Goal: Transaction & Acquisition: Purchase product/service

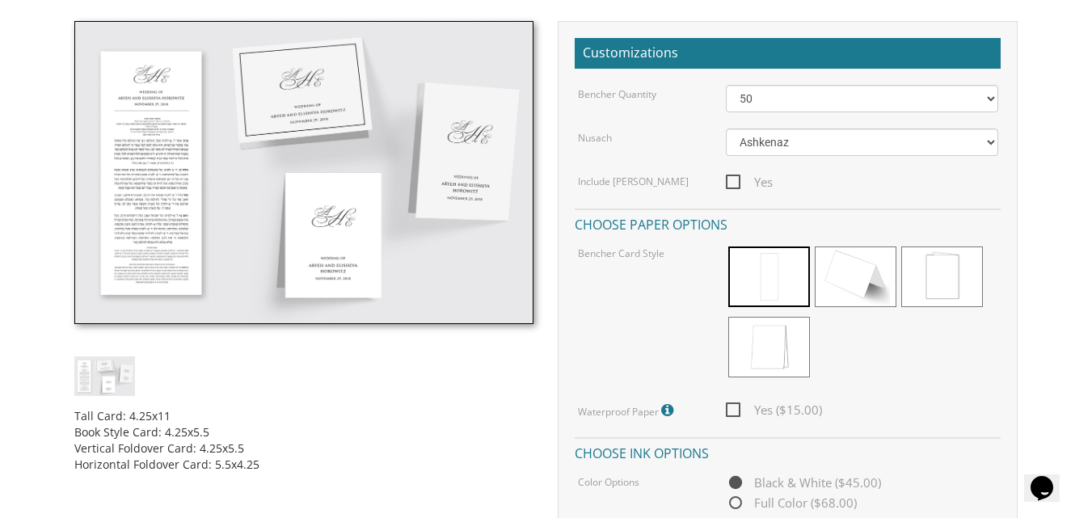
scroll to position [382, 0]
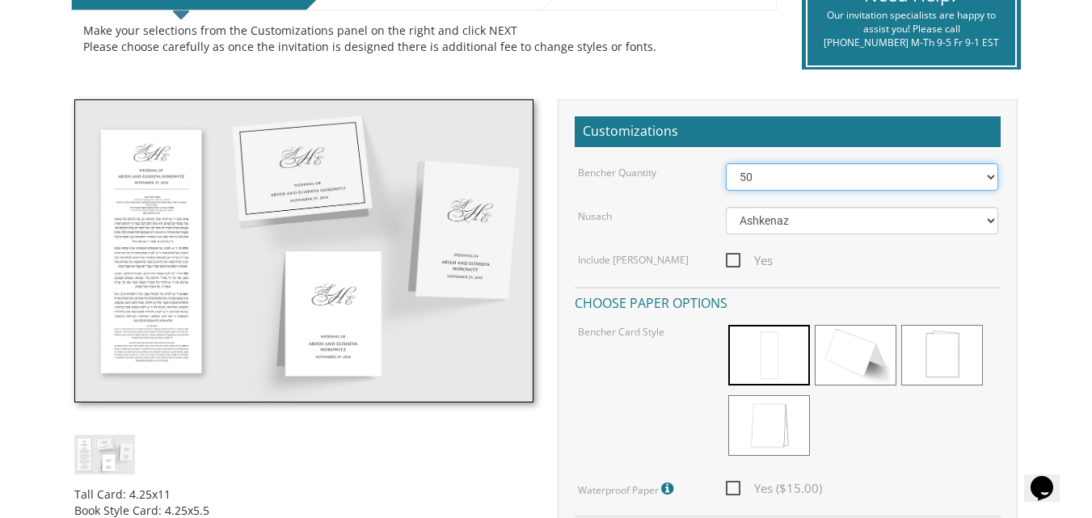
click at [761, 174] on select "50 60 70 80 90 100 125 150 175 200 225 250 275 300 325 350 375 400 425 450 475 …" at bounding box center [862, 176] width 272 height 27
select select "70"
click at [726, 163] on select "50 60 70 80 90 100 125 150 175 200 225 250 275 300 325 350 375 400 425 450 475 …" at bounding box center [862, 176] width 272 height 27
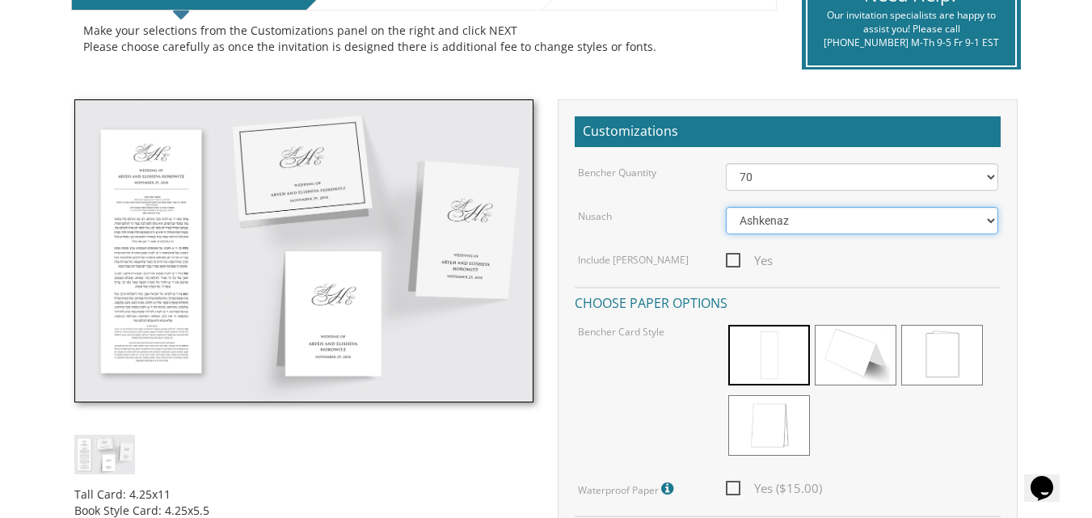
click at [993, 216] on select "Ashkenaz Edut Mizrach" at bounding box center [862, 220] width 272 height 27
click at [659, 204] on div "Bencher Quantity 50 60 70 80 90 100 125 150 175 200 225 250 275 300 325 350 375…" at bounding box center [788, 414] width 426 height 502
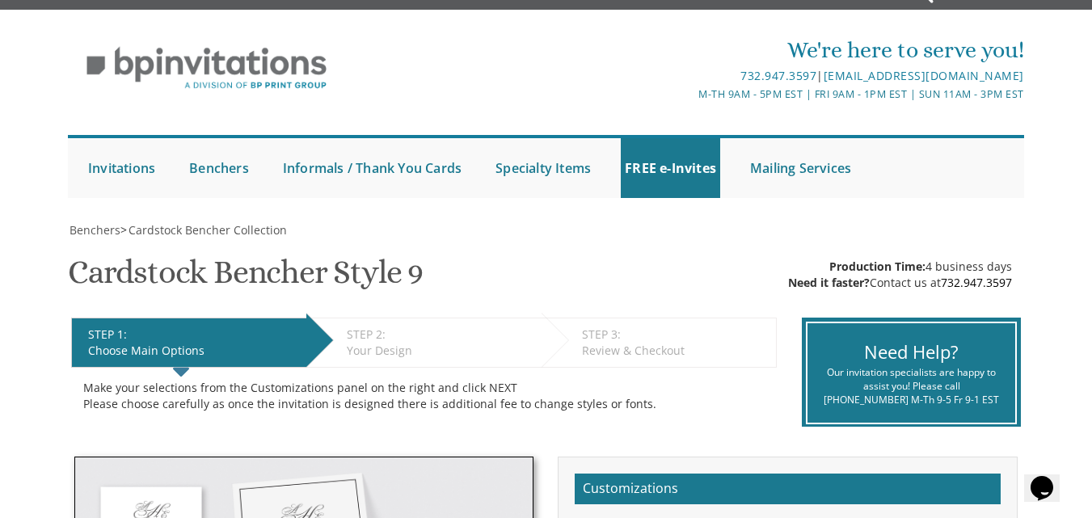
scroll to position [54, 0]
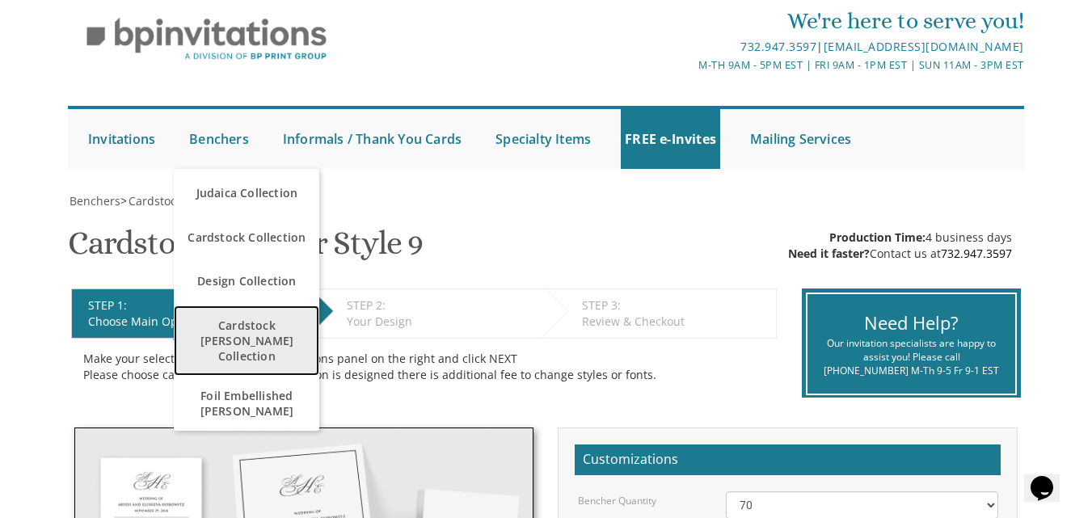
click at [232, 336] on span "Cardstock [PERSON_NAME] Collection" at bounding box center [246, 341] width 137 height 62
click at [254, 322] on span "Cardstock [PERSON_NAME] Collection" at bounding box center [246, 341] width 137 height 62
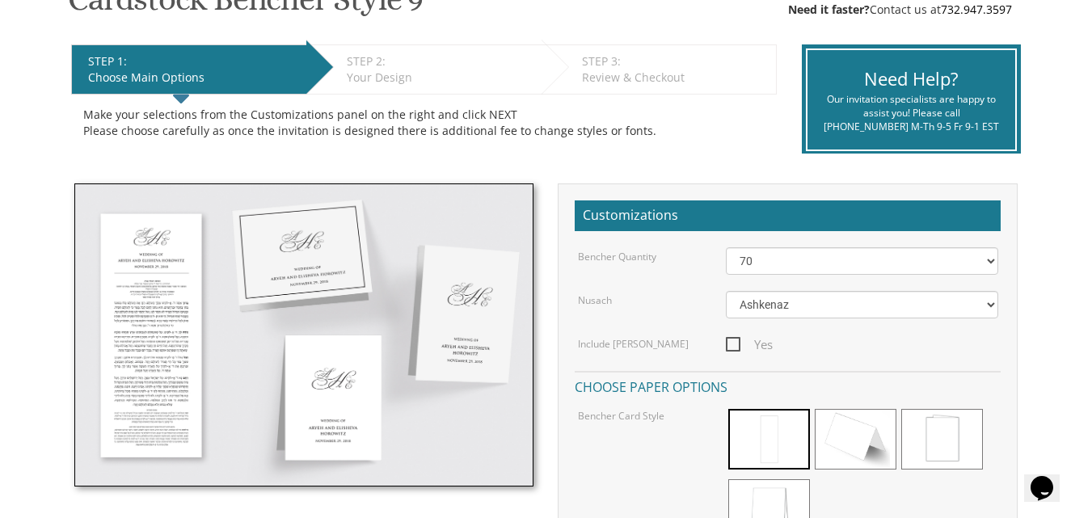
scroll to position [302, 0]
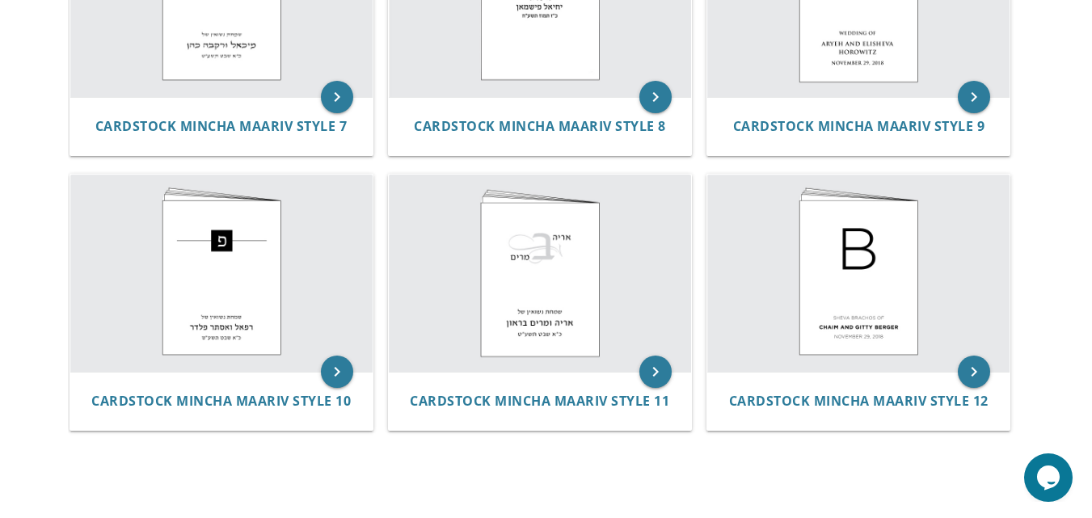
scroll to position [968, 0]
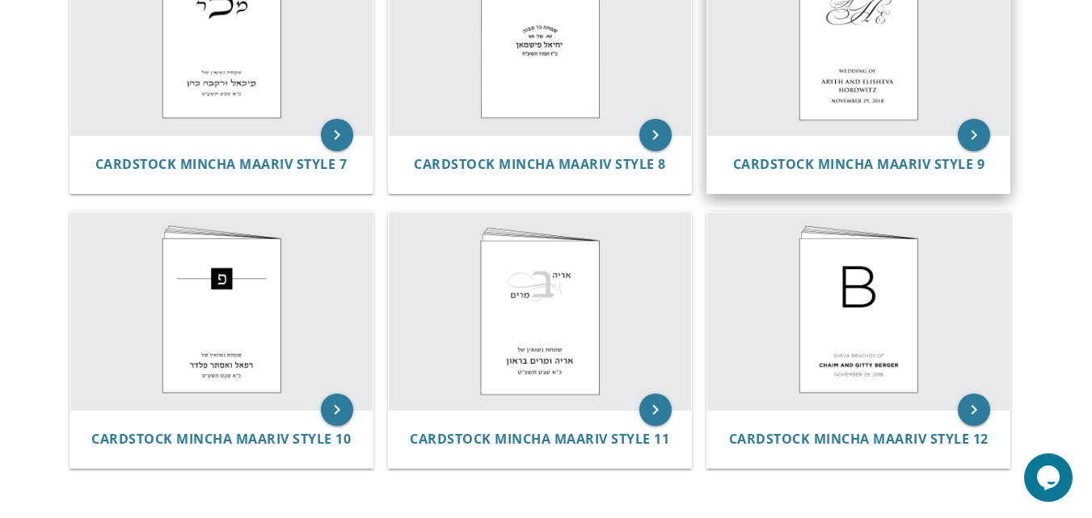
click at [858, 44] on img at bounding box center [858, 36] width 302 height 197
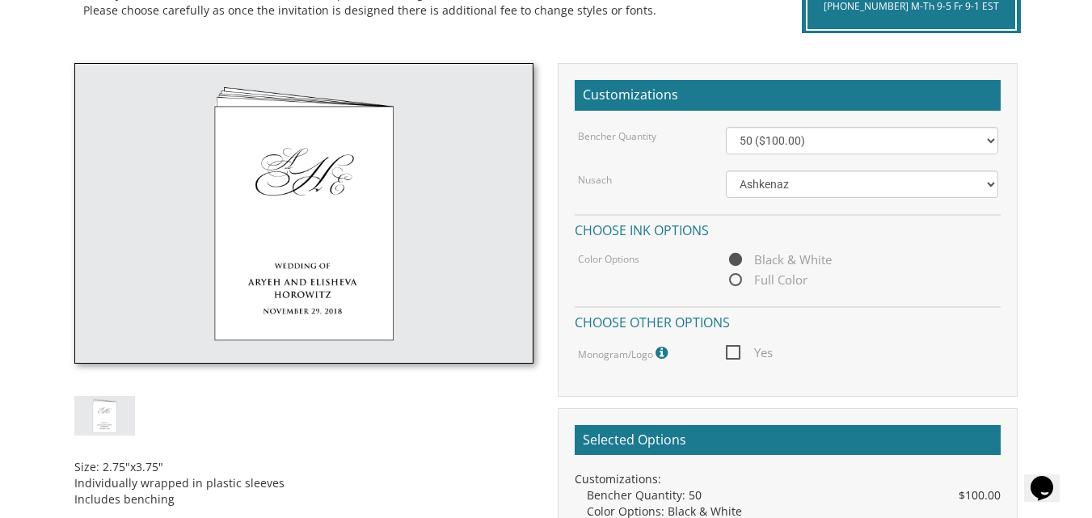
scroll to position [420, 0]
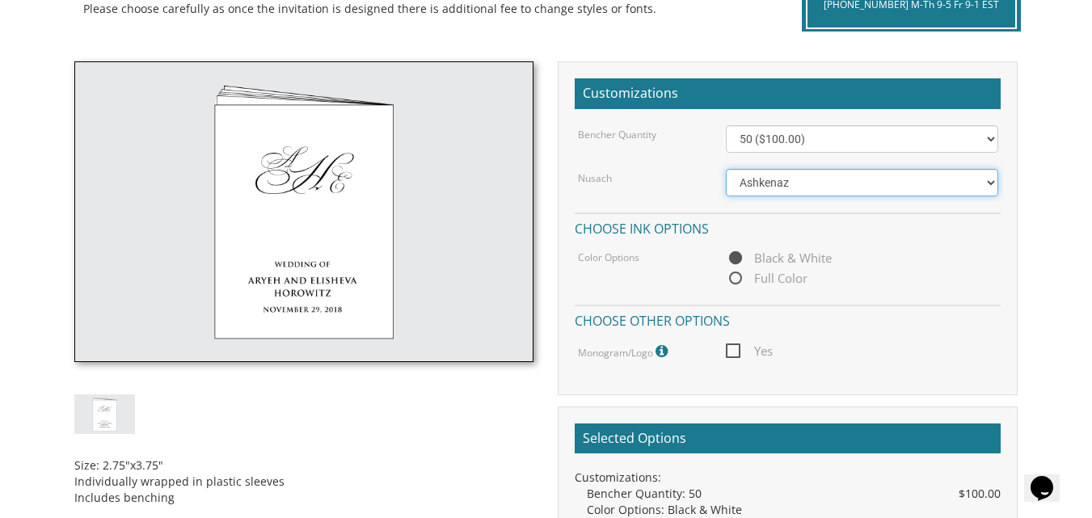
click at [991, 181] on select "Ashkenaz Edut Mizrach Sefard" at bounding box center [862, 182] width 272 height 27
select select "Sefard"
click at [726, 169] on select "Ashkenaz Edut Mizrach Sefard" at bounding box center [862, 182] width 272 height 27
click at [737, 275] on span "Full Color" at bounding box center [767, 278] width 82 height 20
click at [736, 275] on input "Full Color" at bounding box center [731, 279] width 11 height 11
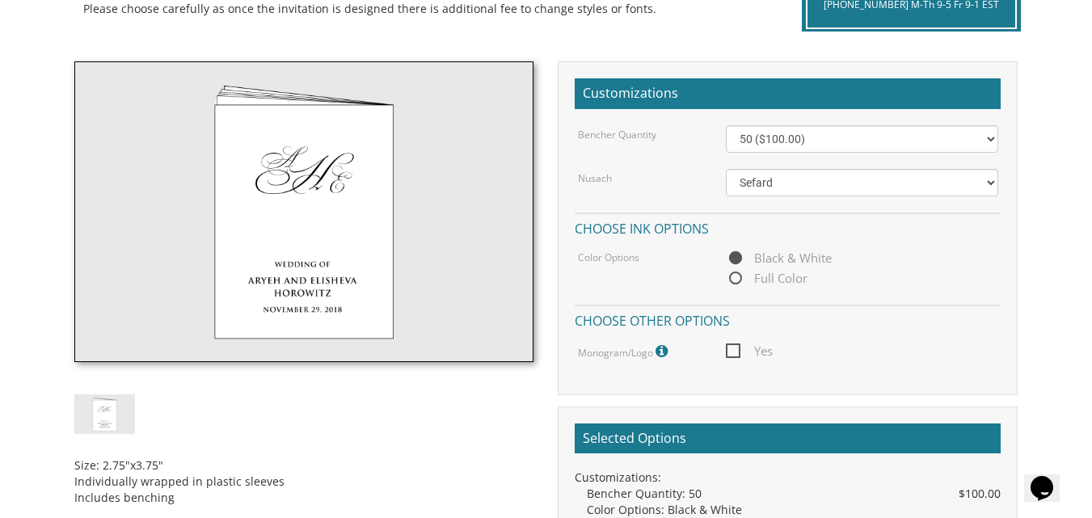
radio input "true"
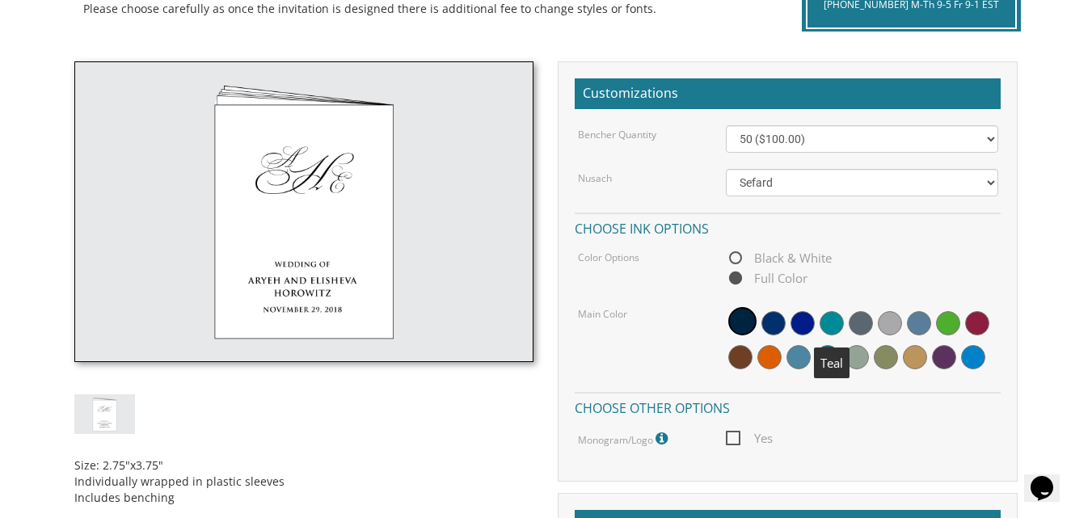
click at [830, 330] on span at bounding box center [832, 323] width 24 height 24
click at [830, 330] on span at bounding box center [830, 321] width 28 height 28
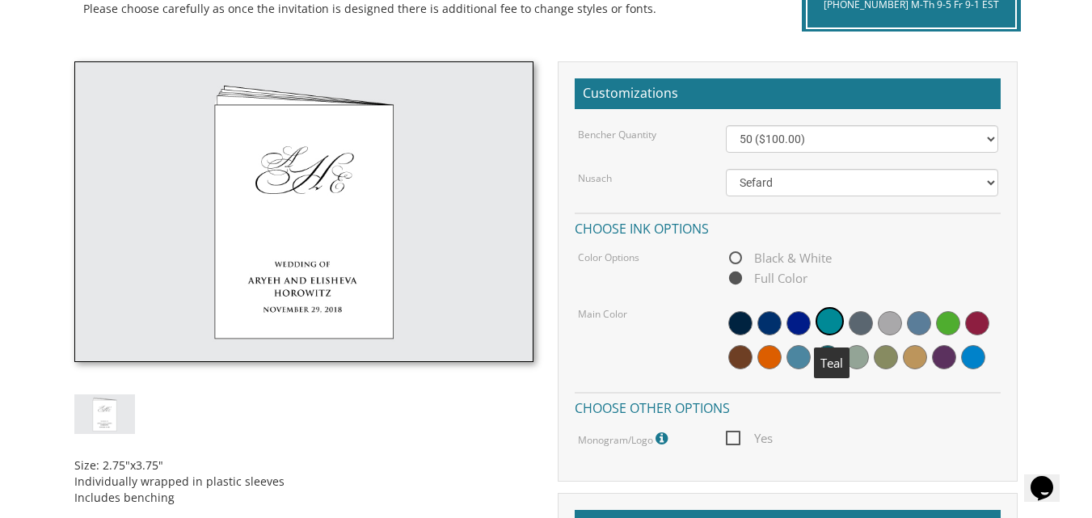
click at [830, 330] on span at bounding box center [830, 321] width 28 height 28
click at [833, 315] on span at bounding box center [830, 321] width 28 height 28
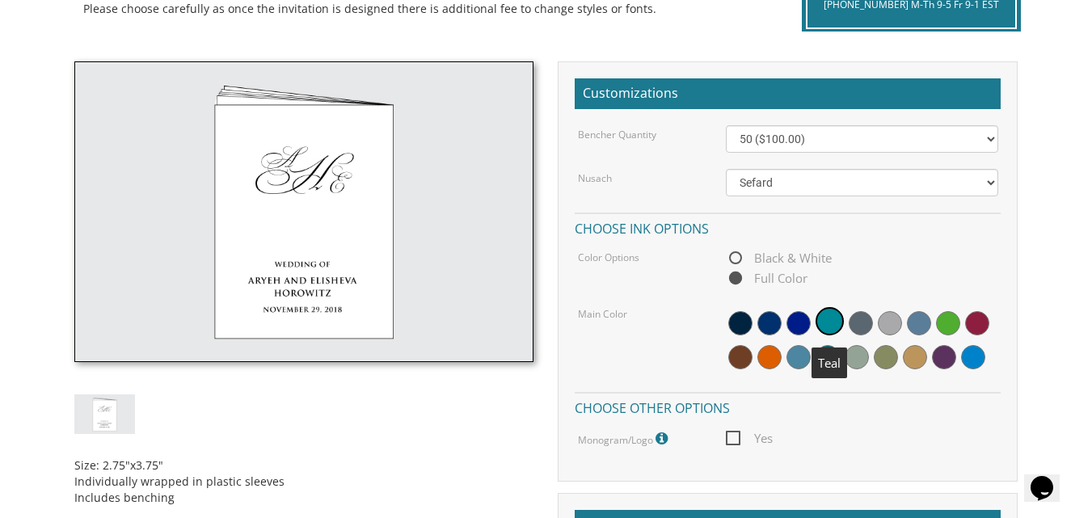
click at [833, 315] on span at bounding box center [830, 321] width 28 height 28
click at [732, 437] on span "Yes" at bounding box center [749, 438] width 47 height 20
click at [732, 437] on input "Yes" at bounding box center [731, 437] width 11 height 11
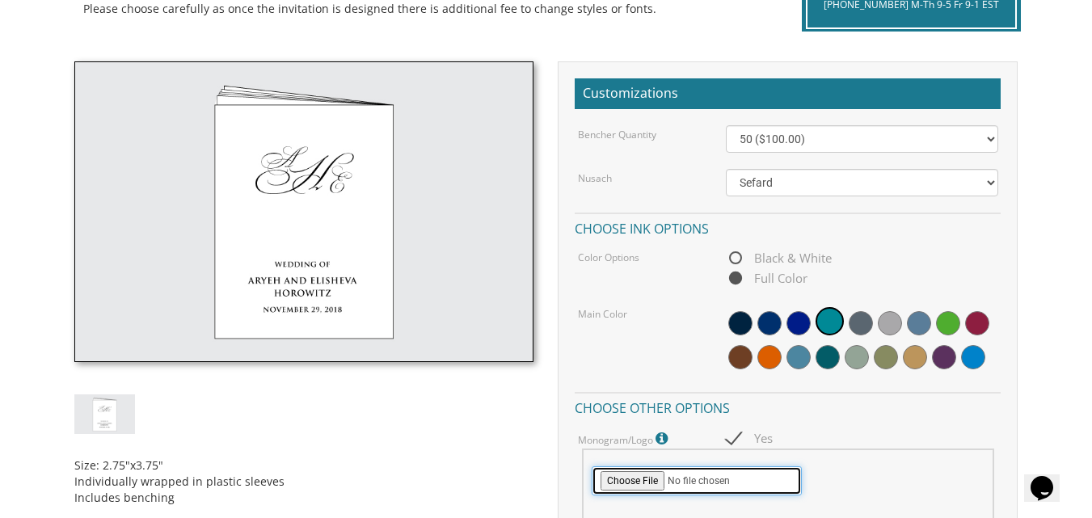
click at [649, 487] on input "file" at bounding box center [697, 480] width 210 height 29
click at [688, 356] on div "Main Color" at bounding box center [788, 340] width 444 height 71
click at [732, 437] on span "Yes" at bounding box center [749, 438] width 47 height 20
click at [732, 437] on input "Yes" at bounding box center [731, 437] width 11 height 11
checkbox input "false"
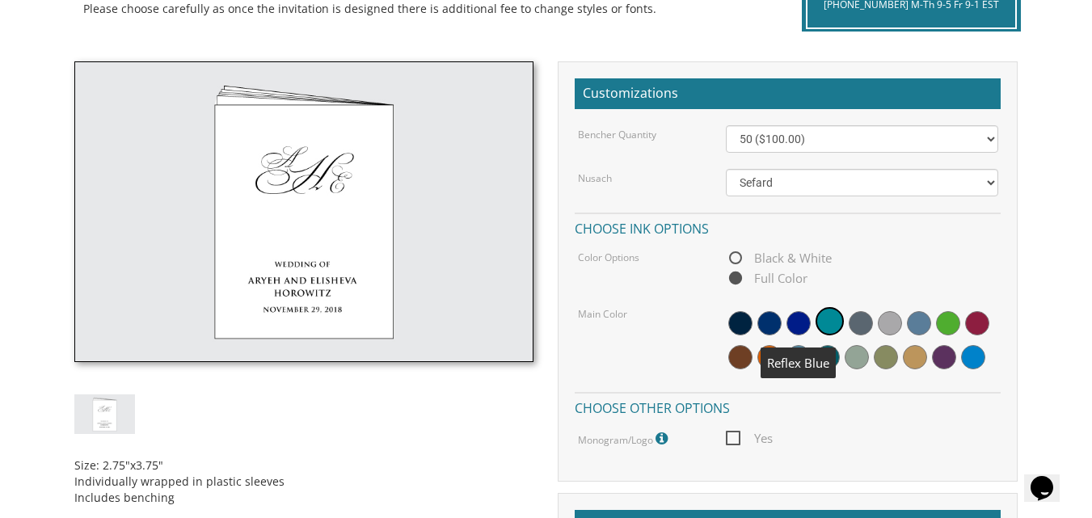
click at [788, 324] on span at bounding box center [799, 323] width 24 height 24
click at [758, 327] on span at bounding box center [769, 323] width 24 height 24
click at [723, 329] on div at bounding box center [862, 340] width 296 height 71
click at [755, 310] on div at bounding box center [862, 340] width 272 height 71
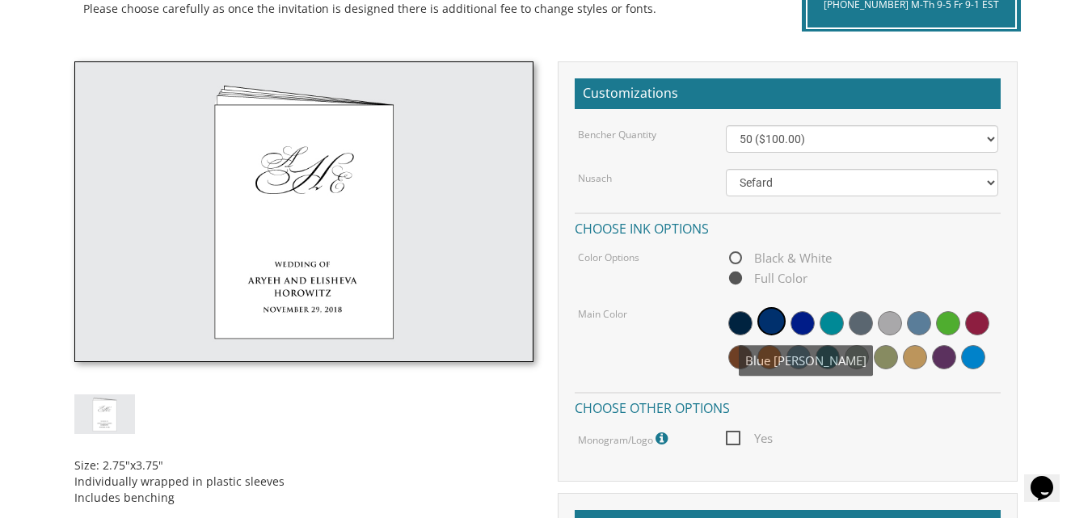
drag, startPoint x: 755, startPoint y: 310, endPoint x: 794, endPoint y: 370, distance: 72.0
click at [794, 370] on div at bounding box center [862, 340] width 272 height 71
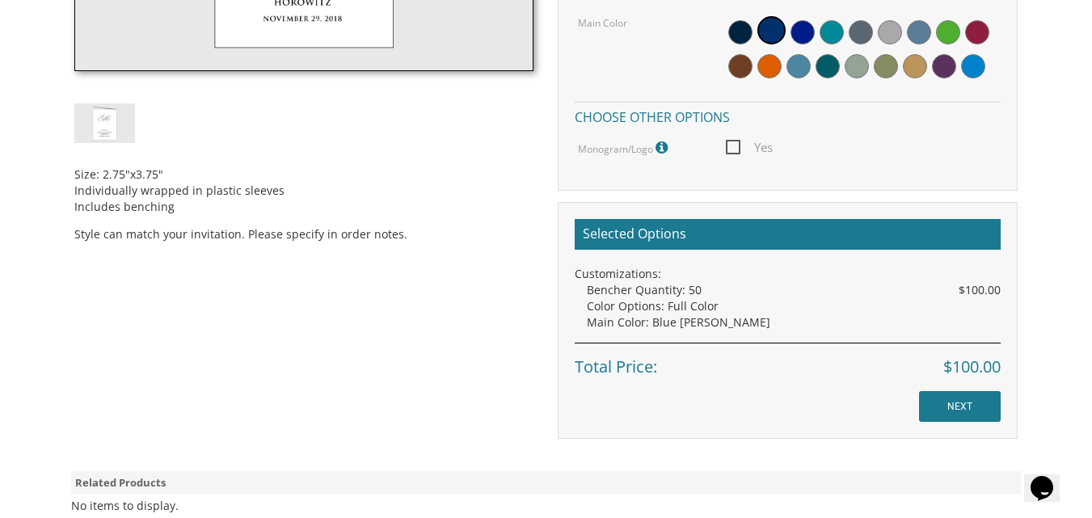
scroll to position [614, 0]
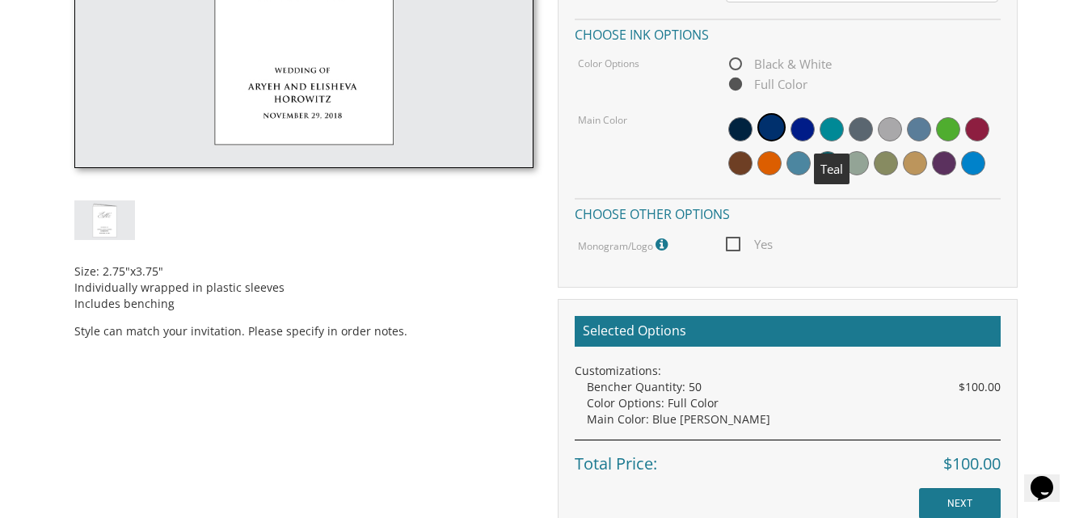
click at [833, 124] on span at bounding box center [832, 129] width 24 height 24
click at [953, 498] on input "NEXT" at bounding box center [960, 503] width 82 height 31
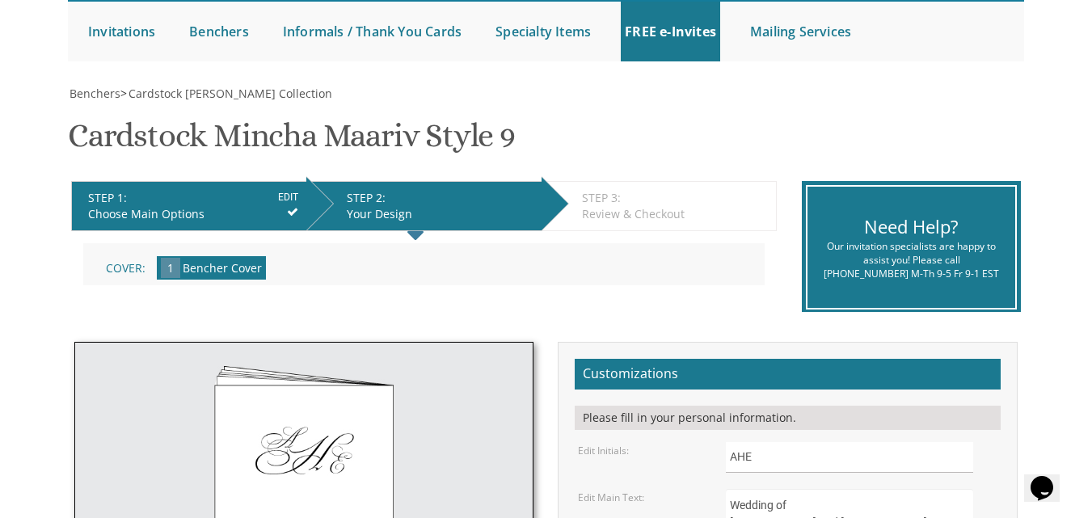
scroll to position [129, 0]
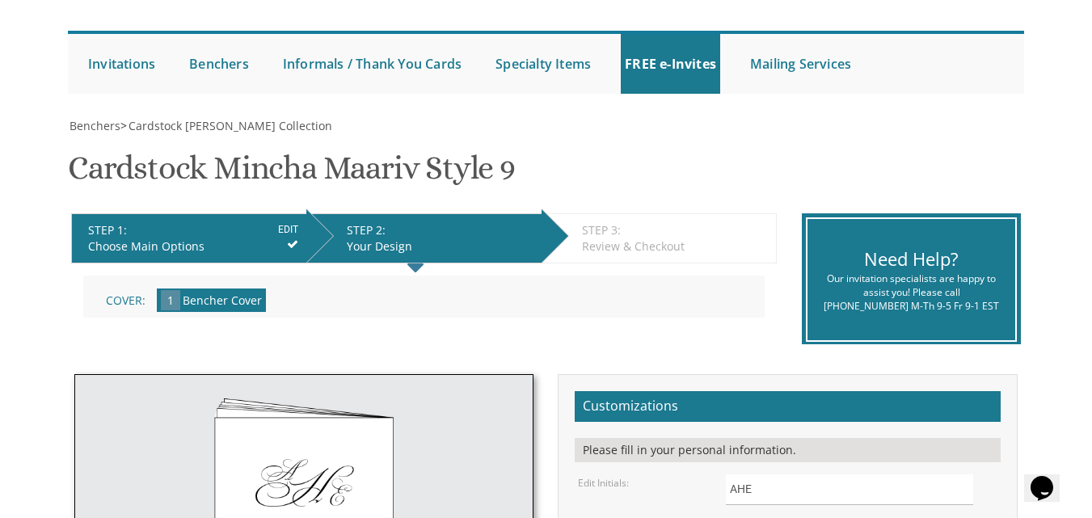
click at [158, 224] on div "STEP 1: EDIT" at bounding box center [193, 230] width 210 height 16
drag, startPoint x: 158, startPoint y: 224, endPoint x: 293, endPoint y: 237, distance: 134.8
click at [293, 237] on div "STEP 1: EDIT" at bounding box center [193, 230] width 210 height 16
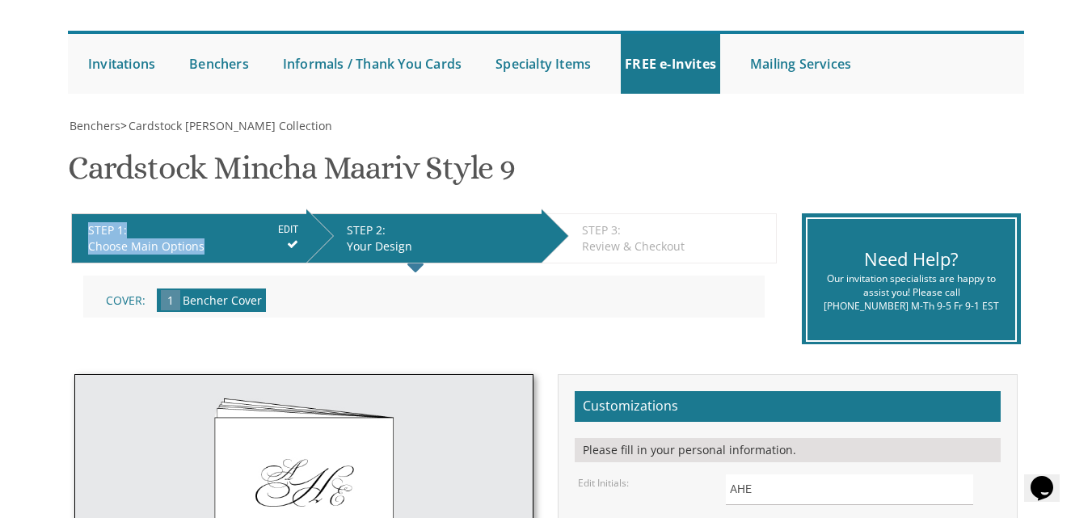
click at [293, 237] on input "EDIT" at bounding box center [288, 229] width 20 height 15
click at [289, 230] on input "EDIT" at bounding box center [288, 229] width 20 height 15
click at [211, 222] on div "STEP 1: EDIT" at bounding box center [193, 230] width 210 height 16
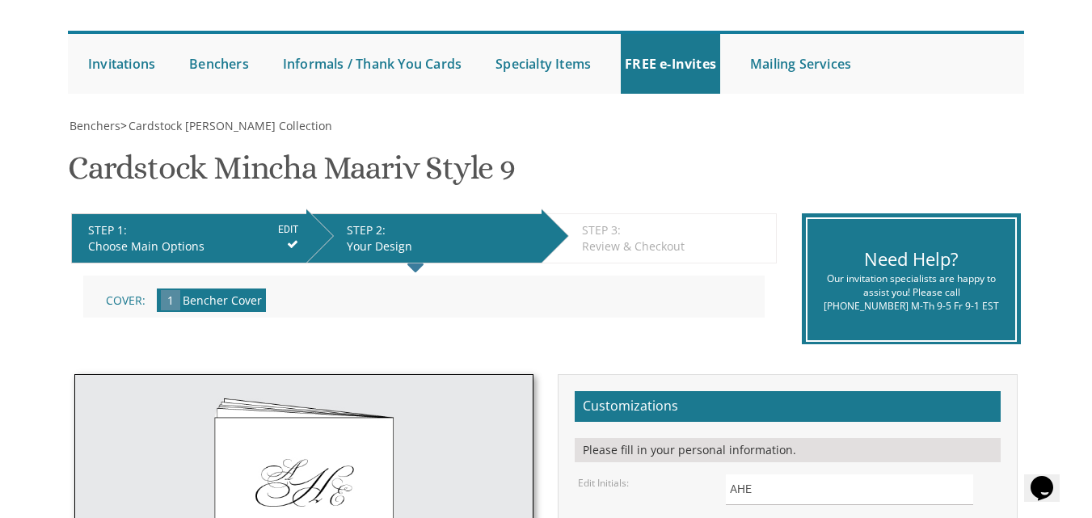
click at [211, 222] on div "STEP 1: EDIT" at bounding box center [193, 230] width 210 height 16
click at [290, 231] on input "EDIT" at bounding box center [288, 229] width 20 height 15
click at [293, 226] on input "EDIT" at bounding box center [288, 229] width 20 height 15
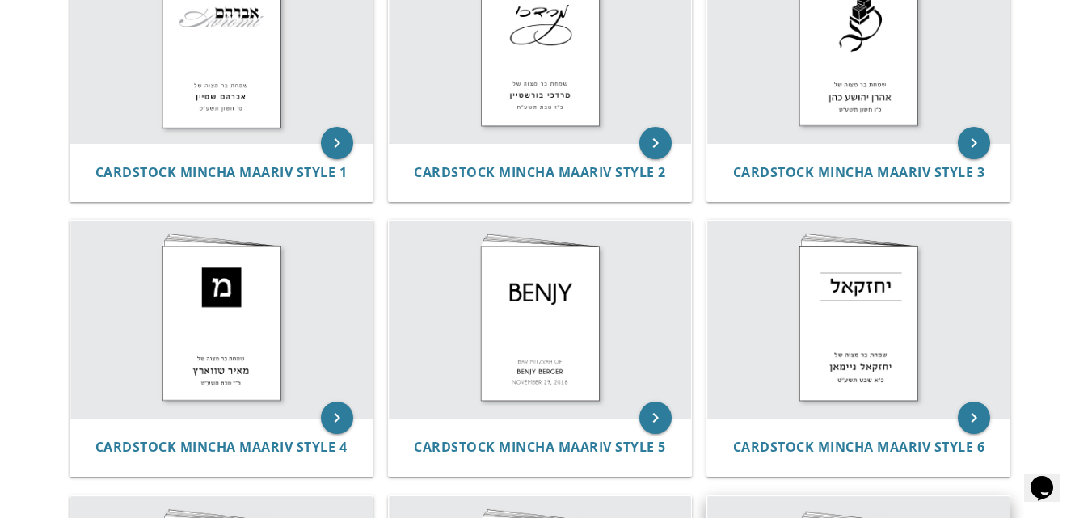
scroll to position [450, 0]
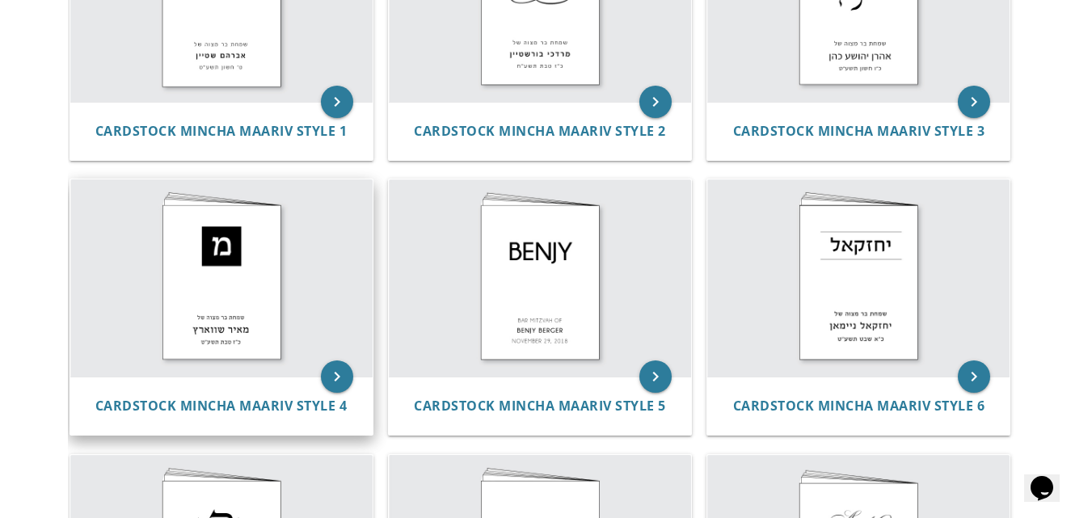
click at [247, 253] on img at bounding box center [221, 277] width 302 height 197
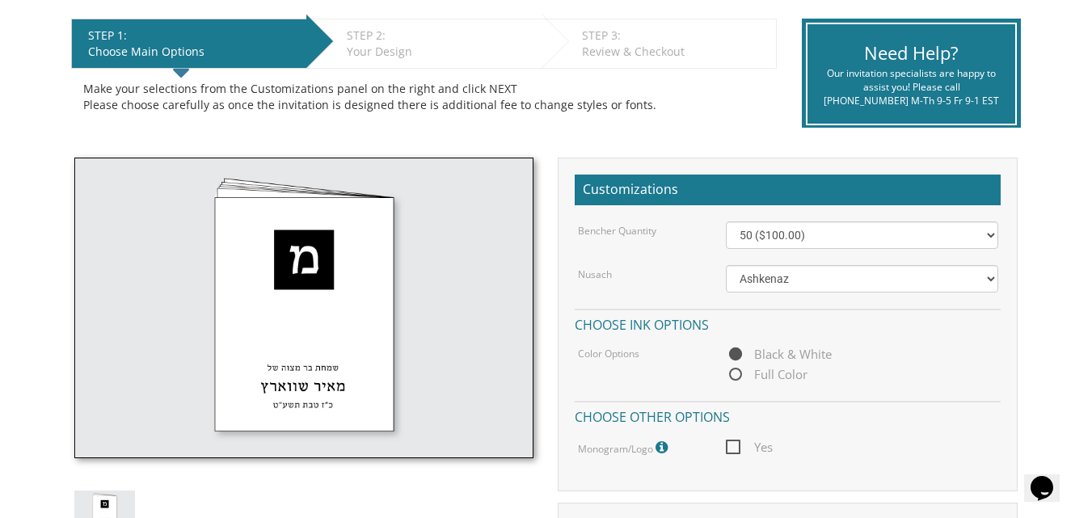
scroll to position [279, 0]
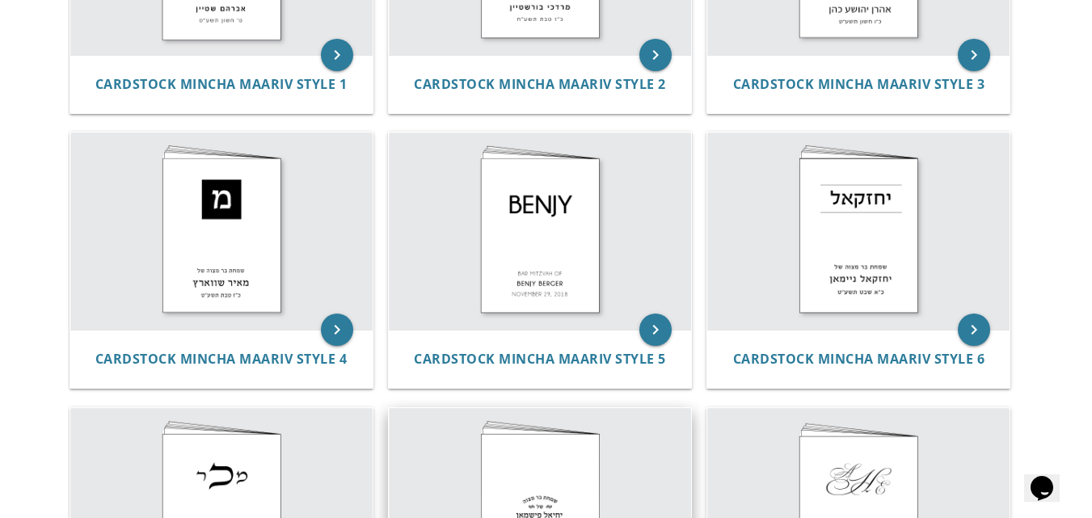
scroll to position [547, 0]
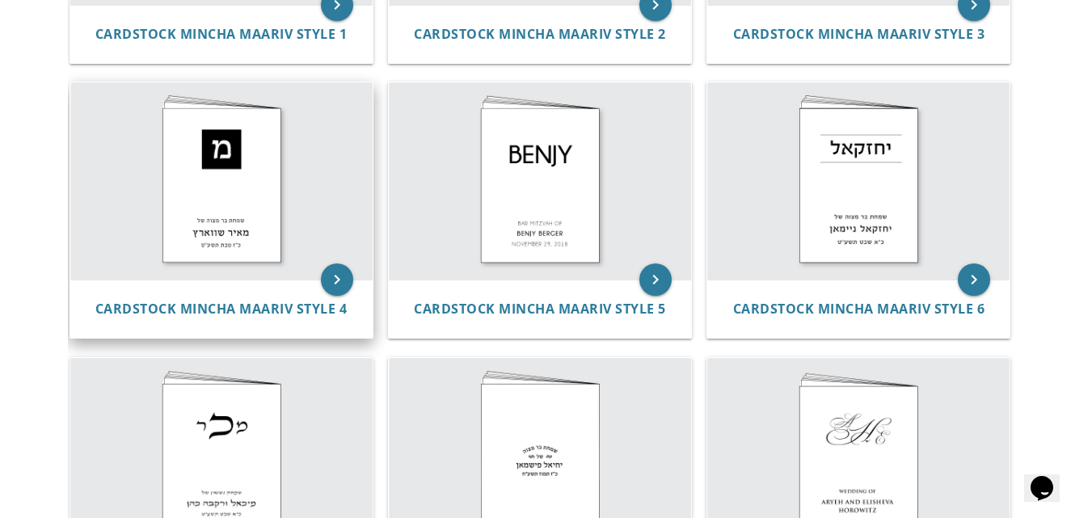
click at [198, 138] on img at bounding box center [221, 180] width 302 height 197
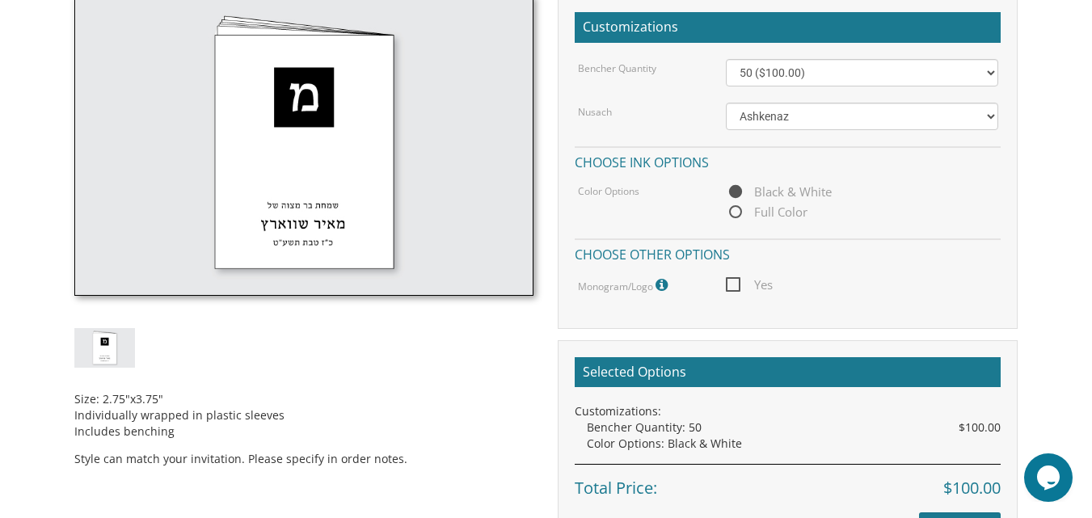
scroll to position [485, 0]
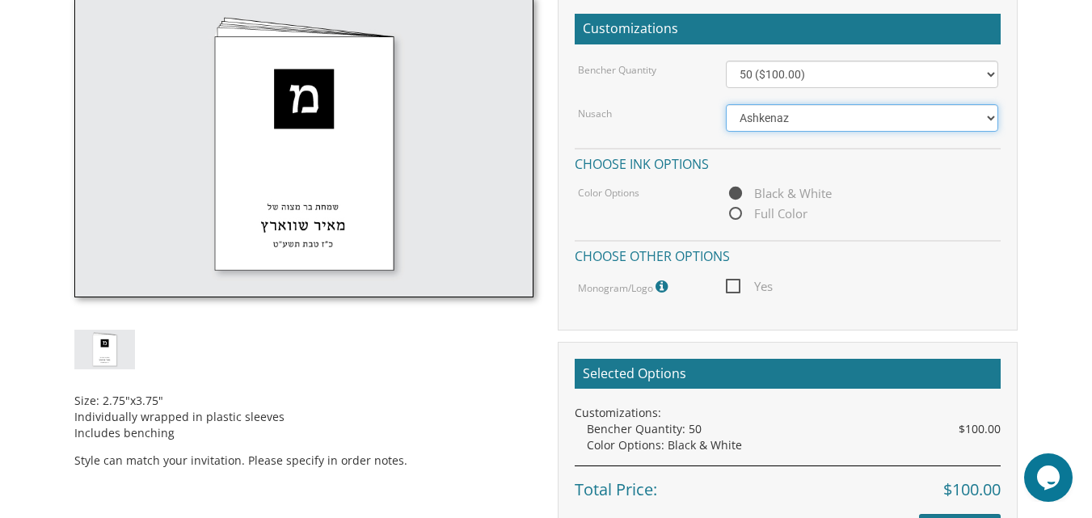
click at [993, 114] on select "Ashkenaz Edut Mizrach Sefard" at bounding box center [862, 117] width 272 height 27
click at [726, 104] on select "Ashkenaz Edut Mizrach Sefard" at bounding box center [862, 117] width 272 height 27
click at [1085, 31] on body "My Cart {{shoppingcart.totalQuantityDisplay}} Total: {{shoppingcart.subtotal}} …" at bounding box center [546, 253] width 1092 height 1476
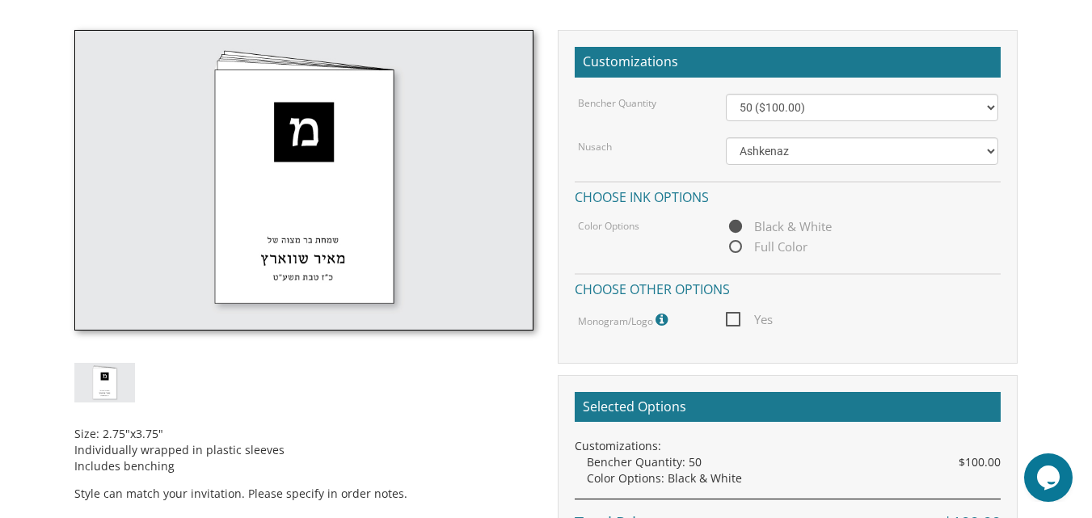
scroll to position [453, 0]
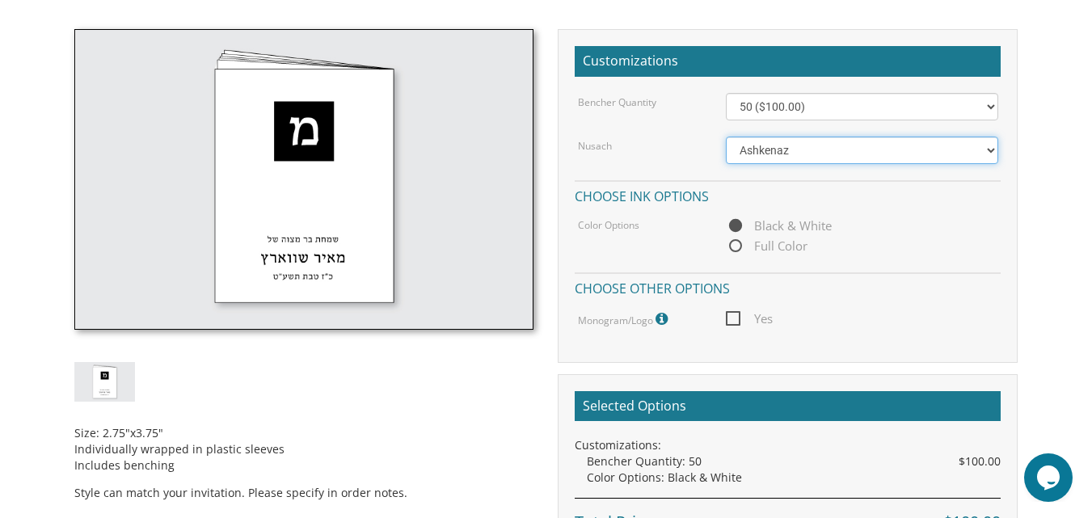
click at [990, 146] on select "Ashkenaz Edut Mizrach Sefard" at bounding box center [862, 150] width 272 height 27
select select "Sefard"
click at [726, 137] on select "Ashkenaz [PERSON_NAME]" at bounding box center [862, 150] width 272 height 27
click at [803, 398] on h2 "Selected Options" at bounding box center [788, 406] width 426 height 31
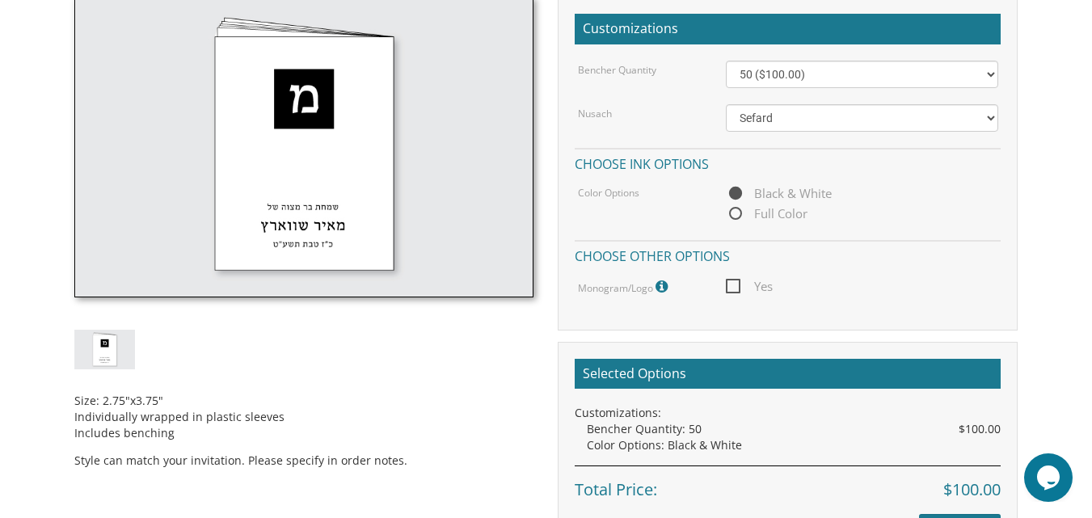
click at [803, 398] on div "Selected Options Customizations: Bencher Quantity: 50 $100.00 Color Options: Bl…" at bounding box center [788, 430] width 426 height 143
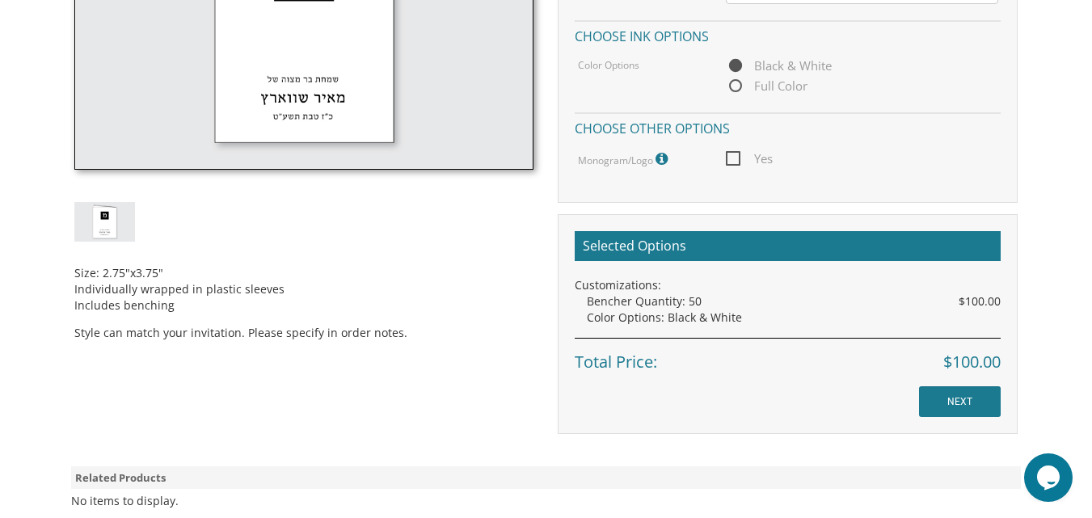
click at [803, 398] on div "Selected Options Customizations: Bencher Quantity: 50 $100.00 Color Options: Bl…" at bounding box center [788, 324] width 460 height 220
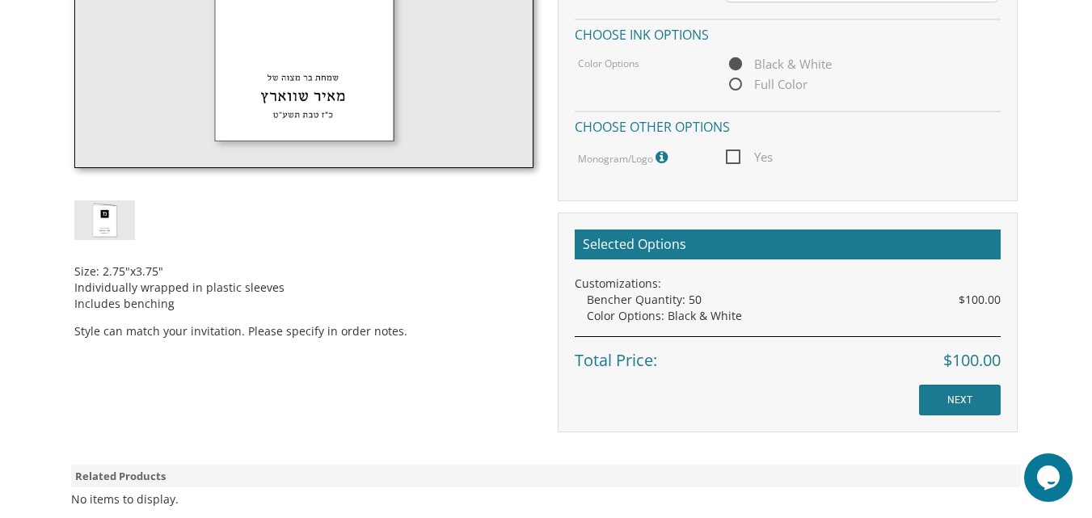
click at [778, 240] on h2 "Selected Options" at bounding box center [788, 245] width 426 height 31
click at [957, 404] on input "NEXT" at bounding box center [960, 400] width 82 height 31
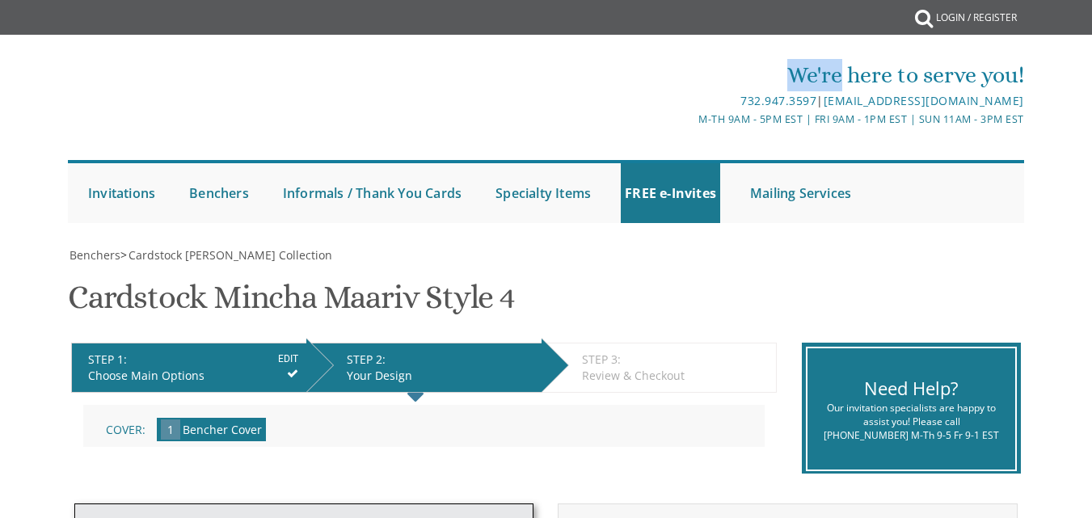
click at [784, 59] on div "We're here to serve you!" at bounding box center [705, 75] width 637 height 32
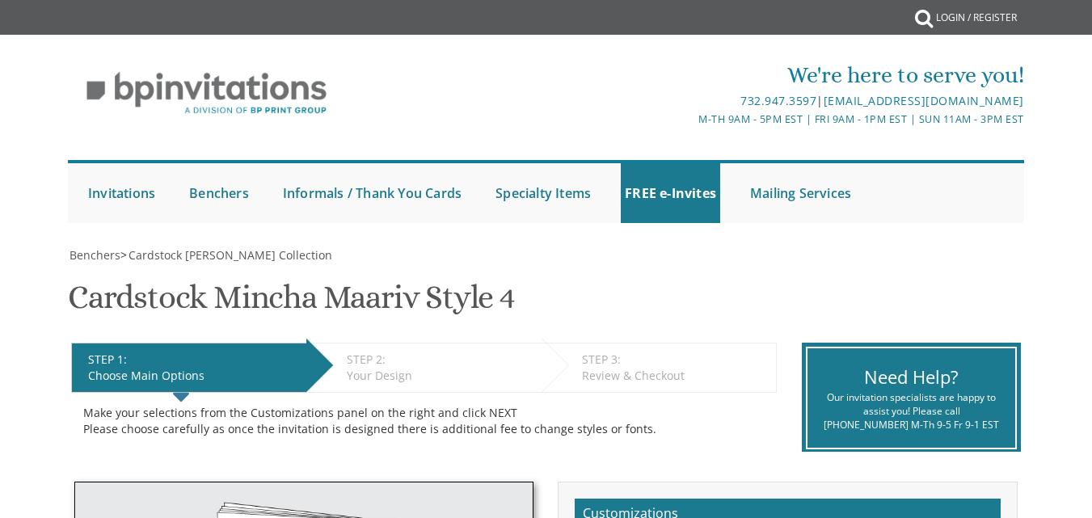
select select "Sefard"
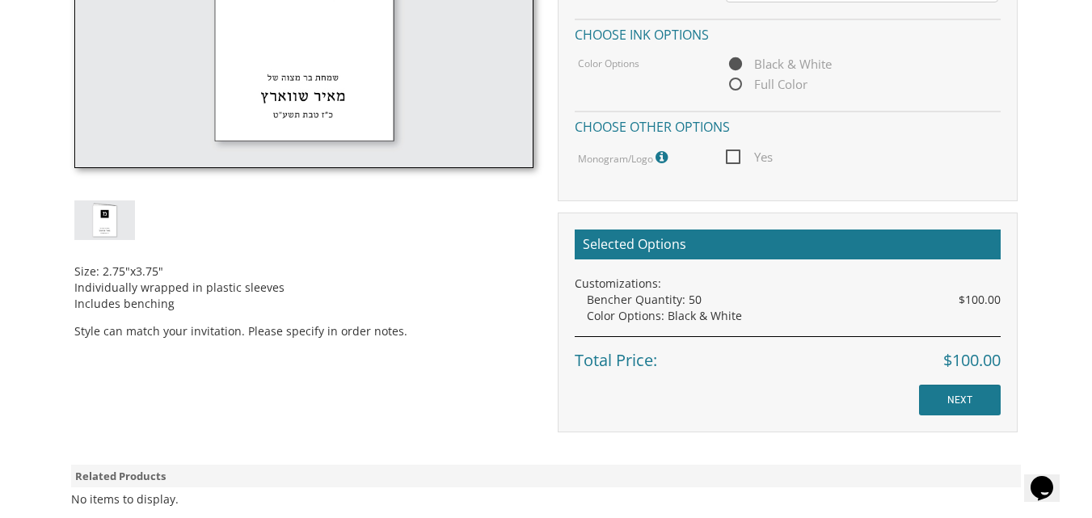
click at [732, 155] on span "Yes" at bounding box center [749, 157] width 47 height 20
click at [732, 155] on input "Yes" at bounding box center [731, 155] width 11 height 11
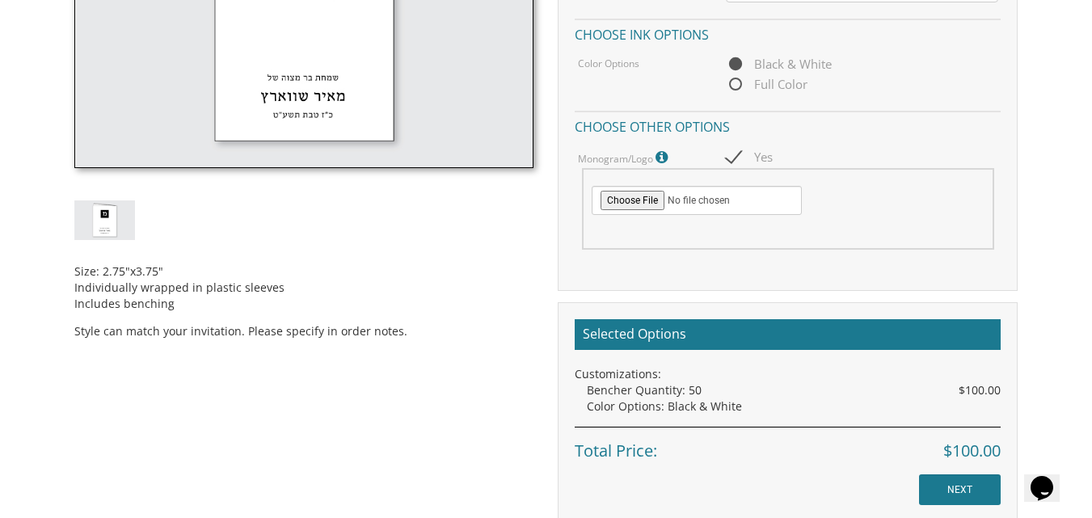
click at [735, 160] on span "Yes" at bounding box center [749, 157] width 47 height 20
click at [735, 160] on input "Yes" at bounding box center [731, 155] width 11 height 11
checkbox input "false"
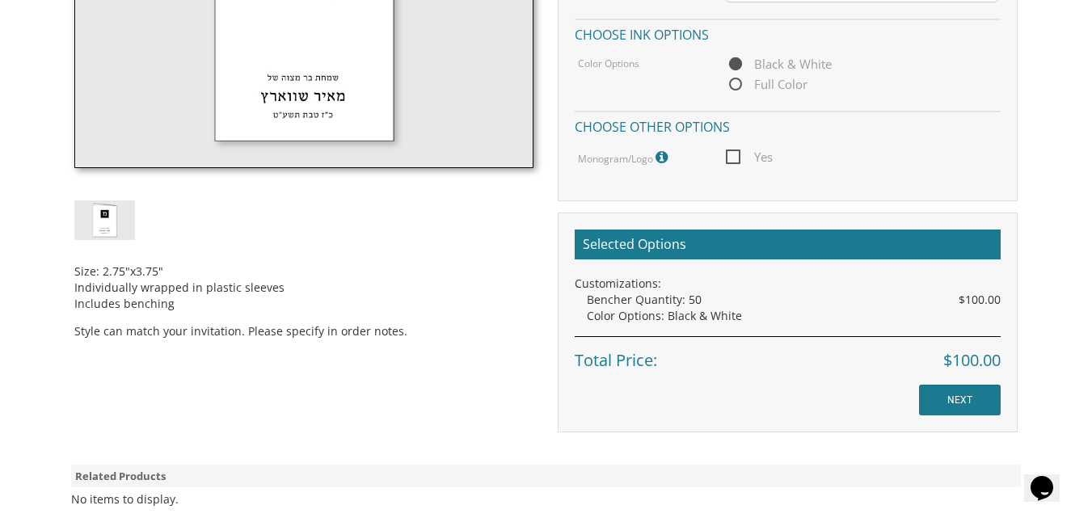
click at [735, 87] on span "Full Color" at bounding box center [767, 84] width 82 height 20
click at [735, 87] on input "Full Color" at bounding box center [731, 85] width 11 height 11
radio input "true"
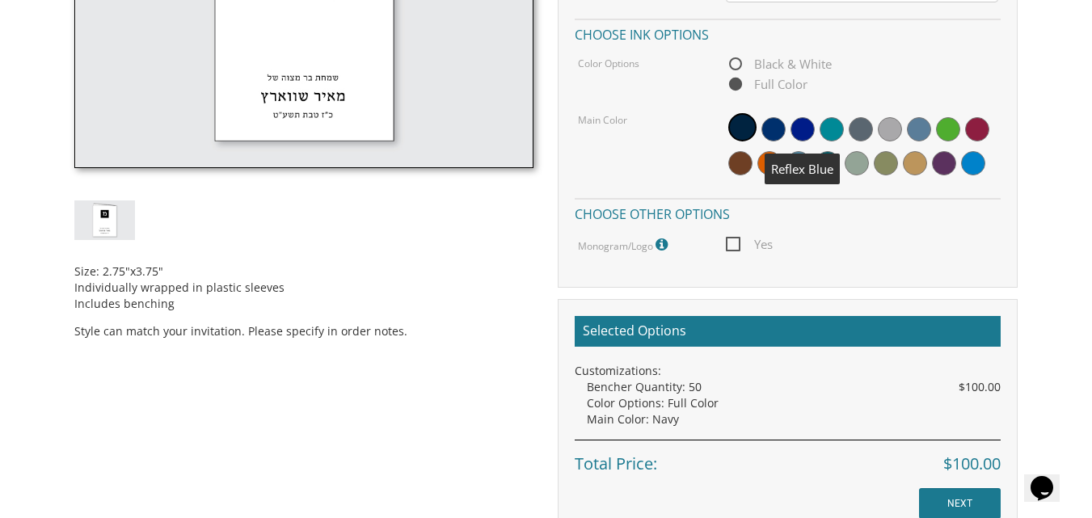
click at [805, 124] on span at bounding box center [803, 129] width 24 height 24
click at [800, 126] on span at bounding box center [801, 127] width 28 height 28
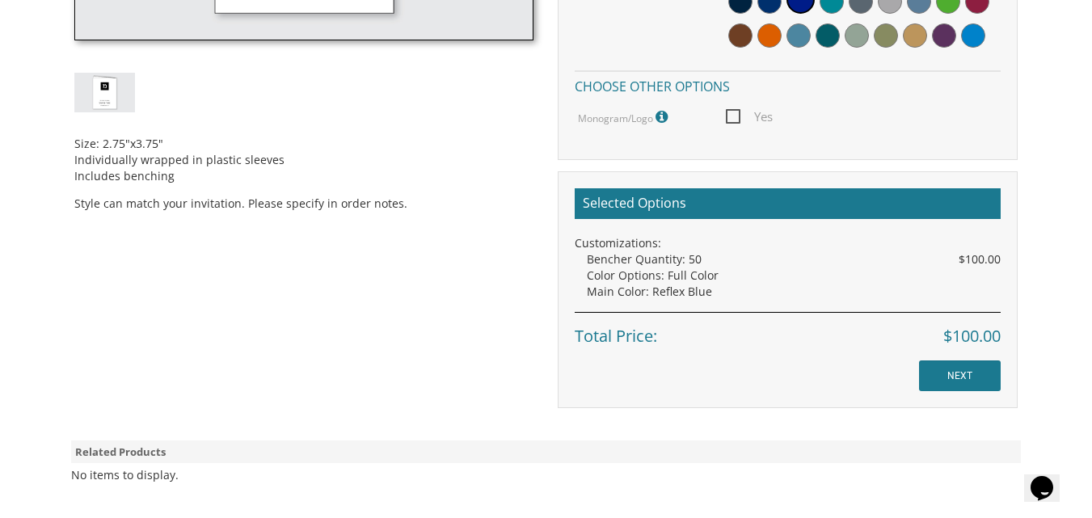
scroll to position [744, 0]
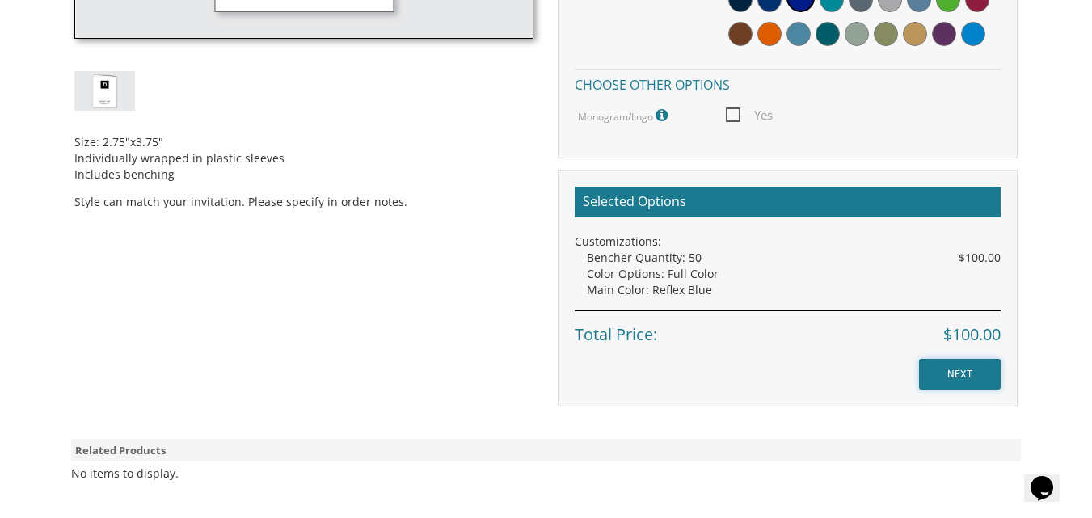
click at [959, 373] on input "NEXT" at bounding box center [960, 374] width 82 height 31
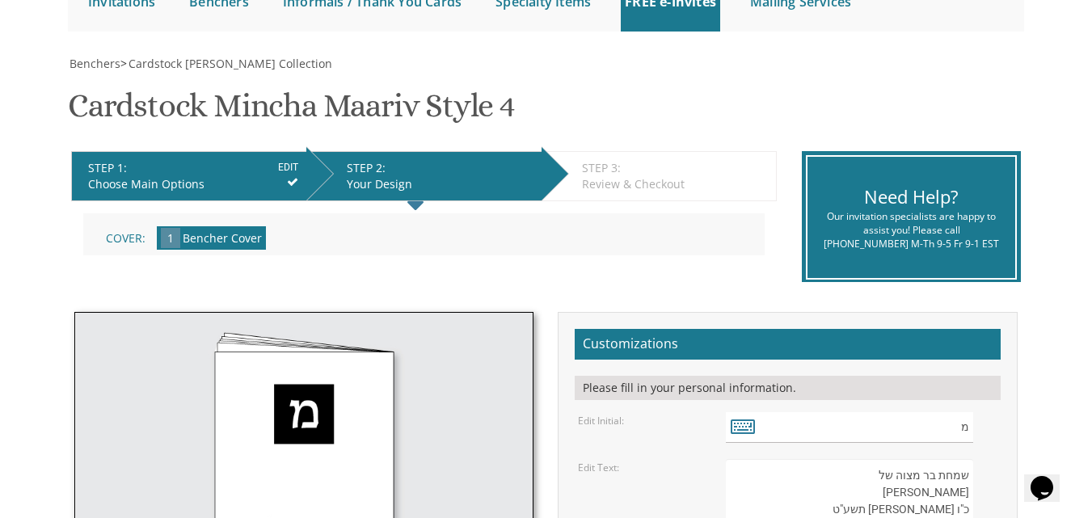
scroll to position [194, 0]
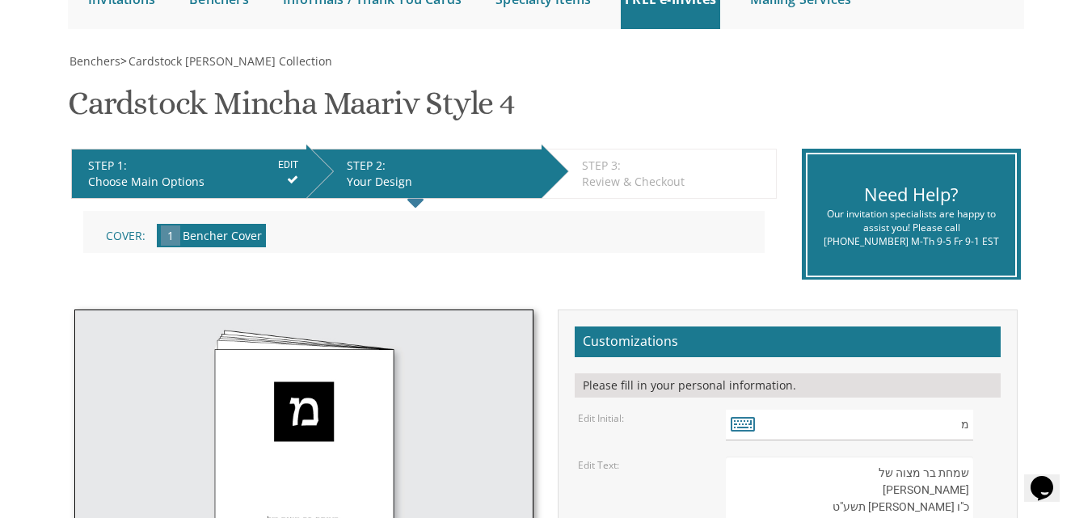
click at [169, 224] on span "1 Bencher Cover" at bounding box center [211, 235] width 109 height 23
click at [171, 238] on span "1" at bounding box center [170, 236] width 19 height 20
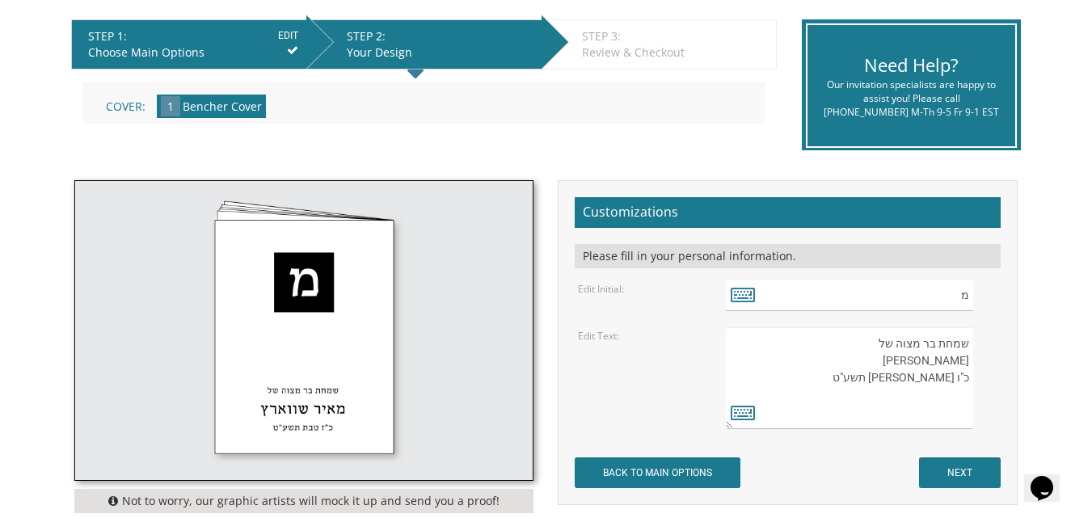
scroll to position [356, 0]
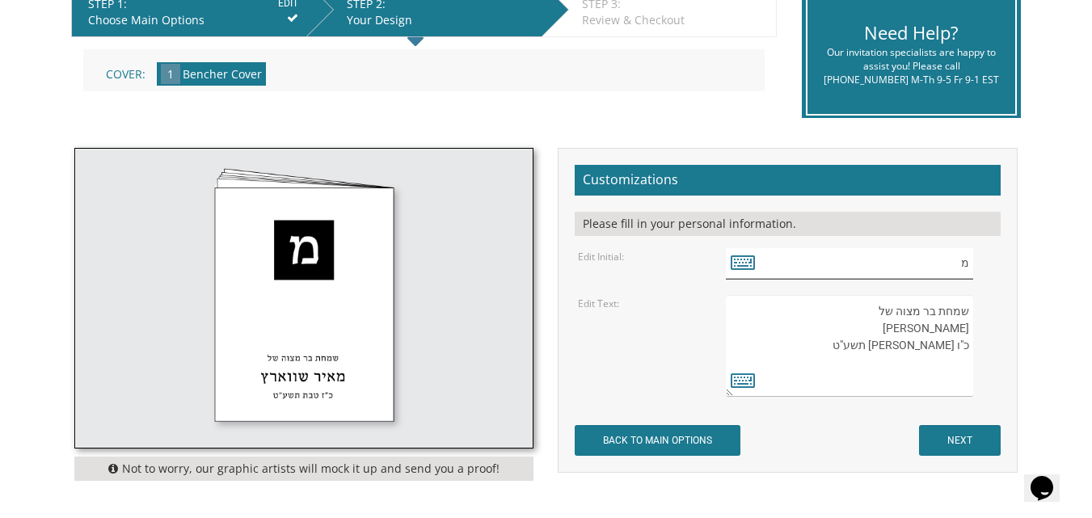
click at [922, 261] on input "מ" at bounding box center [849, 264] width 247 height 32
type input "י"
click at [877, 335] on textarea "שמחת בר מצוה של [PERSON_NAME] כ"ו [PERSON_NAME] תשע"ט" at bounding box center [849, 346] width 247 height 102
click at [917, 325] on textarea "שמחת בר מצוה של [PERSON_NAME] כ"ו [PERSON_NAME] תשע"ט" at bounding box center [849, 346] width 247 height 102
click at [954, 340] on textarea "שמחת בר מצוה של [PERSON_NAME] כ"ו [PERSON_NAME] תשע"ט" at bounding box center [849, 346] width 247 height 102
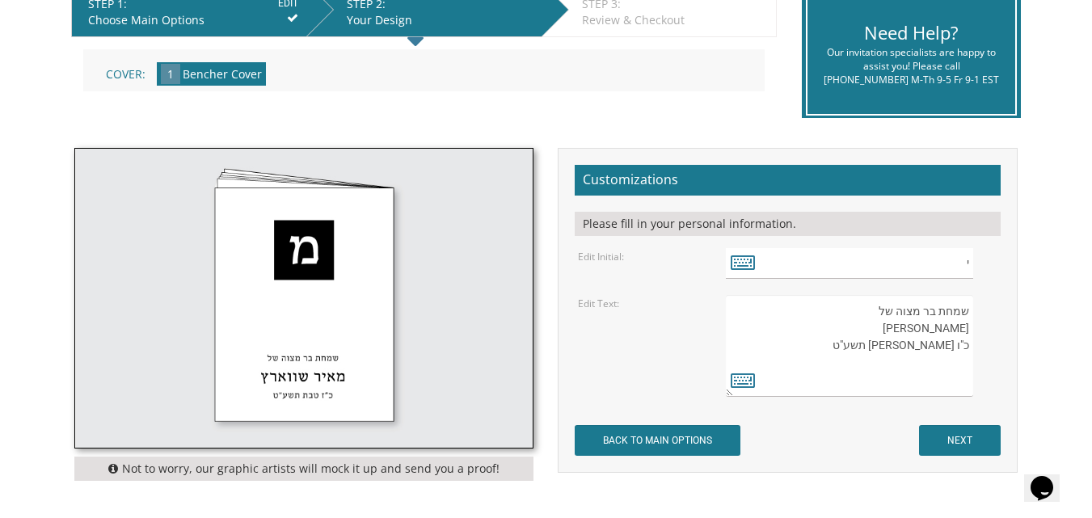
drag, startPoint x: 891, startPoint y: 345, endPoint x: 1053, endPoint y: 353, distance: 162.7
click at [1053, 353] on body "My Cart {{shoppingcart.totalQuantityDisplay}} Total: {{shoppingcart.subtotal}} …" at bounding box center [546, 281] width 1092 height 1274
click at [846, 375] on textarea "שמחת בר מצוה של [PERSON_NAME] כ"ו [PERSON_NAME] תשע"ט" at bounding box center [849, 346] width 247 height 102
type textarea "שמחת בר מצוה של [PERSON_NAME] כ"ט אב תשפ"ה"
click at [950, 441] on input "NEXT" at bounding box center [960, 440] width 82 height 31
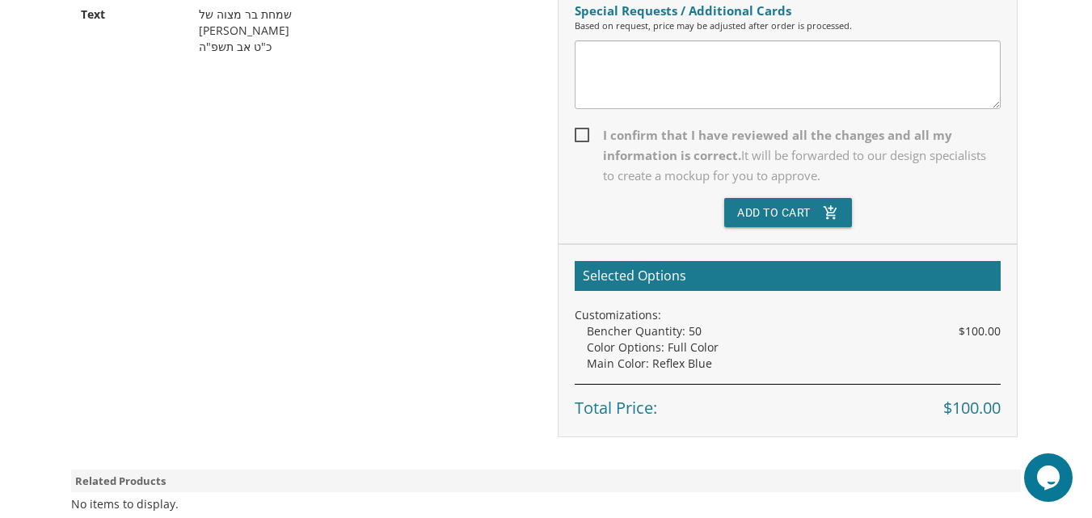
scroll to position [550, 0]
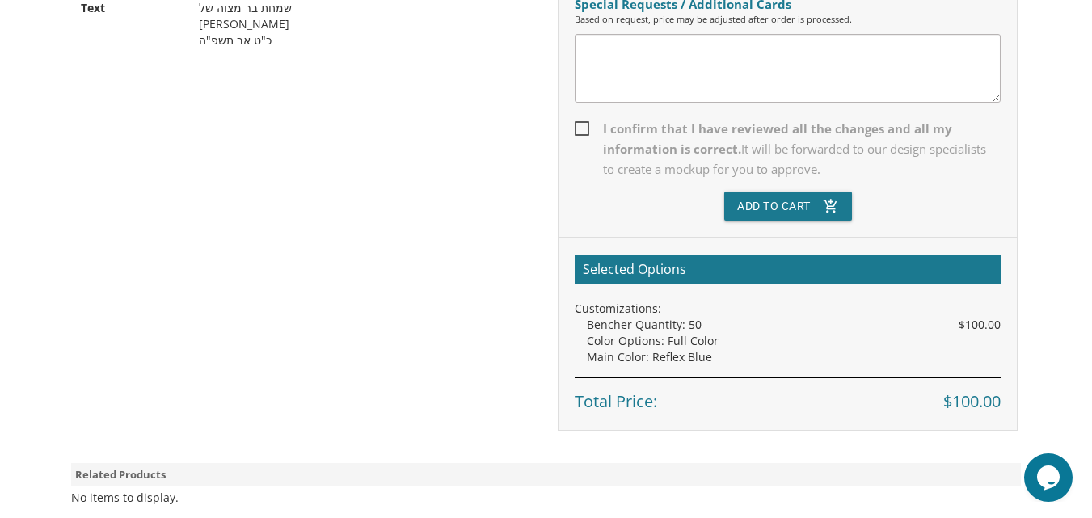
click at [685, 325] on div "Bencher Quantity: 50 $100.00" at bounding box center [794, 325] width 414 height 16
click at [690, 325] on div "Bencher Quantity: 50 $100.00" at bounding box center [794, 325] width 414 height 16
click at [687, 325] on div "Bencher Quantity: 50 $100.00" at bounding box center [794, 325] width 414 height 16
click at [728, 261] on h2 "Selected Options" at bounding box center [788, 270] width 426 height 31
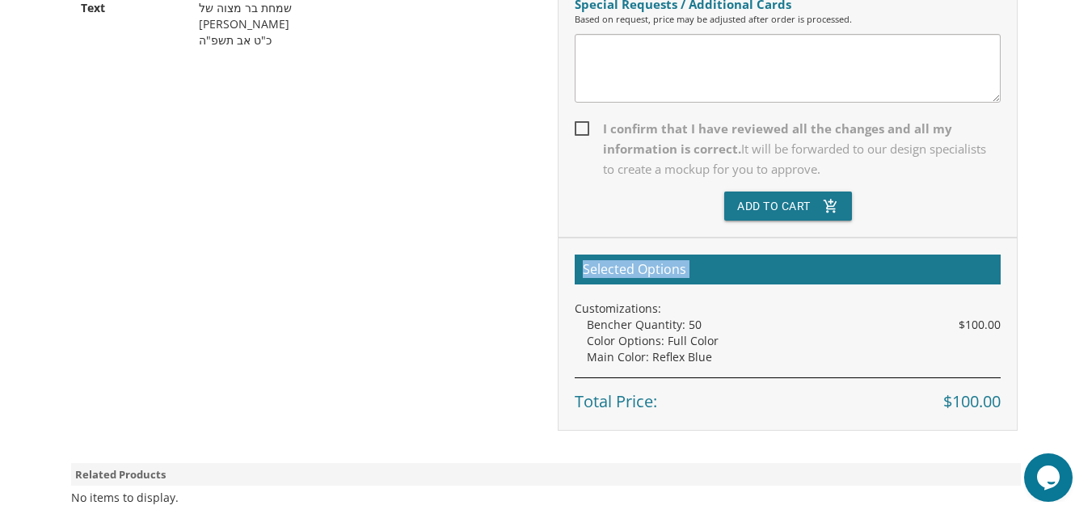
click at [728, 261] on h2 "Selected Options" at bounding box center [788, 270] width 426 height 31
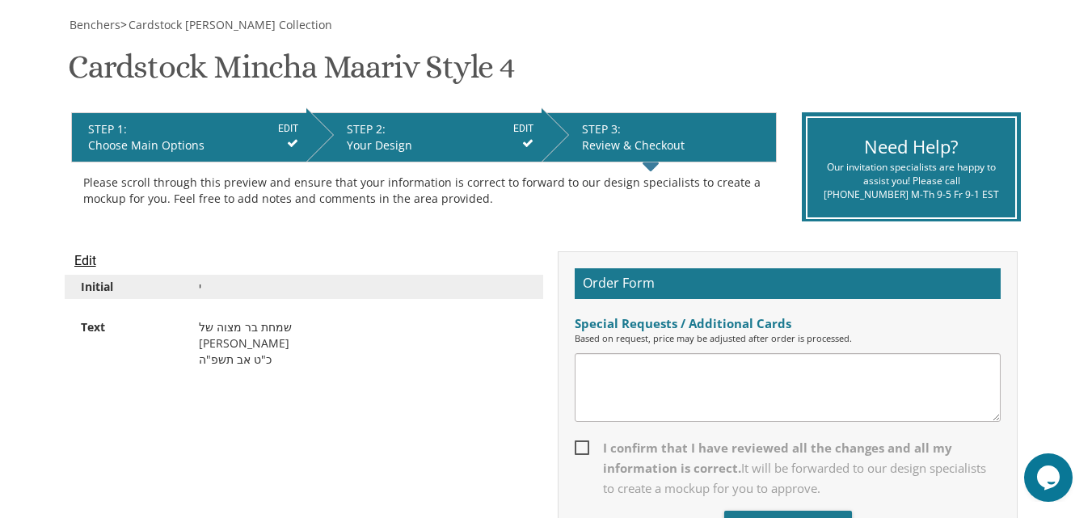
scroll to position [226, 0]
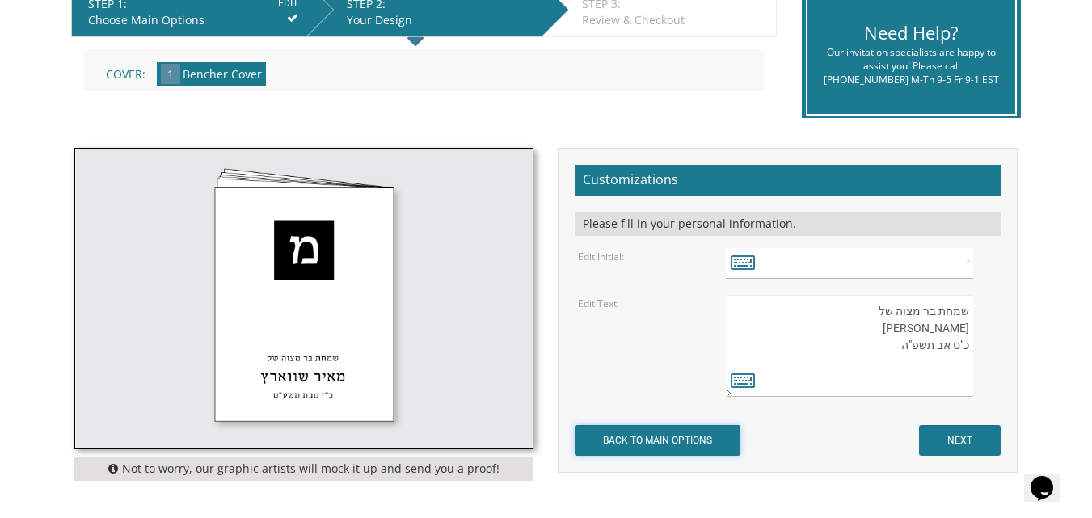
click at [655, 443] on input "BACK TO MAIN OPTIONS" at bounding box center [658, 440] width 166 height 31
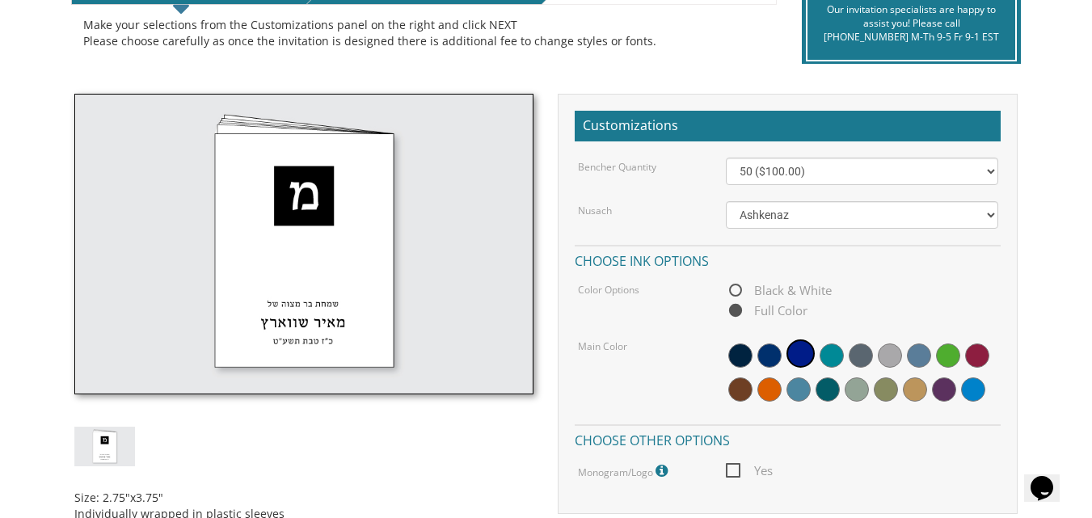
scroll to position [420, 0]
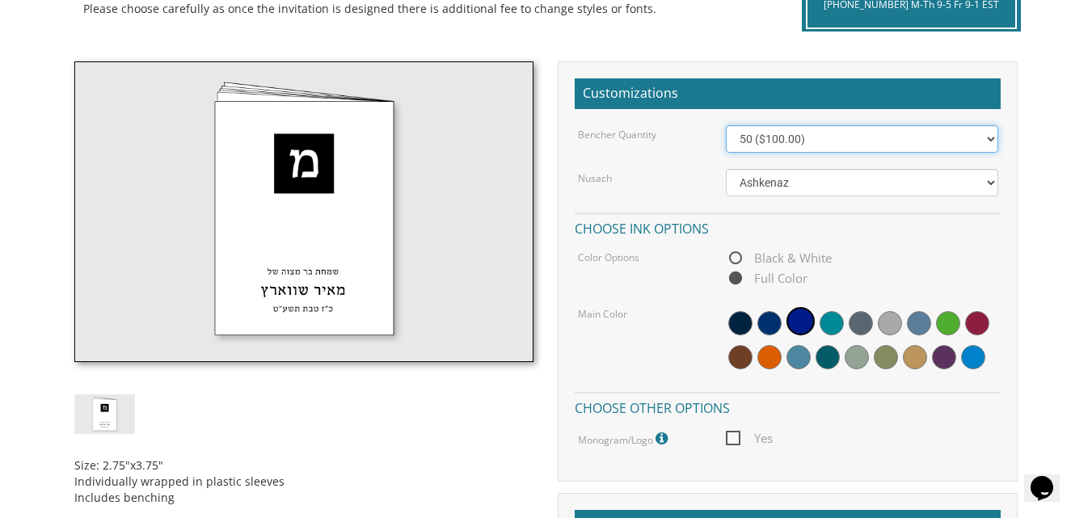
click at [808, 134] on select "50 ($100.00) 60 ($120.00) 70 ($140.00) 80 ($160.00) 90 ($180.00) 100 ($200.00) …" at bounding box center [862, 138] width 272 height 27
select select "100"
click at [726, 125] on select "50 ($100.00) 60 ($120.00) 70 ($140.00) 80 ($160.00) 90 ($180.00) 100 ($200.00) …" at bounding box center [862, 138] width 272 height 27
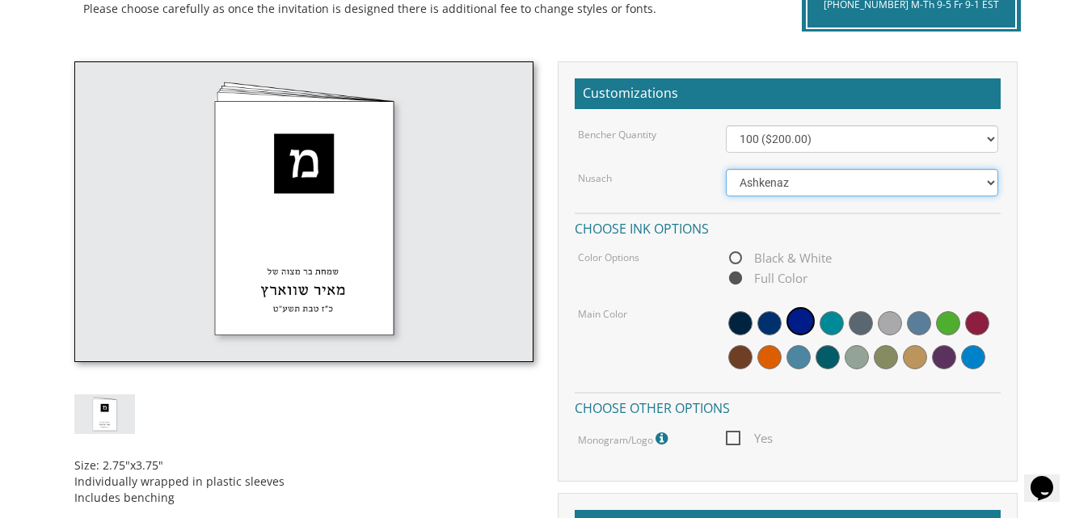
click at [993, 181] on select "Ashkenaz [PERSON_NAME]" at bounding box center [862, 182] width 272 height 27
select select "Sefard"
click at [726, 169] on select "Ashkenaz [PERSON_NAME]" at bounding box center [862, 182] width 272 height 27
click at [988, 187] on select "Ashkenaz [PERSON_NAME]" at bounding box center [862, 182] width 272 height 27
click at [726, 169] on select "Ashkenaz [PERSON_NAME]" at bounding box center [862, 182] width 272 height 27
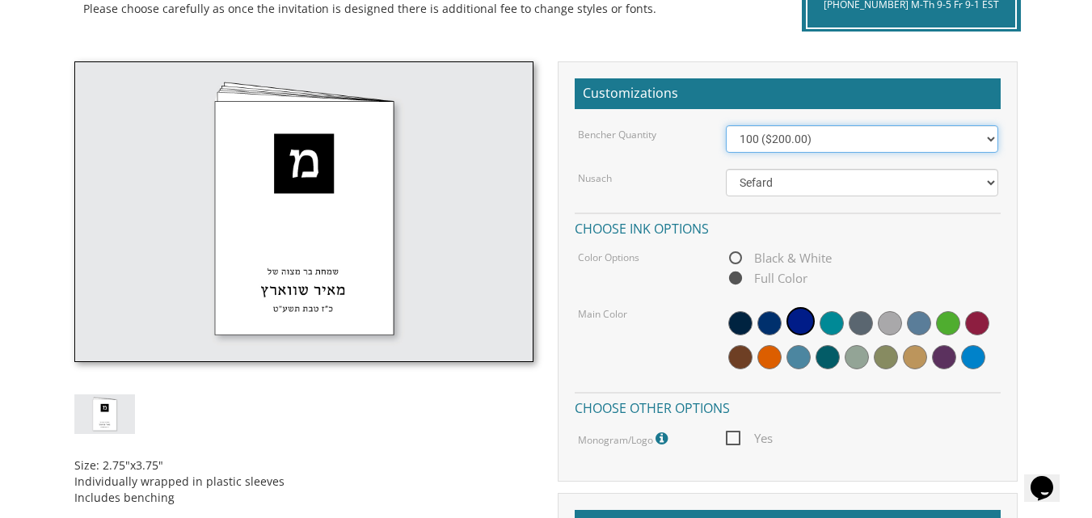
click at [985, 136] on select "50 ($100.00) 60 ($120.00) 70 ($140.00) 80 ($160.00) 90 ($180.00) 100 ($200.00) …" at bounding box center [862, 138] width 272 height 27
click at [726, 125] on select "50 ($100.00) 60 ($120.00) 70 ($140.00) 80 ($160.00) 90 ($180.00) 100 ($200.00) …" at bounding box center [862, 138] width 272 height 27
click at [989, 143] on select "50 ($100.00) 60 ($120.00) 70 ($140.00) 80 ($160.00) 90 ($180.00) 100 ($200.00) …" at bounding box center [862, 138] width 272 height 27
select select "100"
click at [726, 125] on select "50 ($100.00) 60 ($120.00) 70 ($140.00) 80 ($160.00) 90 ($180.00) 100 ($200.00) …" at bounding box center [862, 138] width 272 height 27
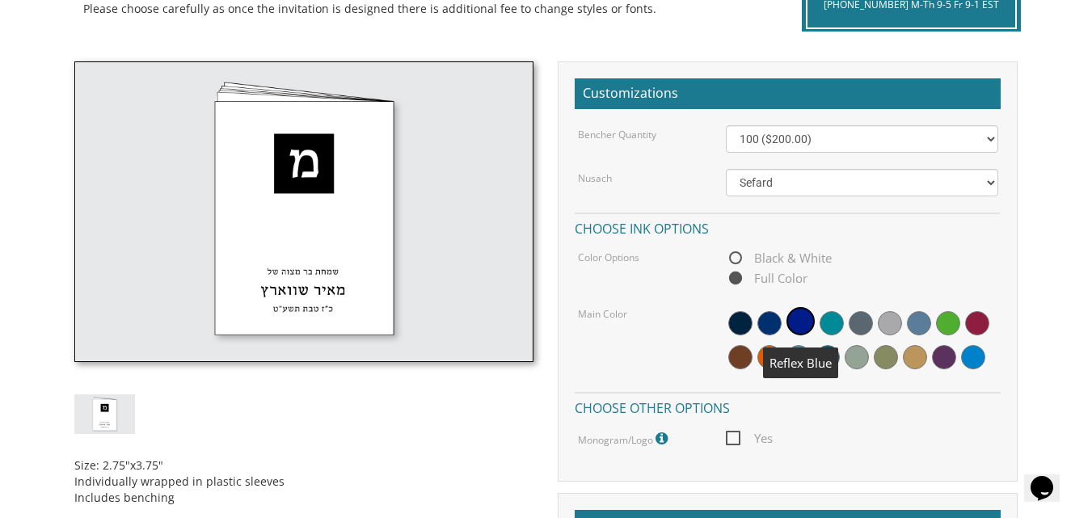
click at [803, 326] on span at bounding box center [801, 321] width 28 height 28
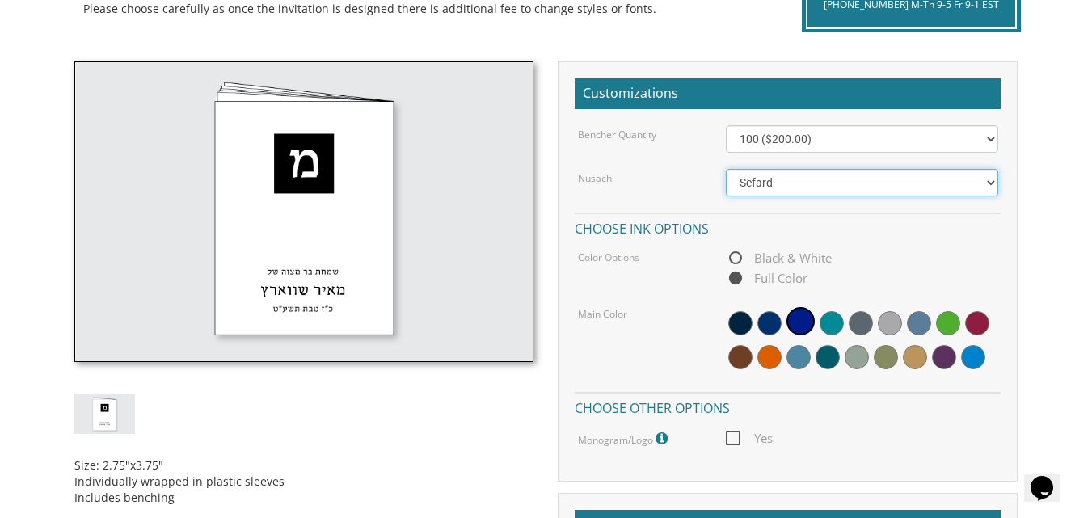
click at [991, 182] on select "Ashkenaz Edut Mizrach Sefard" at bounding box center [862, 182] width 272 height 27
click at [1028, 222] on div "Customizations Bencher Quantity 50 ($100.00) 60 ($120.00) 70 ($140.00) 80 ($160…" at bounding box center [788, 395] width 484 height 668
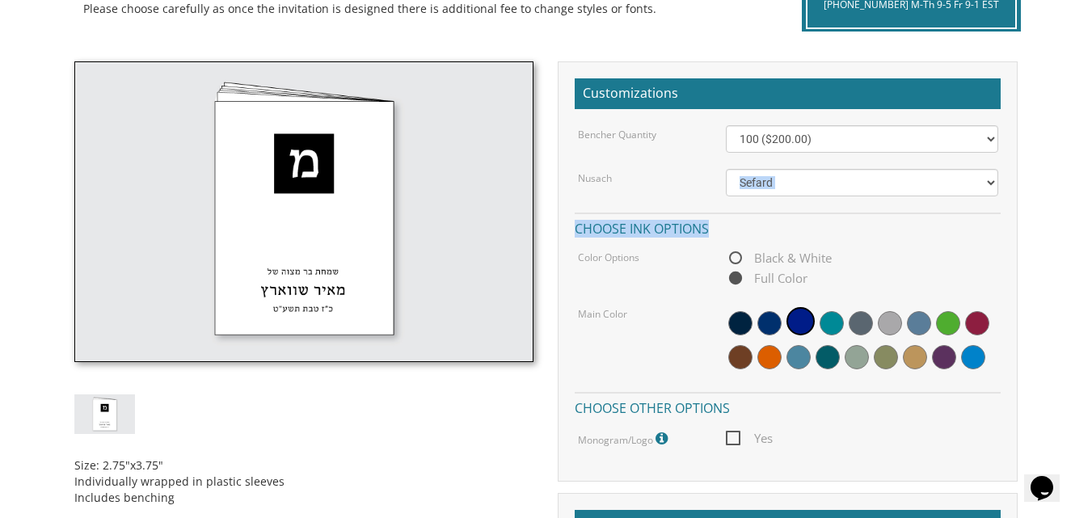
drag, startPoint x: 992, startPoint y: 226, endPoint x: 938, endPoint y: 190, distance: 64.8
click at [938, 190] on div "Bencher Quantity 50 ($100.00) 60 ($120.00) 70 ($140.00) 80 ($160.00) 90 ($180.0…" at bounding box center [788, 287] width 426 height 324
click at [888, 171] on select "Ashkenaz Edut Mizrach Sefard" at bounding box center [862, 182] width 272 height 27
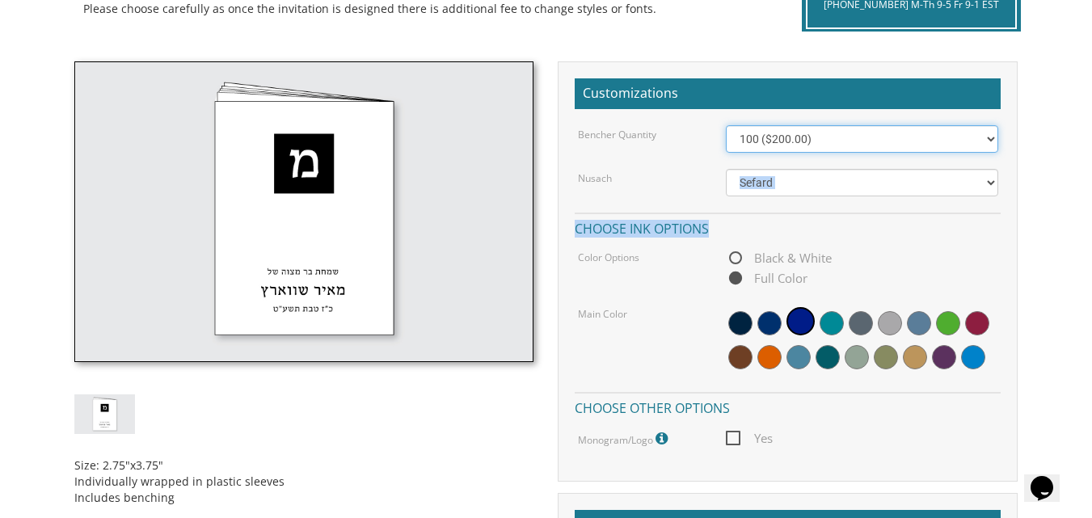
click at [907, 133] on select "50 ($100.00) 60 ($120.00) 70 ($140.00) 80 ($160.00) 90 ($180.00) 100 ($200.00) …" at bounding box center [862, 138] width 272 height 27
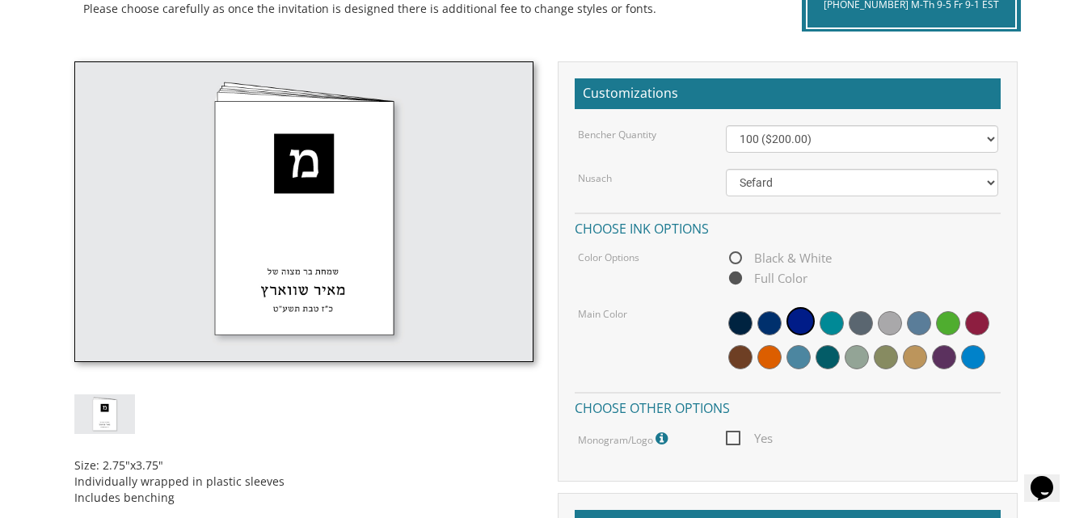
click at [694, 162] on div "Bencher Quantity 50 ($100.00) 60 ($120.00) 70 ($140.00) 80 ($160.00) 90 ($180.0…" at bounding box center [788, 287] width 426 height 324
click at [694, 209] on div "Bencher Quantity 50 ($100.00) 60 ($120.00) 70 ($140.00) 80 ($160.00) 90 ($180.0…" at bounding box center [788, 287] width 426 height 324
drag, startPoint x: 694, startPoint y: 209, endPoint x: 626, endPoint y: 306, distance: 119.1
click at [626, 306] on div "Bencher Quantity 50 ($100.00) 60 ($120.00) 70 ($140.00) 80 ($160.00) 90 ($180.0…" at bounding box center [788, 287] width 426 height 324
click at [626, 306] on div "Main Color" at bounding box center [640, 313] width 148 height 17
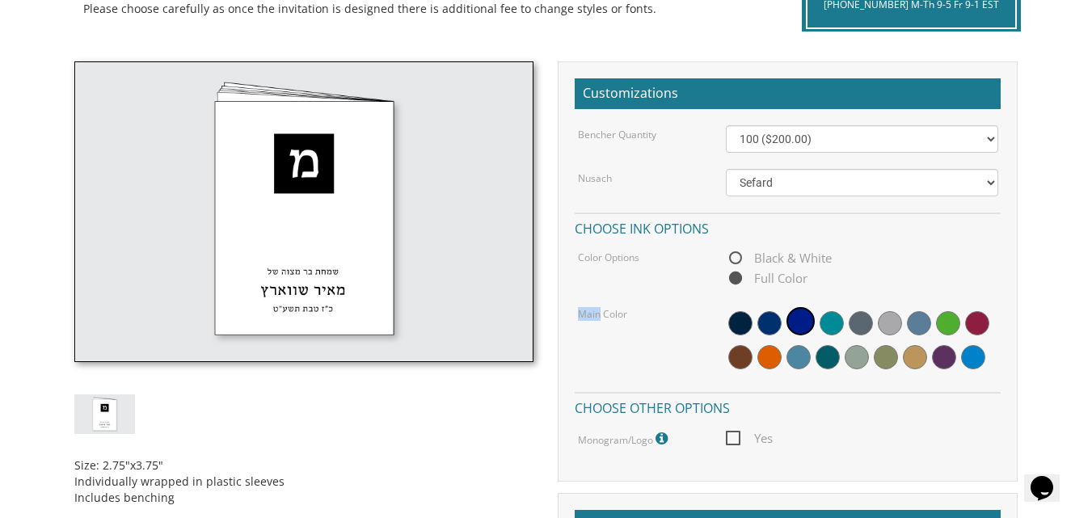
click at [626, 306] on div "Main Color" at bounding box center [640, 313] width 148 height 17
click at [736, 276] on span "Full Color" at bounding box center [767, 278] width 82 height 20
click at [736, 276] on input "Full Color" at bounding box center [731, 279] width 11 height 11
click at [685, 314] on div "Main Color" at bounding box center [640, 313] width 148 height 17
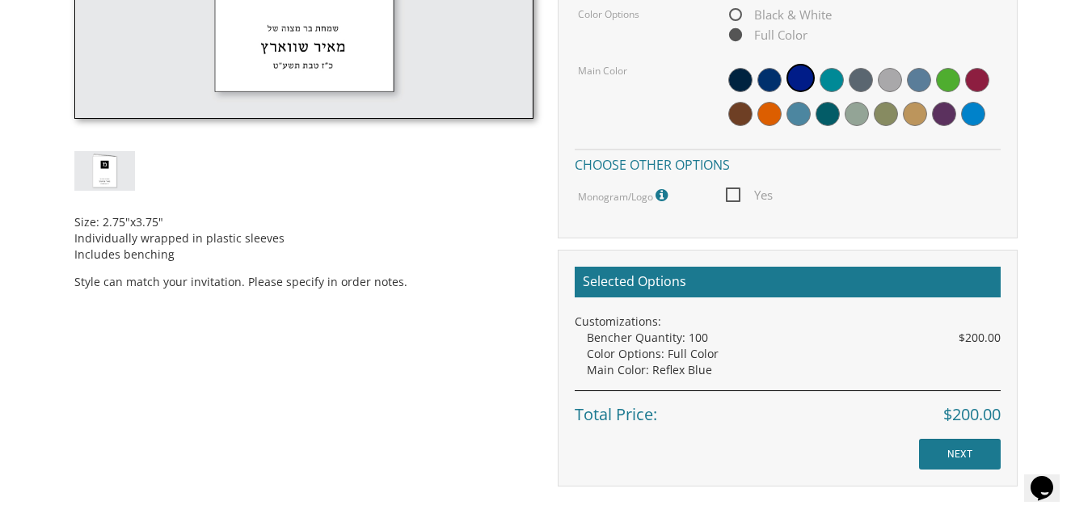
scroll to position [744, 0]
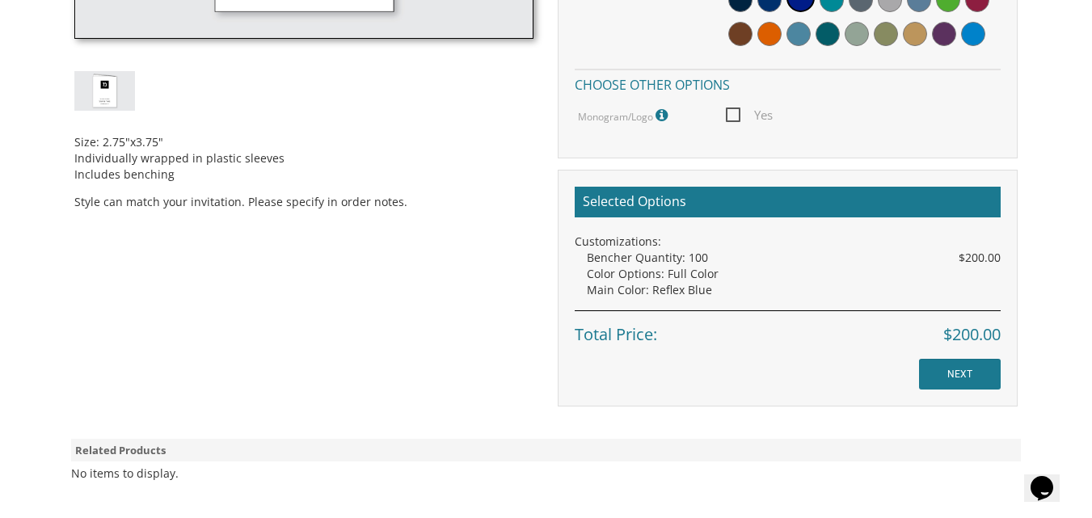
click at [1053, 476] on icon "$i18n('chat', 'chat_widget')" at bounding box center [1042, 488] width 23 height 24
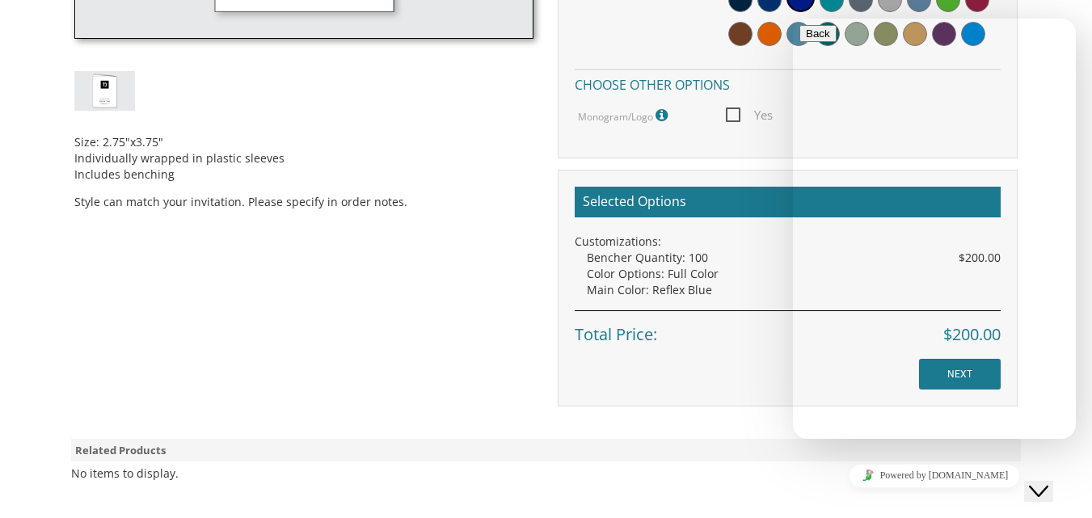
click at [820, 38] on button "Back" at bounding box center [817, 33] width 37 height 17
click at [483, 328] on div "Size: 2.75"x3.75" Individually wrapped in plastic sleeves Includes benching Sty…" at bounding box center [546, 72] width 968 height 668
click at [1040, 483] on icon "Close Chat This icon closes the chat window." at bounding box center [1038, 491] width 19 height 19
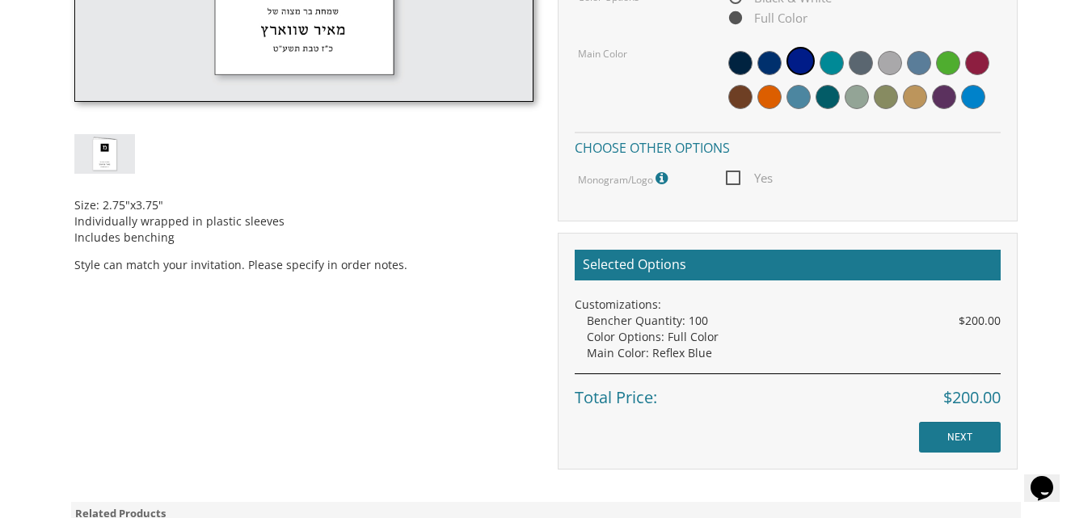
scroll to position [706, 0]
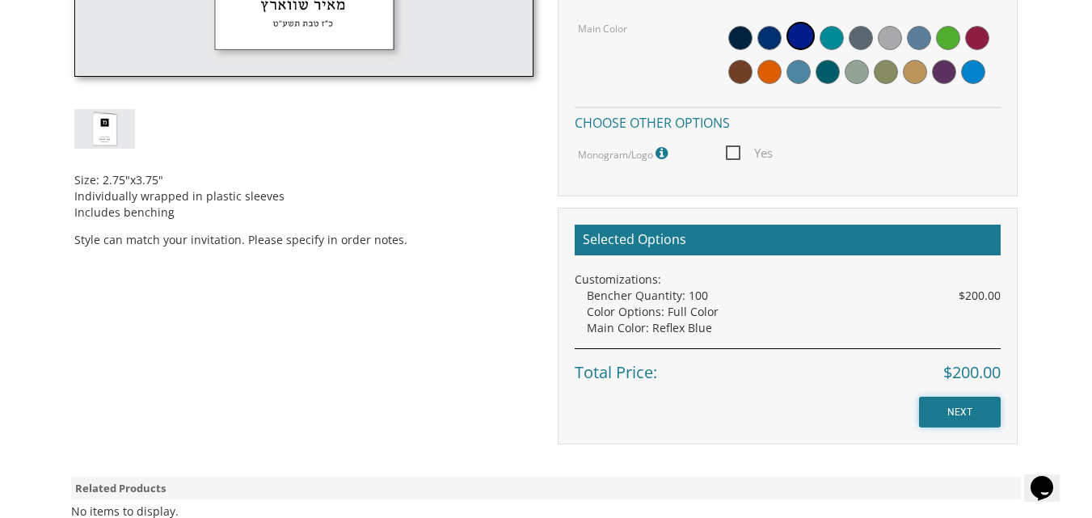
click at [985, 411] on input "NEXT" at bounding box center [960, 412] width 82 height 31
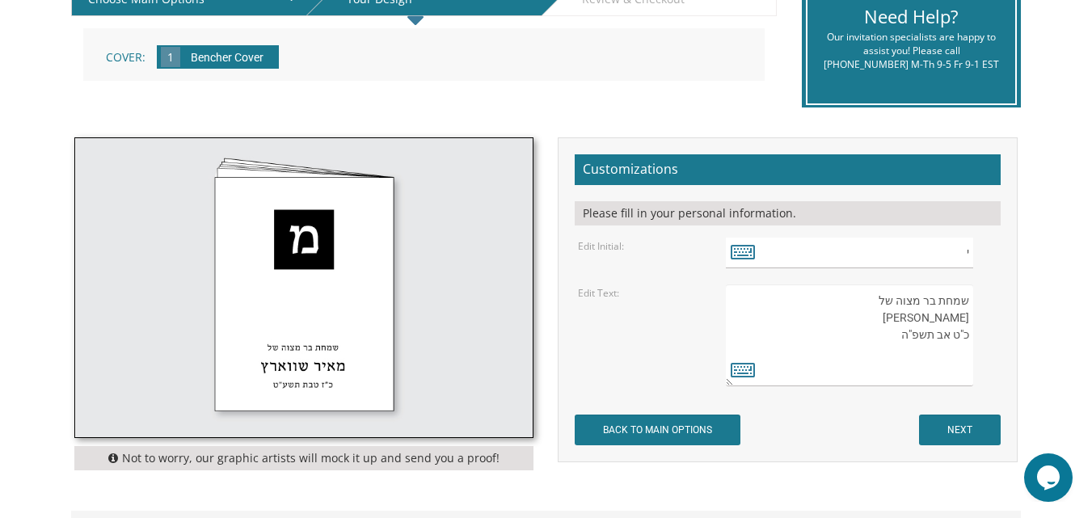
scroll to position [420, 0]
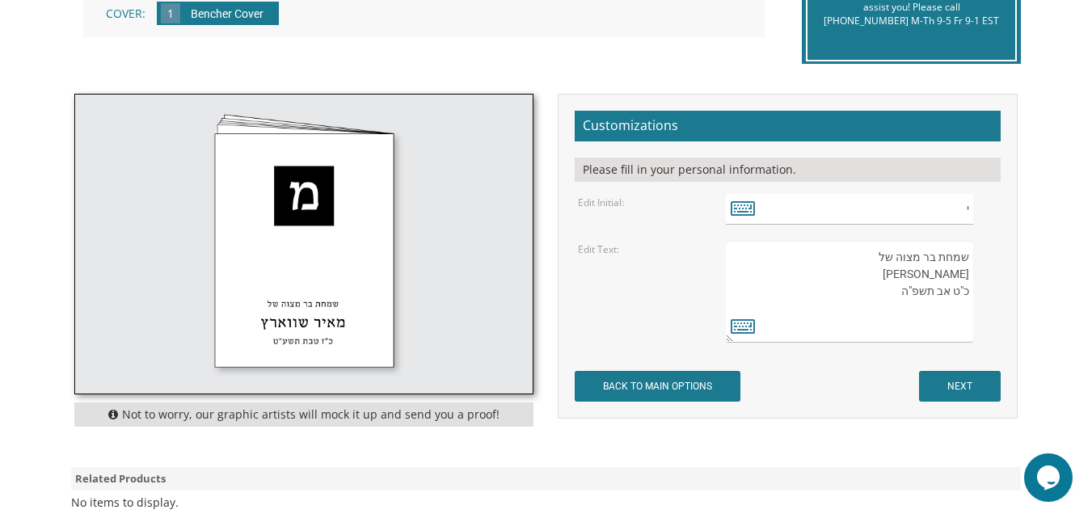
click at [904, 276] on textarea "שמחת בר מצוה של [PERSON_NAME] כ"ט אב תשפ"ה" at bounding box center [849, 292] width 247 height 102
click at [905, 276] on textarea "שמחת בר מצוה של [PERSON_NAME] כ"ט אב תשפ"ה" at bounding box center [849, 292] width 247 height 102
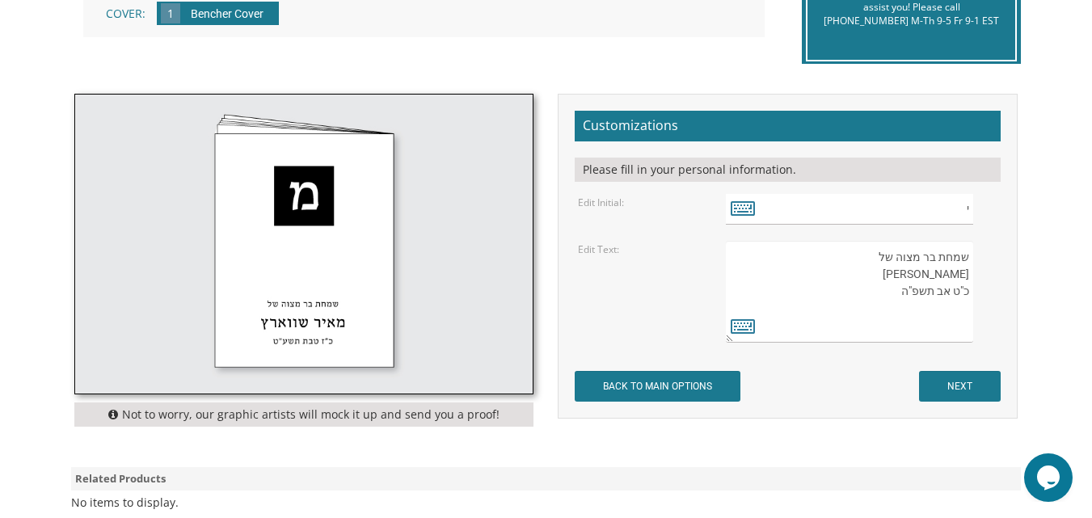
click at [905, 276] on textarea "שמחת בר מצוה של [PERSON_NAME] כ"ט אב תשפ"ה" at bounding box center [849, 292] width 247 height 102
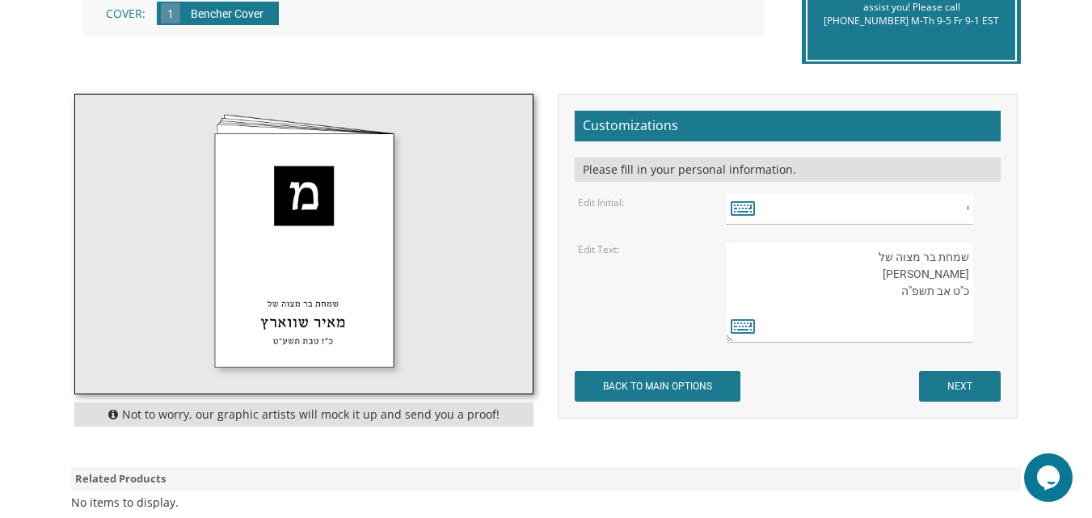
click at [905, 276] on textarea "שמחת בר מצוה של [PERSON_NAME] כ"ט אב תשפ"ה" at bounding box center [849, 292] width 247 height 102
drag, startPoint x: 905, startPoint y: 276, endPoint x: 603, endPoint y: 310, distance: 303.3
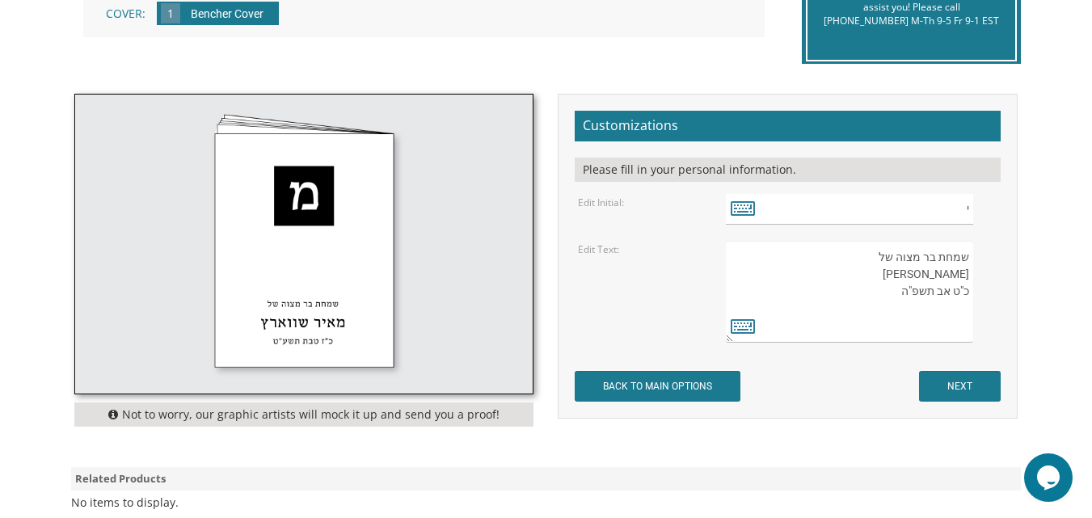
click at [603, 310] on div "Edit Text: שמחת בר מצוה של ישעיה סלומון כ"ט אב תשפ"ה" at bounding box center [788, 292] width 444 height 102
click at [913, 275] on textarea "שמחת בר מצוה של [PERSON_NAME] כ"ט אב תשפ"ה" at bounding box center [849, 292] width 247 height 102
click at [847, 272] on textarea "שמחת בר מצוה של [PERSON_NAME] כ"ט אב תשפ"ה" at bounding box center [849, 292] width 247 height 102
click at [745, 325] on icon at bounding box center [743, 325] width 24 height 23
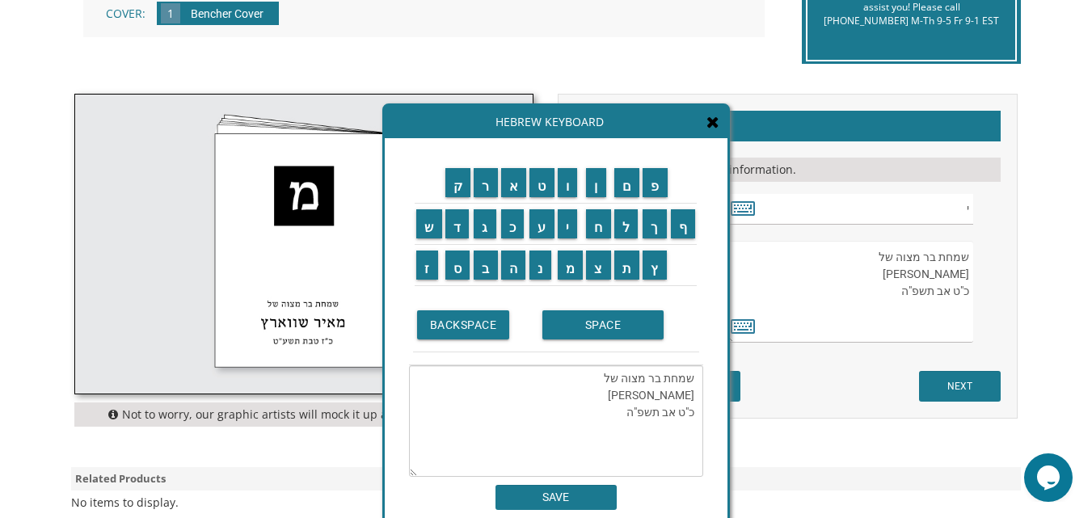
drag, startPoint x: 630, startPoint y: 399, endPoint x: 651, endPoint y: 399, distance: 21.0
drag, startPoint x: 651, startPoint y: 399, endPoint x: 629, endPoint y: 100, distance: 299.9
click at [629, 100] on div "Customizations Please fill in your personal information. Edit Initial: י Edit T…" at bounding box center [788, 256] width 460 height 325
click at [544, 277] on input "נ" at bounding box center [540, 265] width 22 height 29
click at [492, 321] on input "BACKSPACE" at bounding box center [463, 324] width 93 height 29
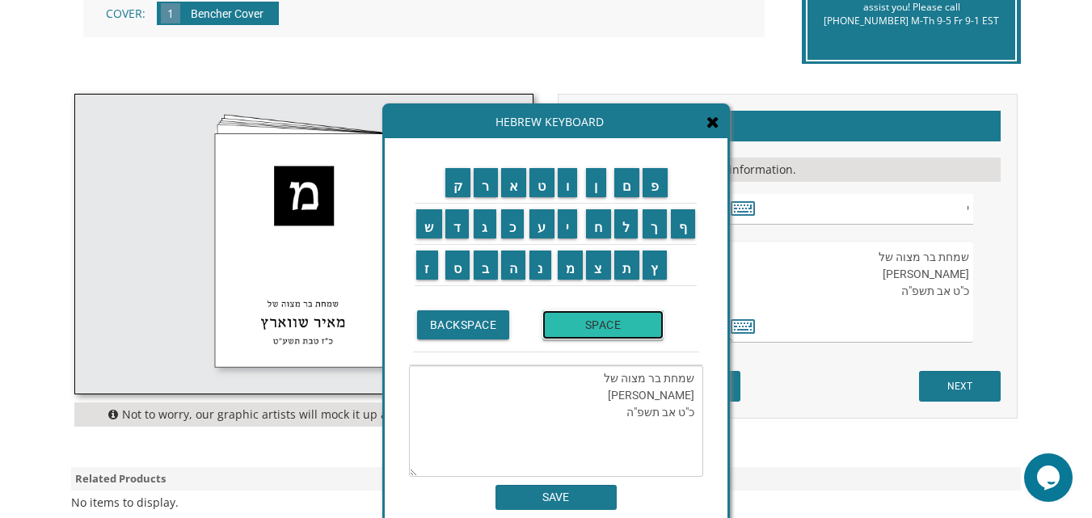
click at [584, 327] on input "SPACE" at bounding box center [602, 324] width 121 height 29
click at [550, 278] on input "נ" at bounding box center [540, 265] width 22 height 29
click at [579, 234] on td "י" at bounding box center [570, 224] width 29 height 41
click at [574, 229] on input "י" at bounding box center [568, 223] width 20 height 29
click at [570, 187] on input "ו" at bounding box center [568, 182] width 20 height 29
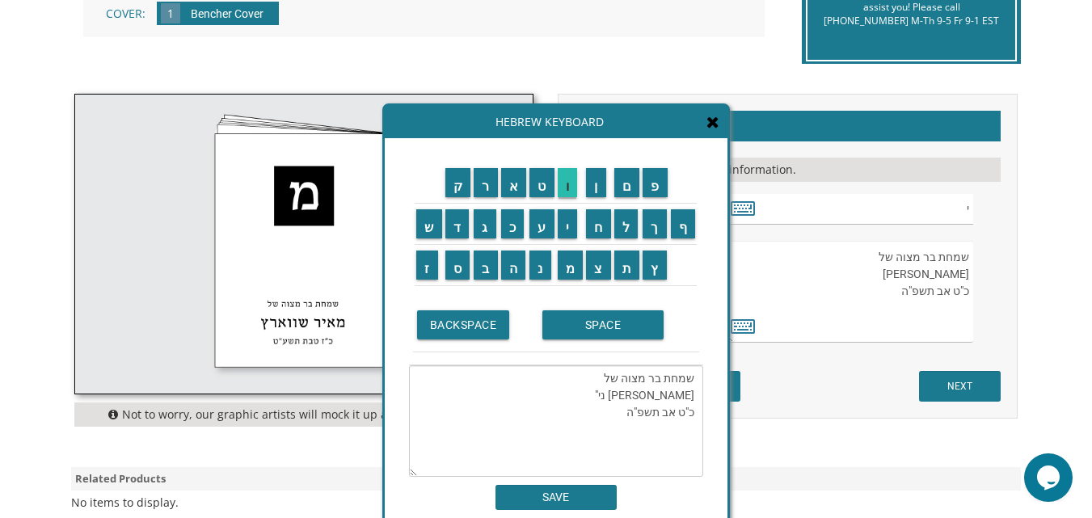
type textarea "שמחת בר מצוה של ישעיה סלומון ני"ו כ"ט אב תשפ"ה"
click at [551, 497] on input "SAVE" at bounding box center [556, 497] width 121 height 25
type textarea "שמחת בר מצוה של [PERSON_NAME] ני"ו כ"ט אב תשפ"ה"
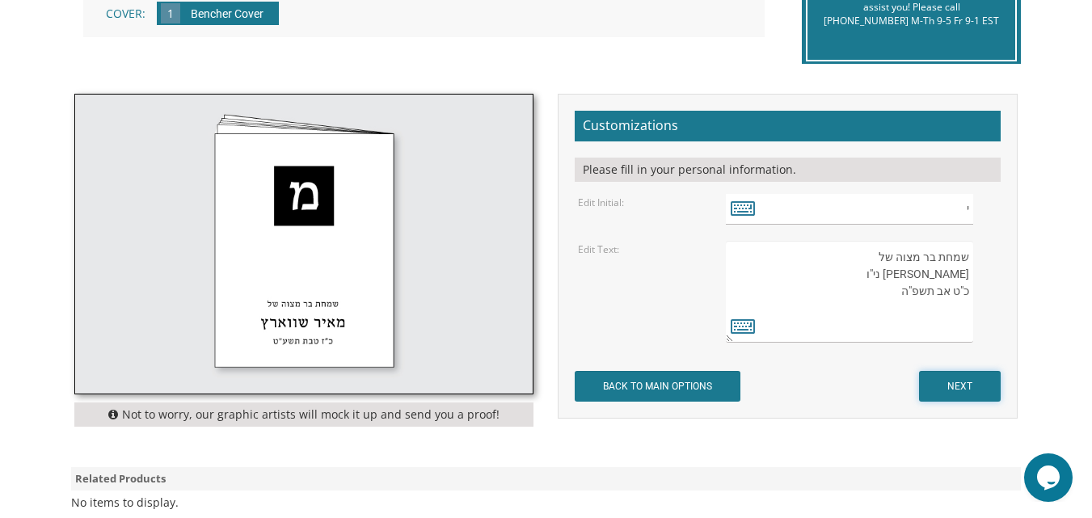
click at [963, 377] on input "NEXT" at bounding box center [960, 386] width 82 height 31
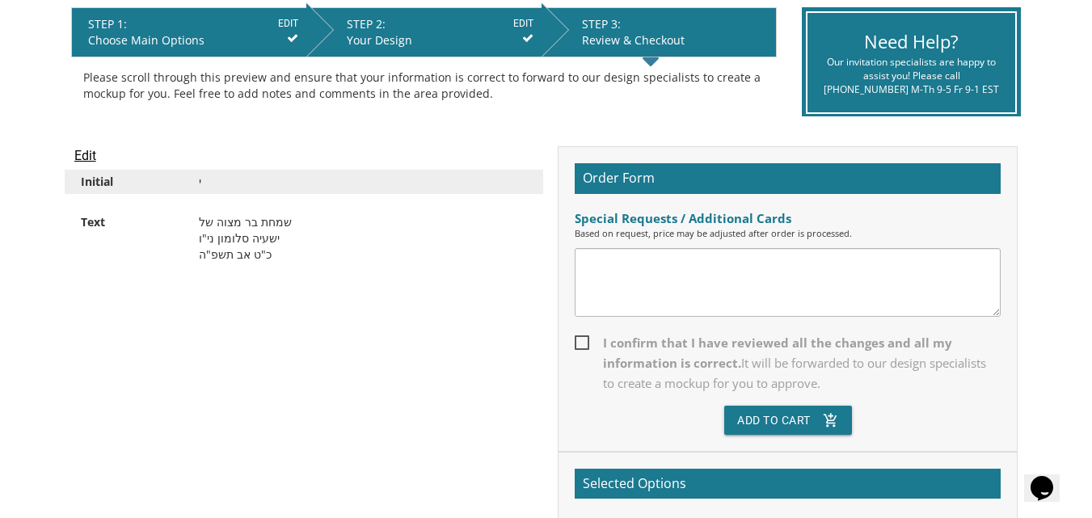
scroll to position [291, 0]
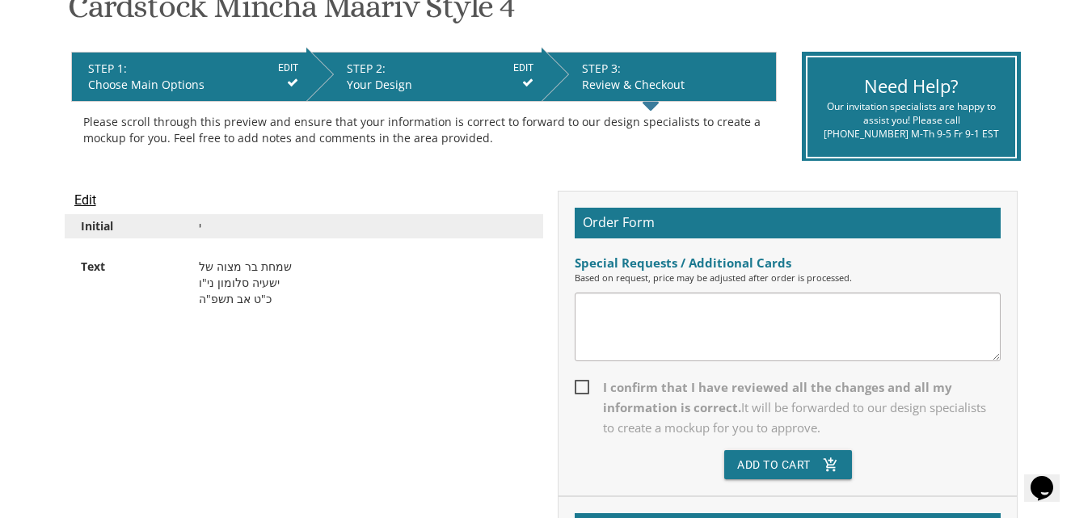
click at [668, 325] on textarea at bounding box center [788, 327] width 426 height 69
type textarea "ב"
click at [652, 312] on textarea "can it be redat by thursday" at bounding box center [788, 327] width 426 height 69
click at [652, 312] on textarea "can it be redt by thursday" at bounding box center [788, 327] width 426 height 69
click at [639, 313] on textarea "can it be redey by thursday" at bounding box center [788, 327] width 426 height 69
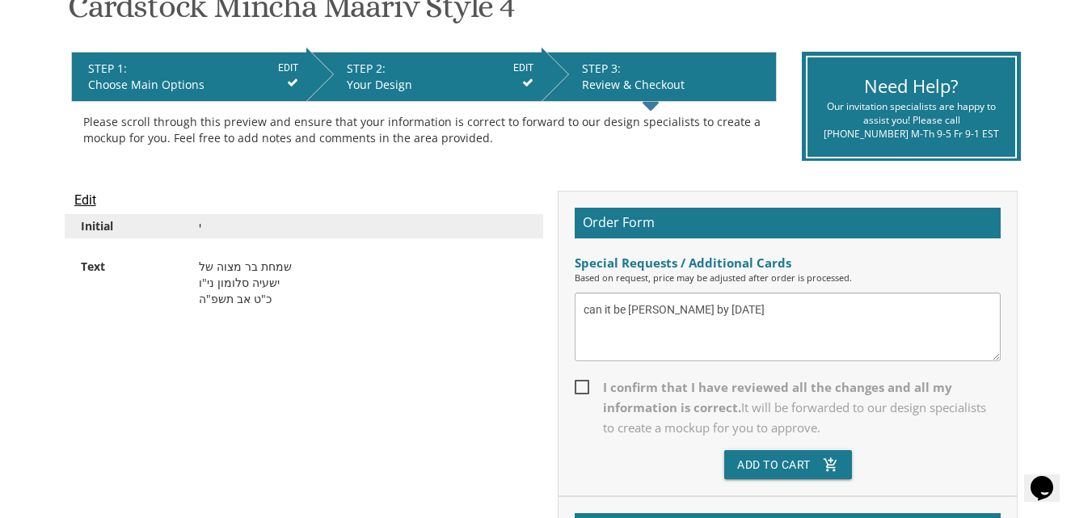
click at [658, 313] on textarea "can it be readey by thursday" at bounding box center [788, 327] width 426 height 69
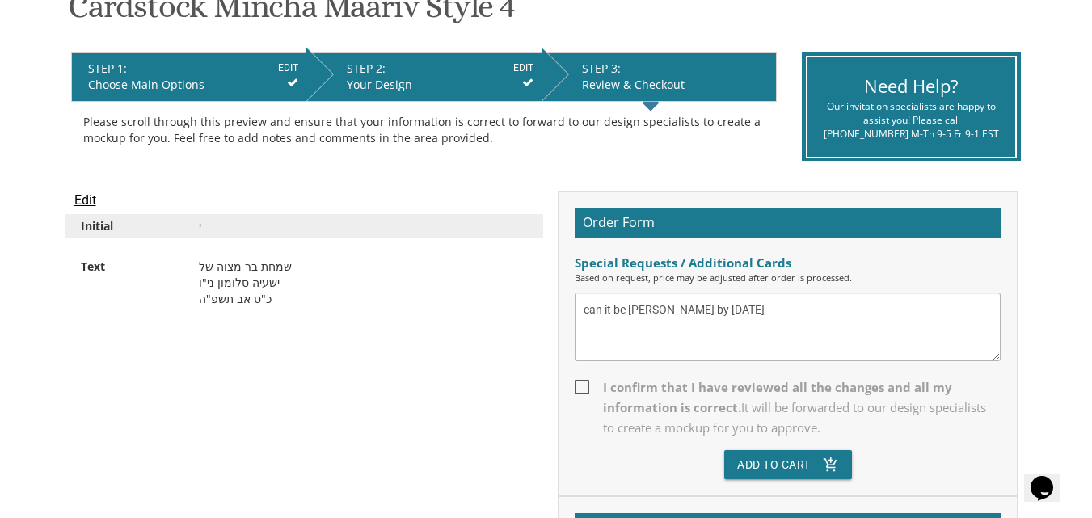
click at [661, 317] on textarea "can it be readey by thursday" at bounding box center [788, 327] width 426 height 69
drag, startPoint x: 661, startPoint y: 317, endPoint x: 634, endPoint y: 314, distance: 27.7
click at [634, 314] on textarea "can it be readey by thursday" at bounding box center [788, 327] width 426 height 69
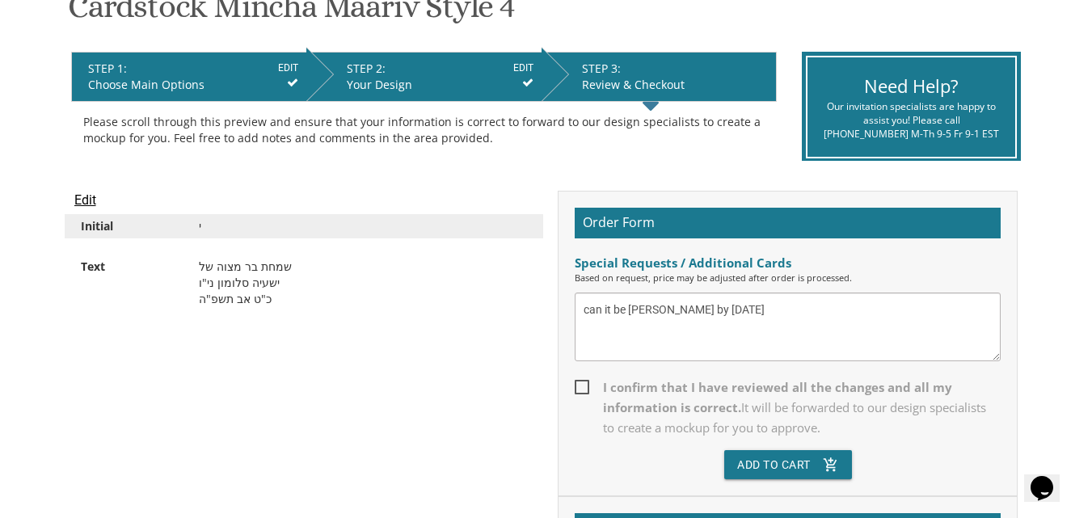
click at [634, 314] on textarea "can it be readey by thursday" at bounding box center [788, 327] width 426 height 69
click at [653, 315] on textarea "can it be readey by thursday" at bounding box center [788, 327] width 426 height 69
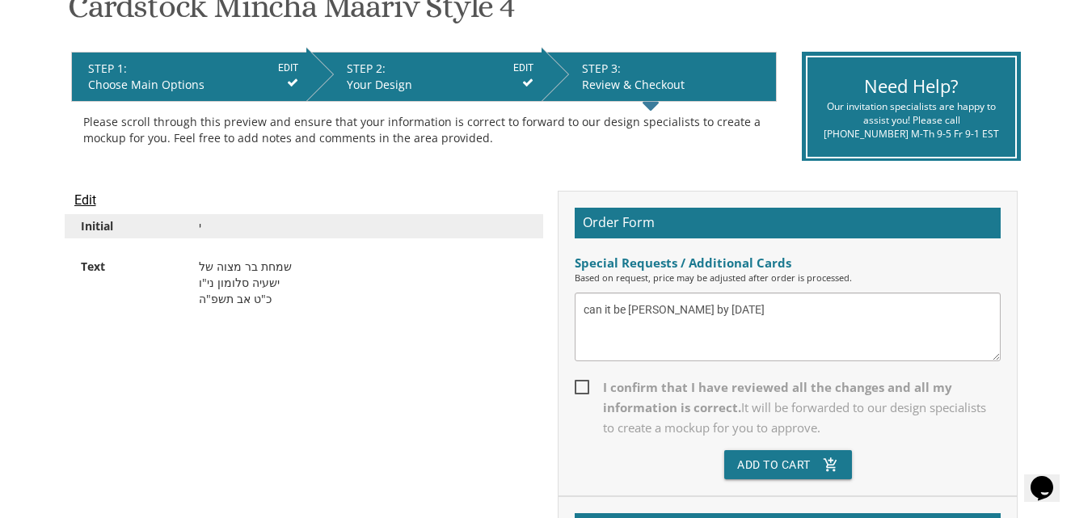
drag, startPoint x: 653, startPoint y: 315, endPoint x: 703, endPoint y: 350, distance: 61.0
click at [703, 350] on textarea "can it be readey by thursday" at bounding box center [788, 327] width 426 height 69
click at [657, 308] on textarea "can it be readey by thursday" at bounding box center [788, 327] width 426 height 69
click at [679, 310] on textarea "can it be ready by thursday" at bounding box center [788, 327] width 426 height 69
click at [732, 313] on textarea "can it be ready by Thursday" at bounding box center [788, 327] width 426 height 69
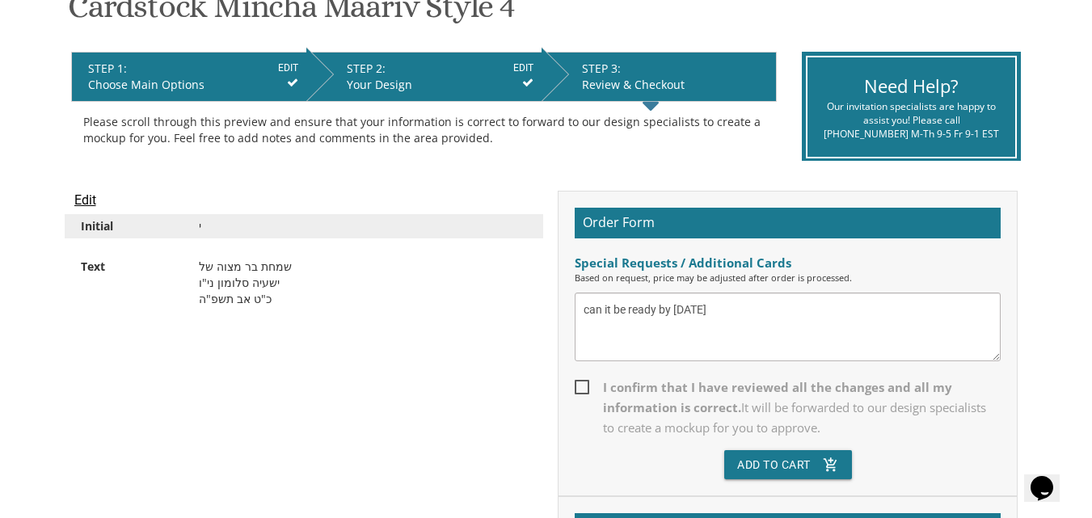
click at [732, 313] on textarea "can it be ready by Thursday" at bounding box center [788, 327] width 426 height 69
type textarea "c"
click at [94, 203] on input "Edit" at bounding box center [85, 200] width 22 height 19
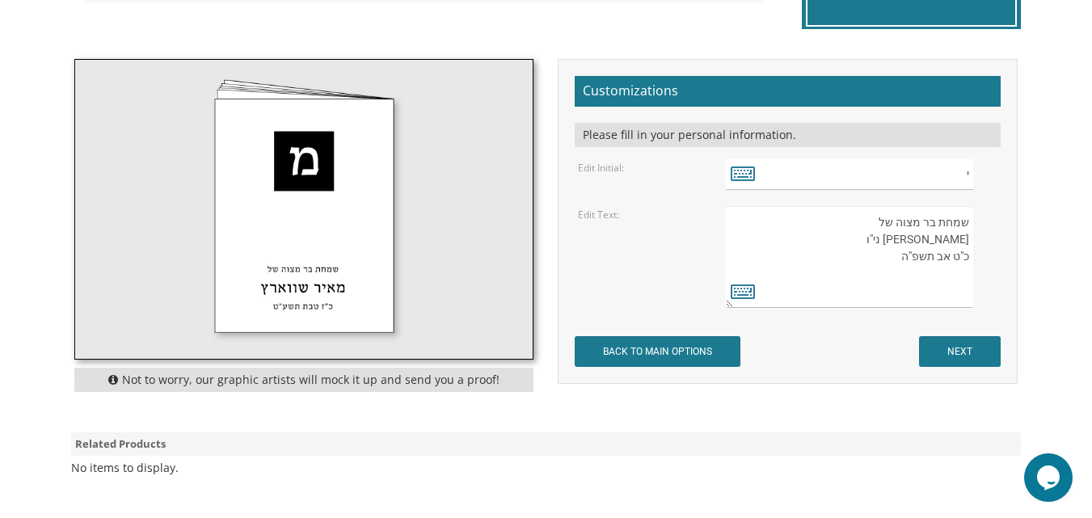
scroll to position [453, 0]
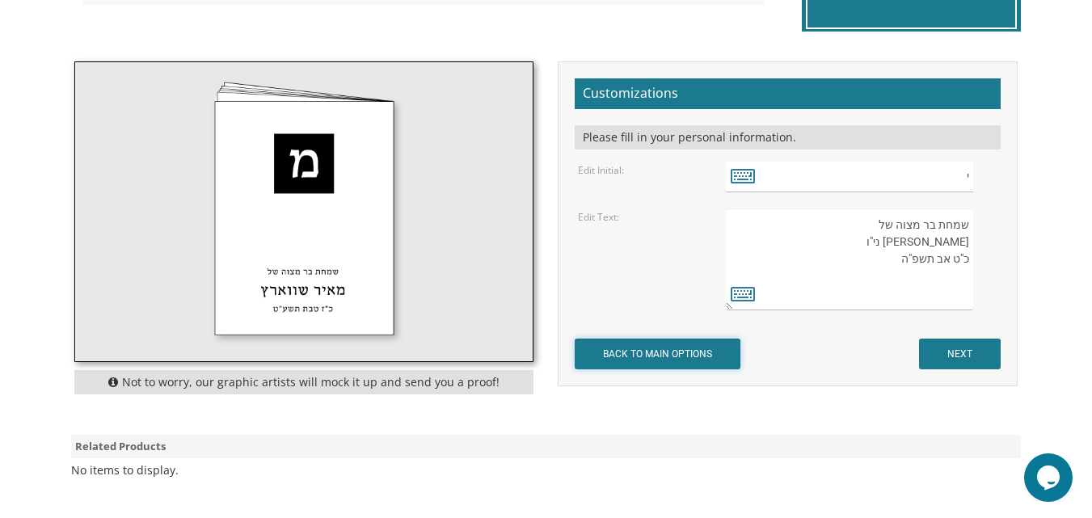
click at [699, 352] on input "BACK TO MAIN OPTIONS" at bounding box center [658, 354] width 166 height 31
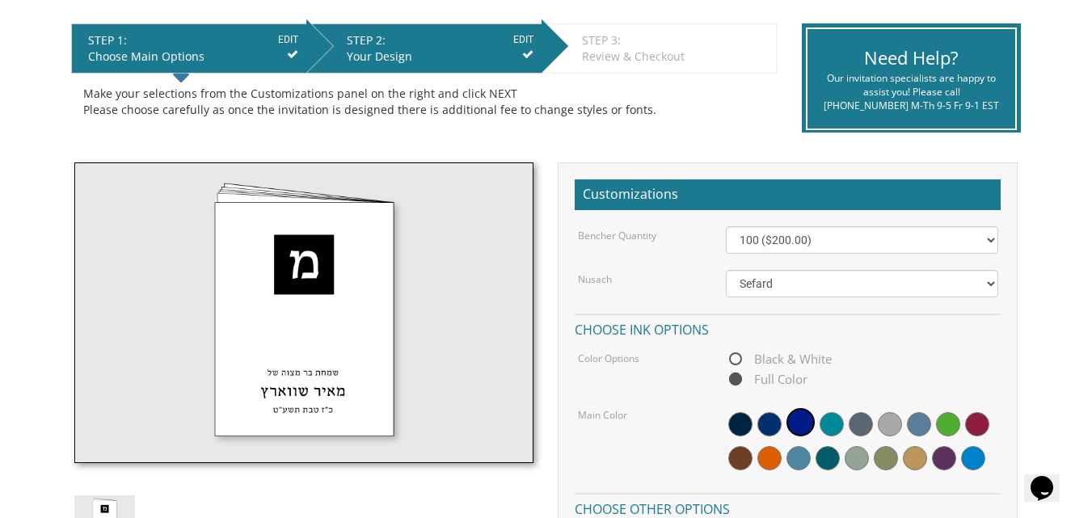
scroll to position [356, 0]
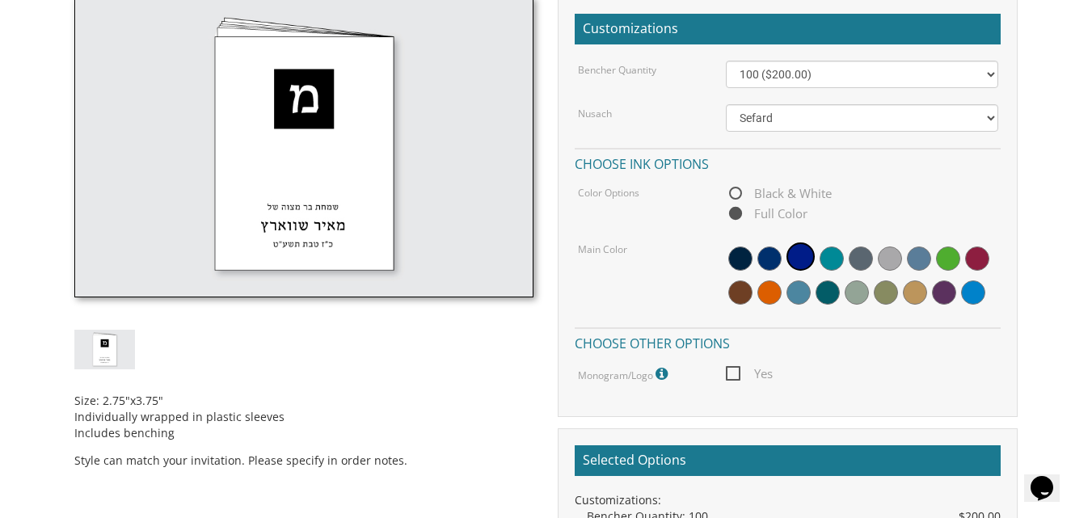
click at [963, 497] on div "Customizations:" at bounding box center [788, 500] width 426 height 16
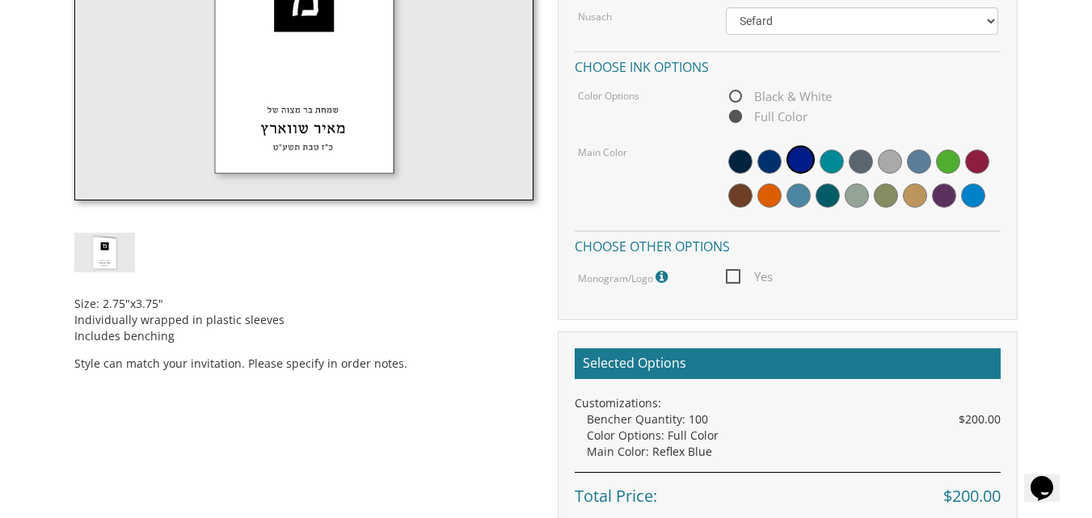
scroll to position [679, 0]
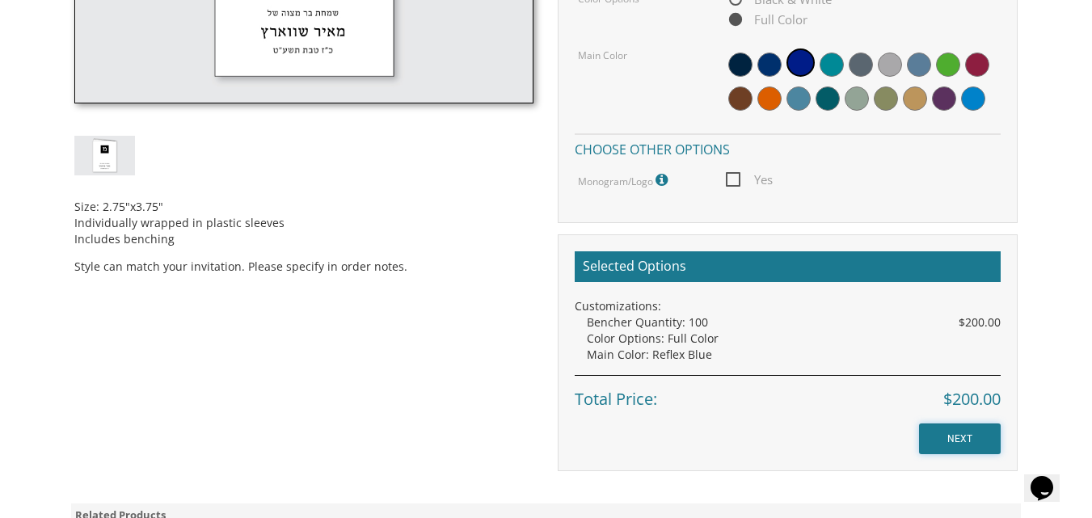
click at [964, 448] on input "NEXT" at bounding box center [960, 439] width 82 height 31
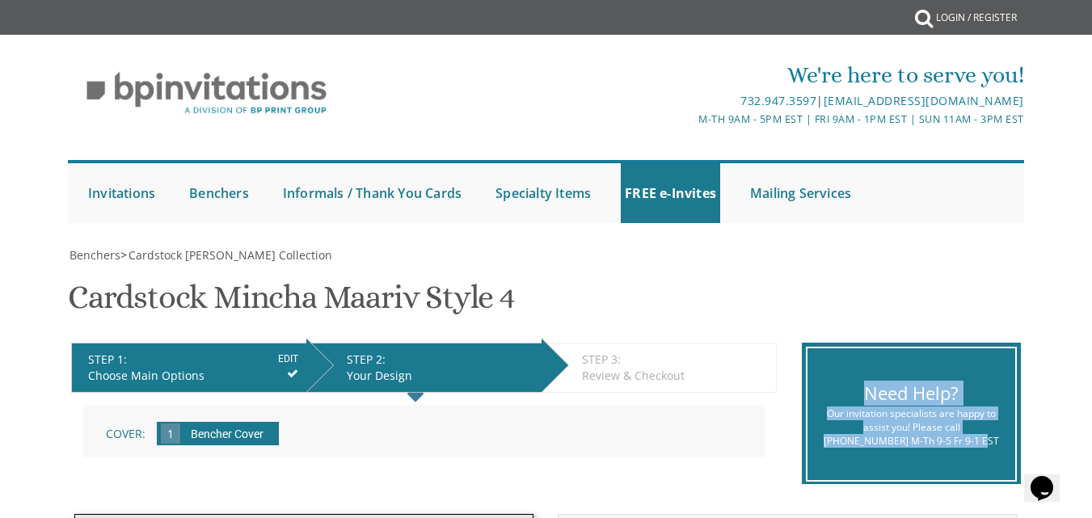
drag, startPoint x: 0, startPoint y: 0, endPoint x: 541, endPoint y: 489, distance: 729.1
click at [541, 489] on div "STEP 1: EDIT Choose Main Options STEP 2: EDIT Your Design STEP 3: EDIT Review &…" at bounding box center [546, 414] width 974 height 167
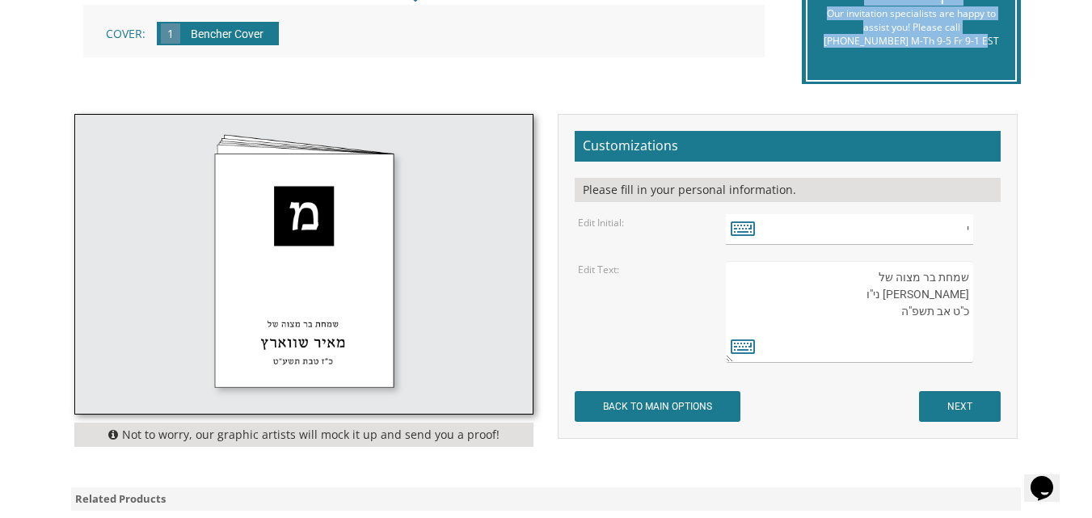
scroll to position [420, 0]
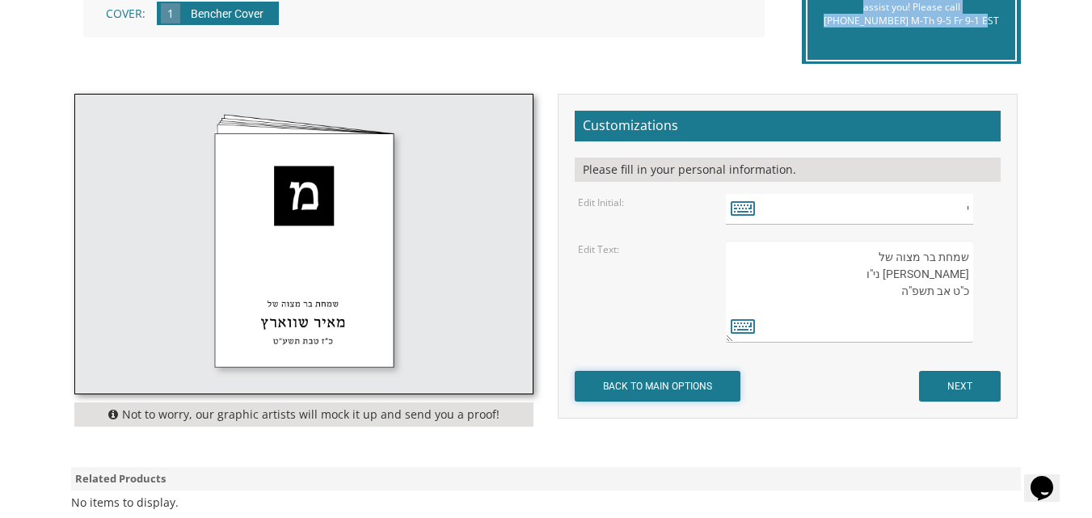
click at [685, 382] on input "BACK TO MAIN OPTIONS" at bounding box center [658, 386] width 166 height 31
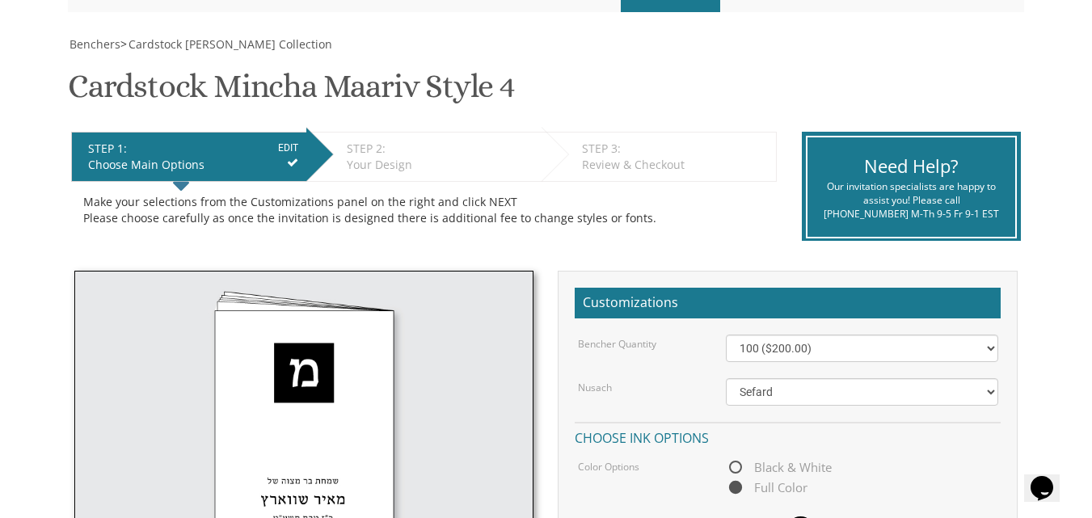
scroll to position [259, 0]
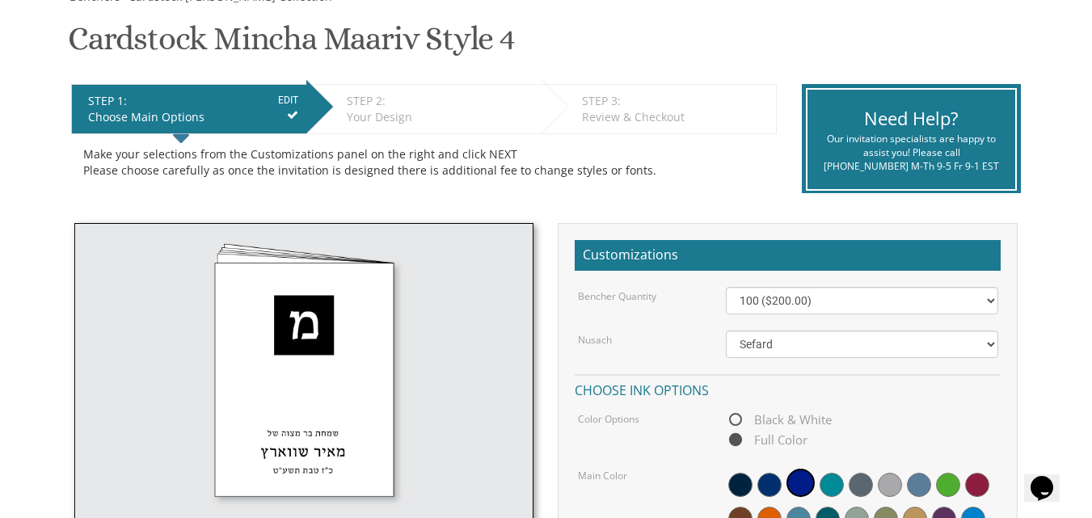
click at [308, 315] on img at bounding box center [304, 373] width 460 height 301
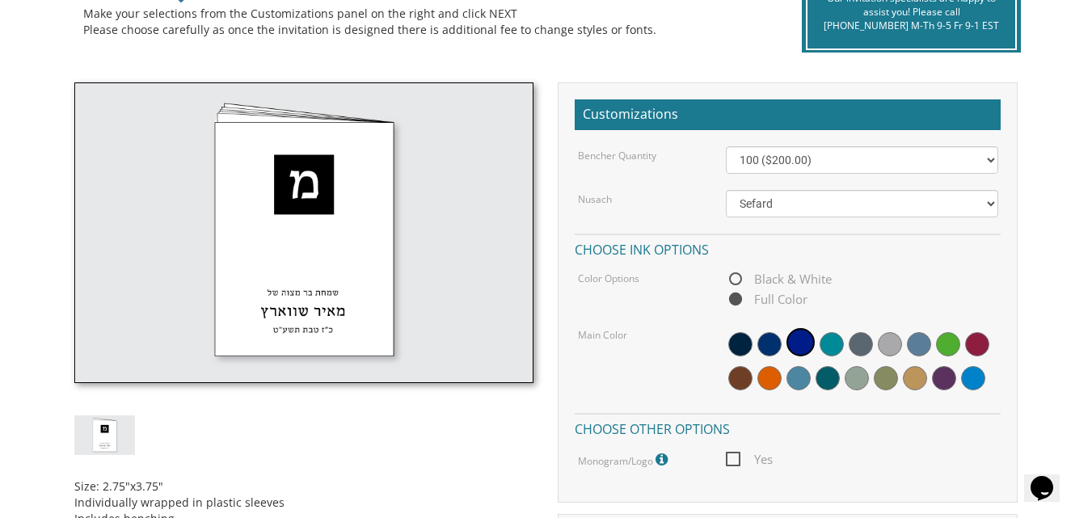
scroll to position [405, 0]
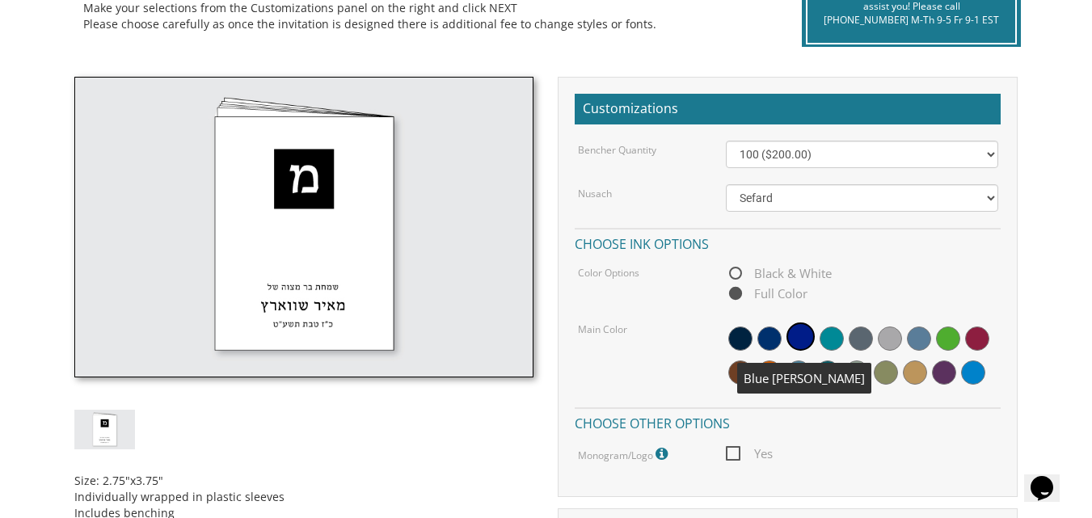
click at [768, 338] on span at bounding box center [769, 339] width 24 height 24
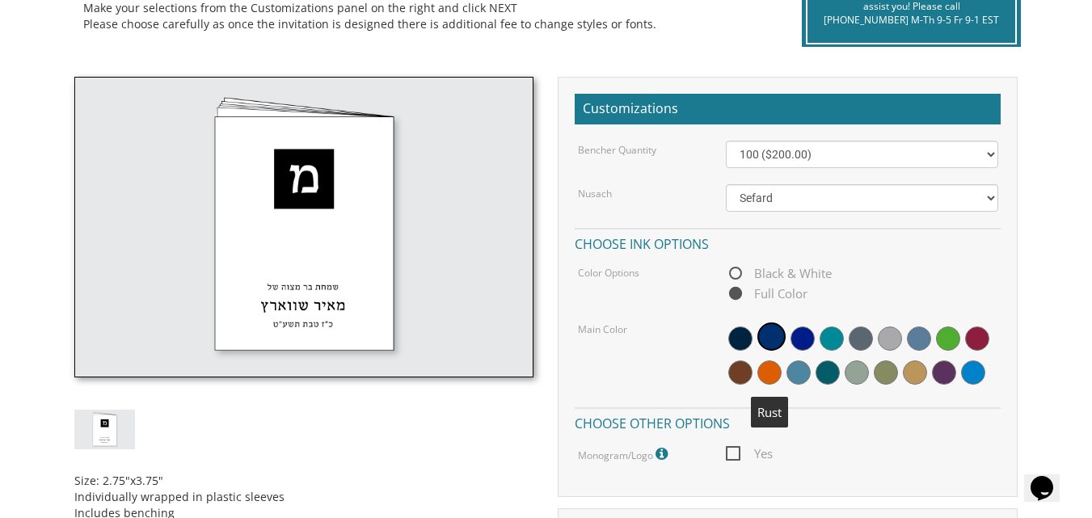
click at [764, 380] on span at bounding box center [769, 373] width 24 height 24
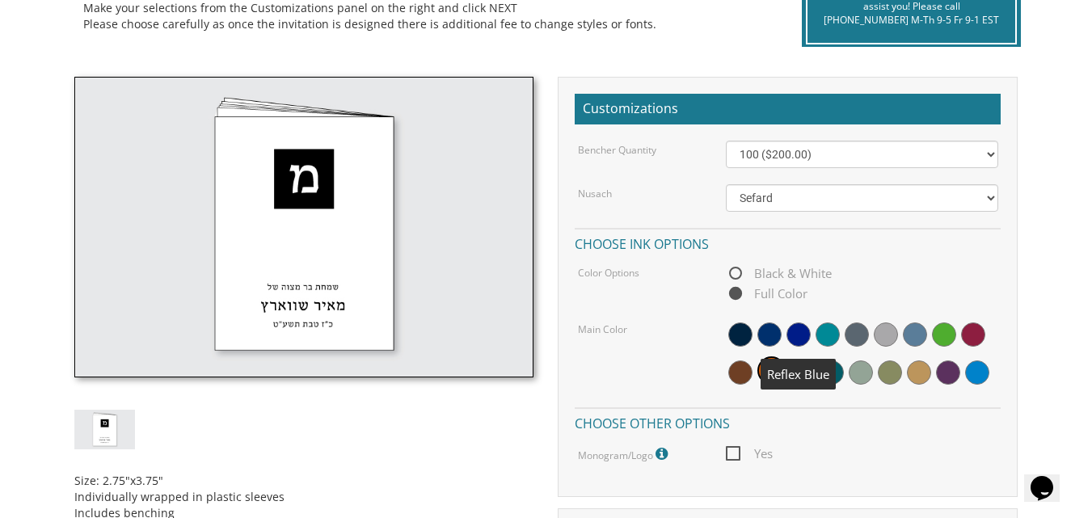
click at [797, 331] on span at bounding box center [799, 335] width 24 height 24
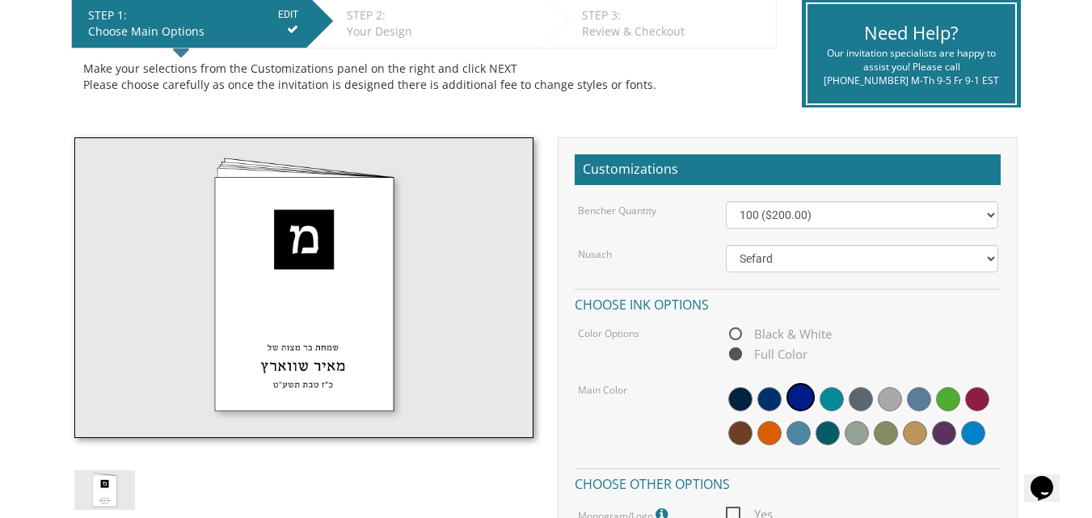
scroll to position [342, 0]
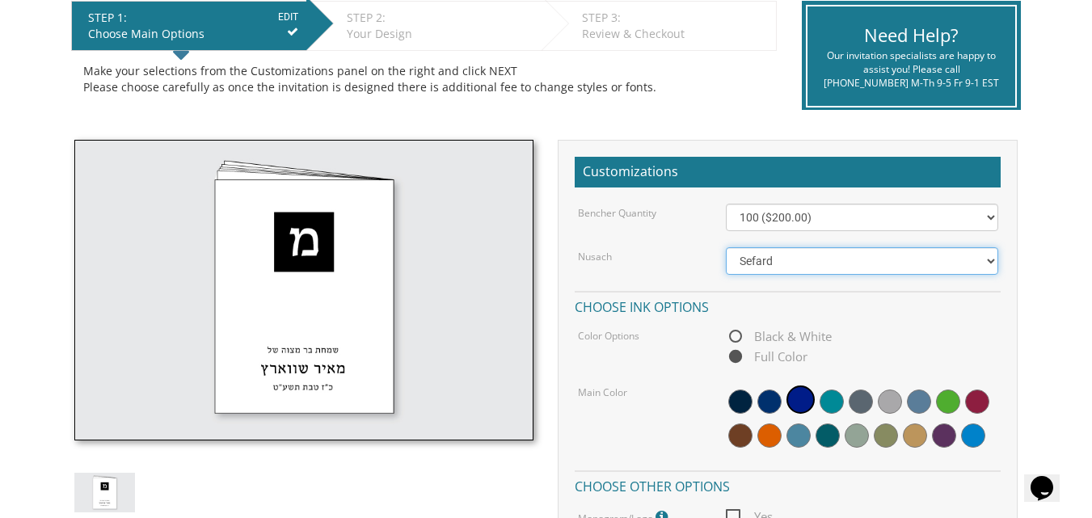
click at [778, 260] on select "Ashkenaz [PERSON_NAME]" at bounding box center [862, 260] width 272 height 27
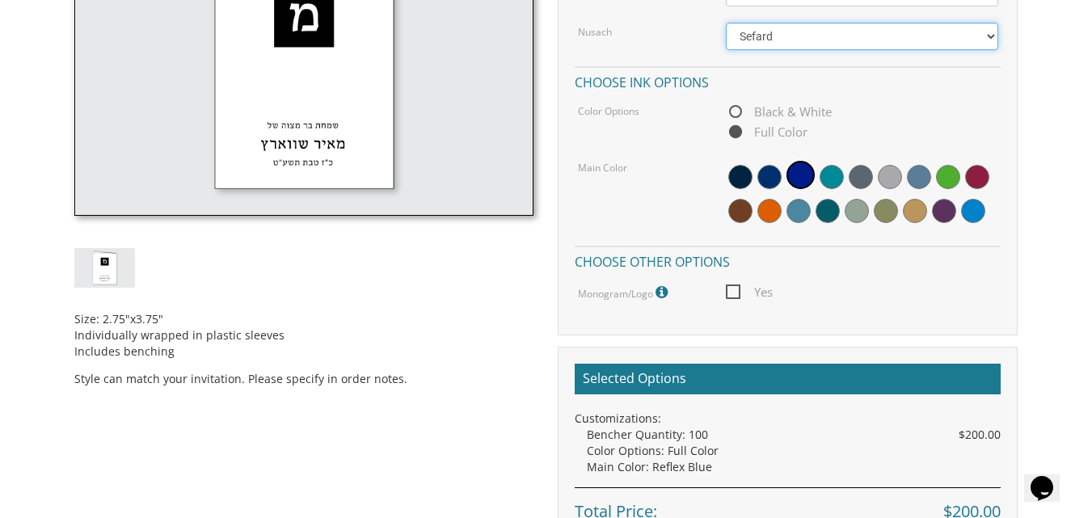
scroll to position [543, 0]
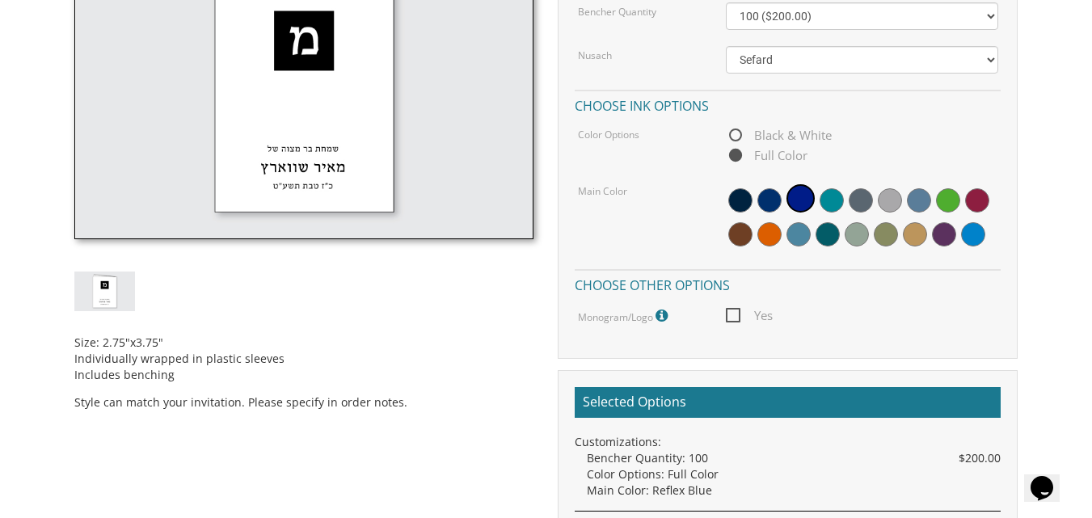
click at [1044, 230] on body "My Cart {{shoppingcart.totalQuantityDisplay}} Total: {{shoppingcart.subtotal}} …" at bounding box center [546, 246] width 1092 height 1579
click at [995, 15] on select "50 ($100.00) 60 ($120.00) 70 ($140.00) 80 ($160.00) 90 ($180.00) 100 ($200.00) …" at bounding box center [862, 15] width 272 height 27
click at [993, 11] on select "50 ($100.00) 60 ($120.00) 70 ($140.00) 80 ($160.00) 90 ($180.00) 100 ($200.00) …" at bounding box center [862, 15] width 272 height 27
select select "90"
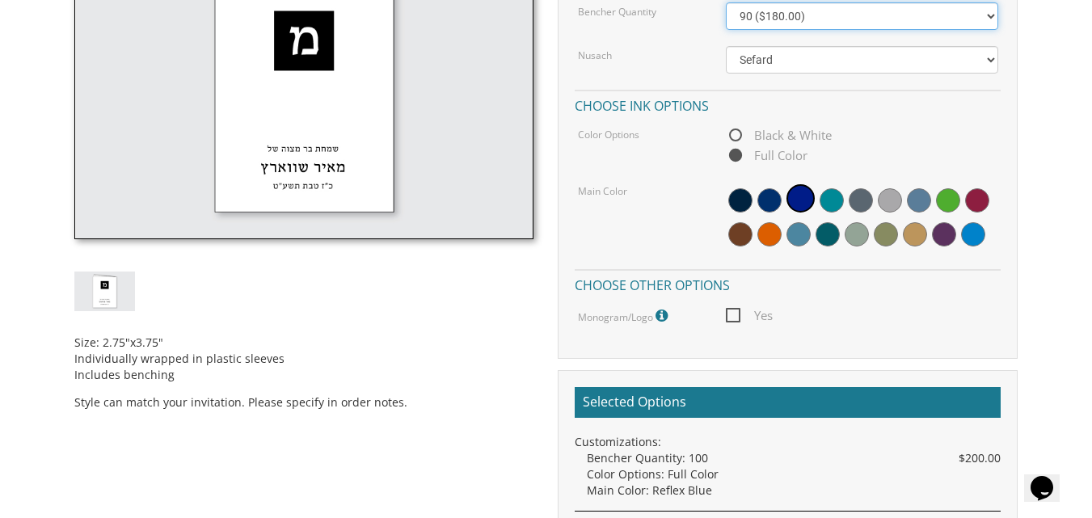
click at [726, 2] on select "50 ($100.00) 60 ($120.00) 70 ($140.00) 80 ($160.00) 90 ($180.00) 100 ($200.00) …" at bounding box center [862, 15] width 272 height 27
click at [992, 17] on select "50 ($100.00) 60 ($120.00) 70 ($140.00) 80 ($160.00) 90 ($180.00) 100 ($200.00) …" at bounding box center [862, 15] width 272 height 27
click at [726, 2] on select "50 ($100.00) 60 ($120.00) 70 ($140.00) 80 ($160.00) 90 ($180.00) 100 ($200.00) …" at bounding box center [862, 15] width 272 height 27
click at [849, 125] on div "Black & White Full Color" at bounding box center [862, 145] width 272 height 40
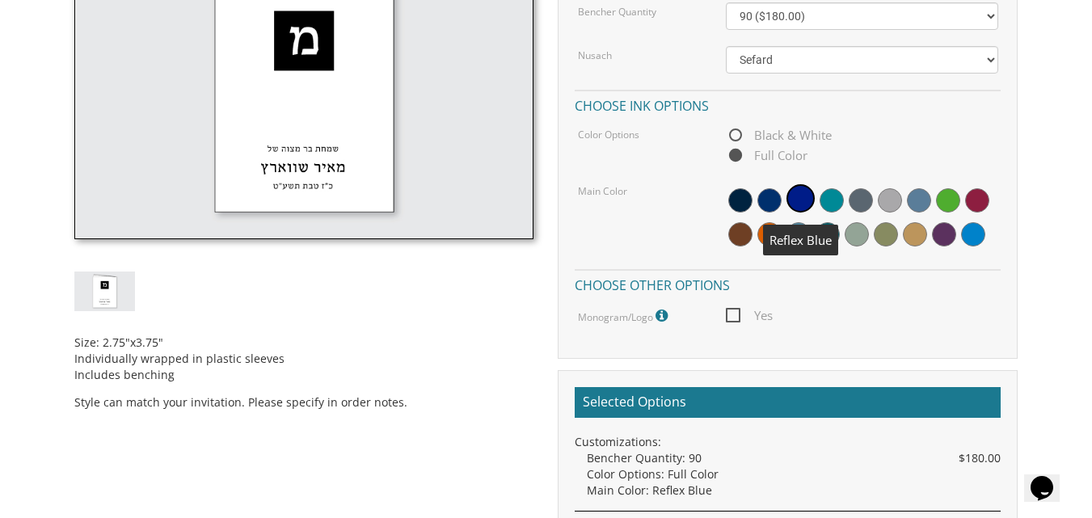
click at [803, 200] on span at bounding box center [801, 198] width 28 height 28
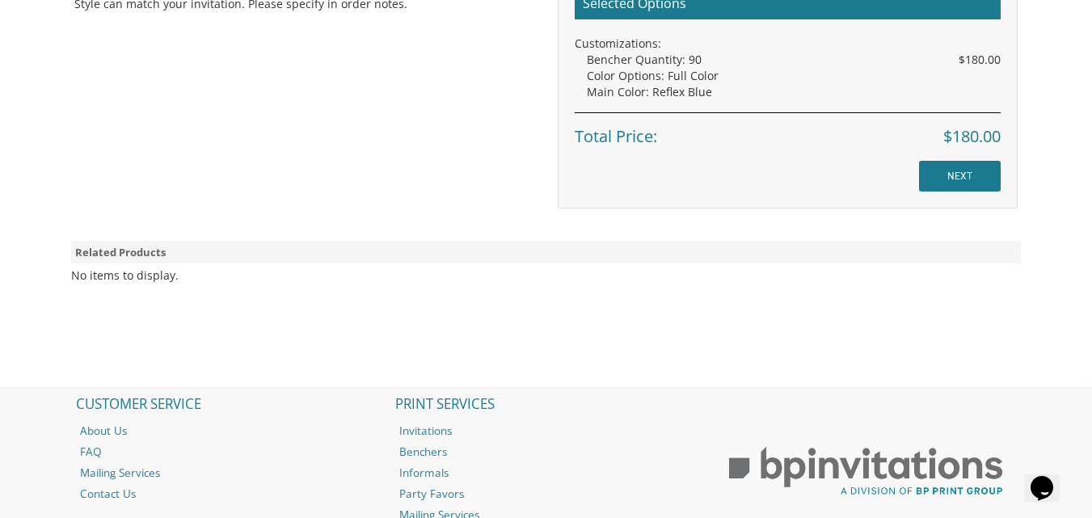
scroll to position [973, 0]
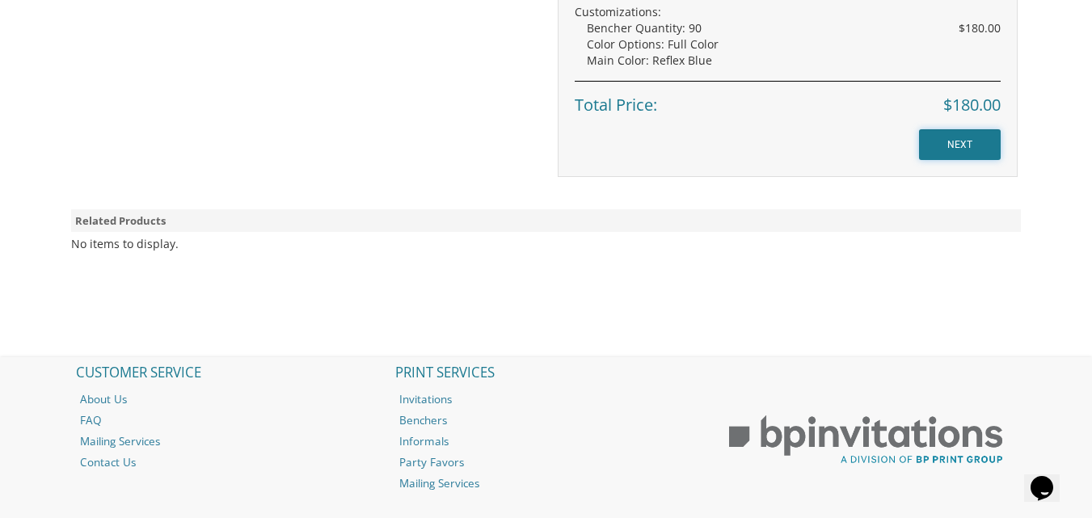
click at [959, 141] on input "NEXT" at bounding box center [960, 144] width 82 height 31
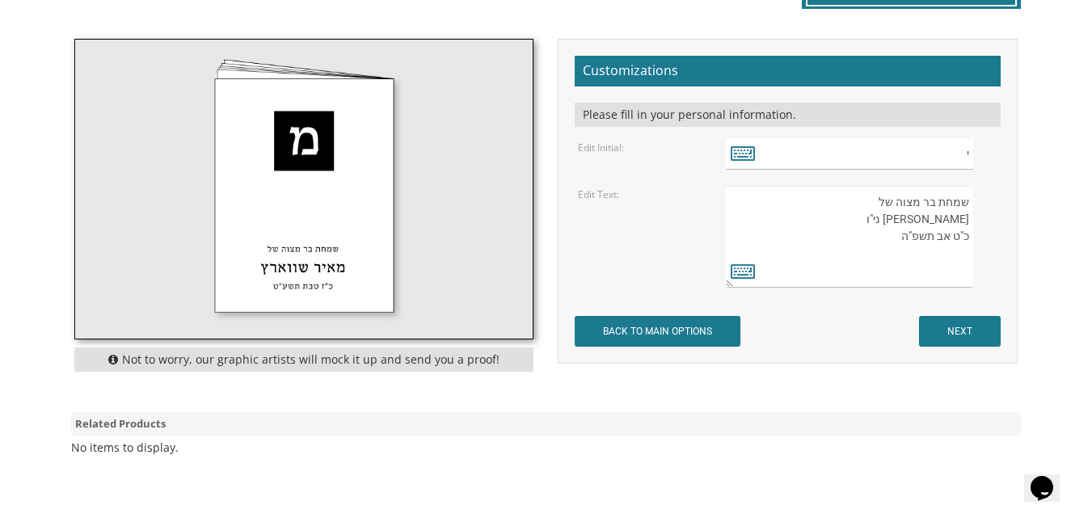
scroll to position [478, 0]
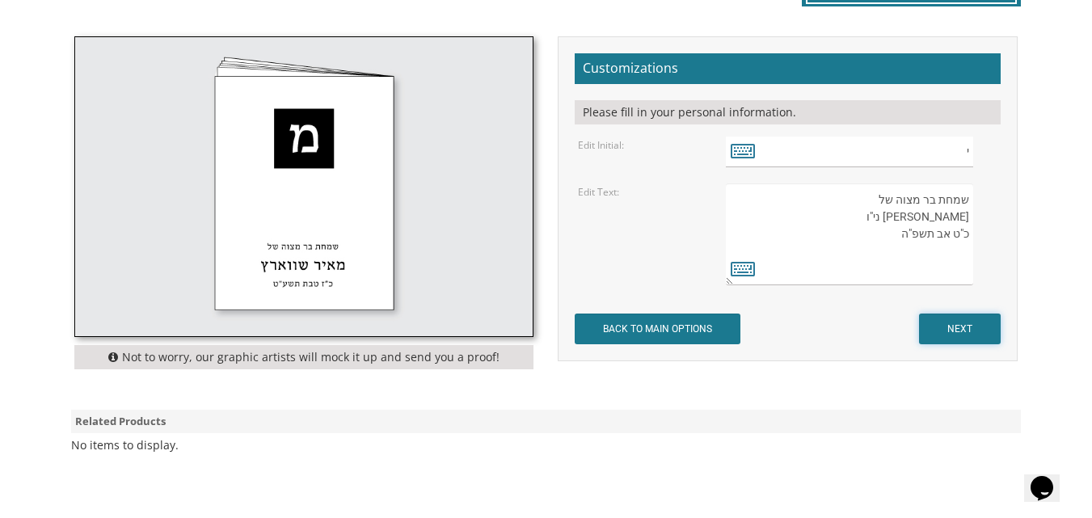
click at [972, 318] on input "NEXT" at bounding box center [960, 329] width 82 height 31
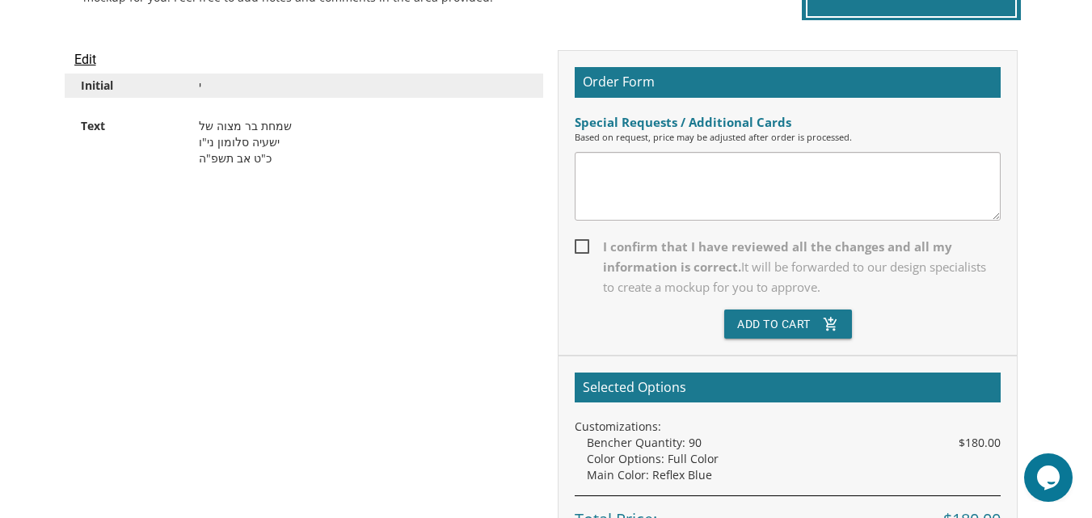
scroll to position [432, 0]
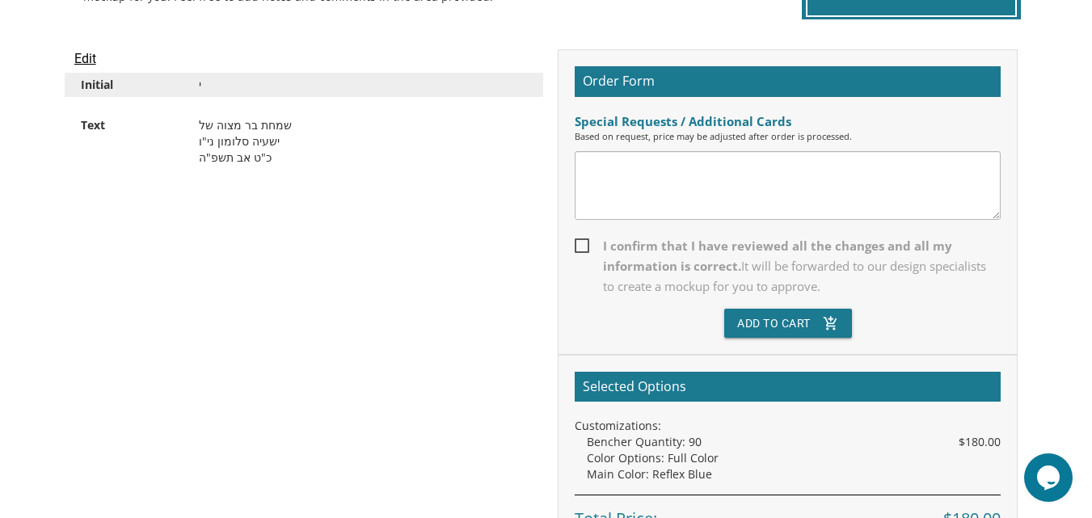
click at [660, 183] on textarea at bounding box center [788, 185] width 426 height 69
type textarea "p"
click at [78, 52] on input "Edit" at bounding box center [85, 58] width 22 height 19
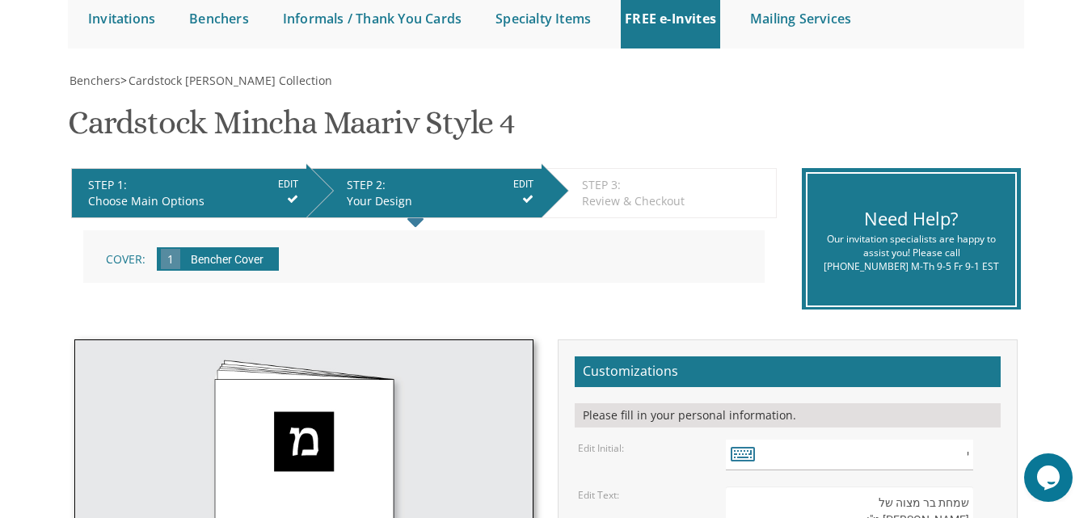
scroll to position [388, 0]
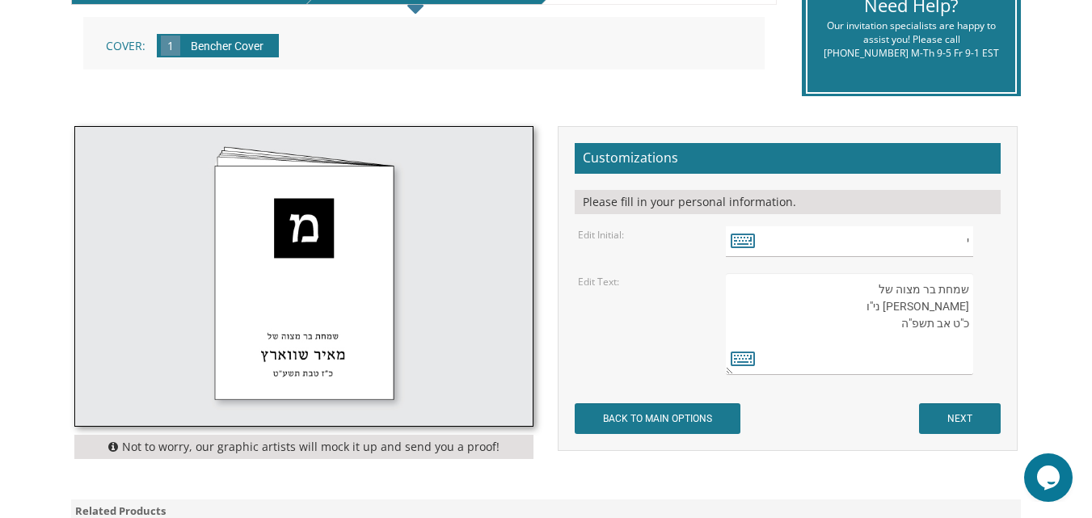
click at [877, 309] on textarea "שמחת בר מצוה של [PERSON_NAME] ני"ו כ"ט אב תשפ"ה" at bounding box center [849, 324] width 247 height 102
type textarea "שמחת בר מצוה של [PERSON_NAME] כ"ט אב תשפ"ה"
click at [964, 434] on input "NEXT" at bounding box center [960, 418] width 82 height 31
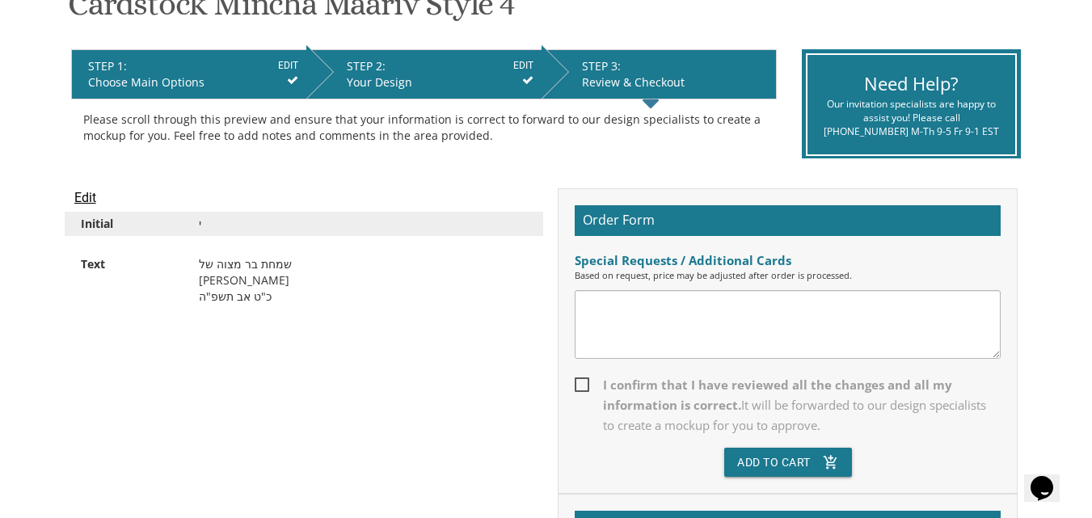
scroll to position [291, 0]
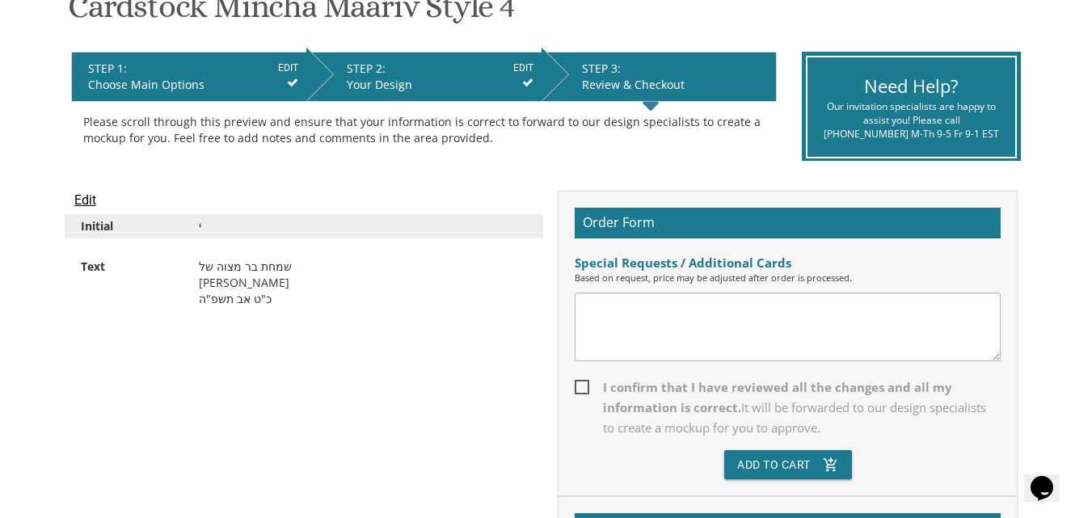
click at [605, 314] on textarea at bounding box center [788, 327] width 426 height 69
type textarea "m"
click at [678, 310] on textarea "i need it ready for [DATE]" at bounding box center [788, 327] width 426 height 69
click at [733, 316] on textarea "i need it ready for [DATE]" at bounding box center [788, 327] width 426 height 69
type textarea "i need it ready for [DATE]"
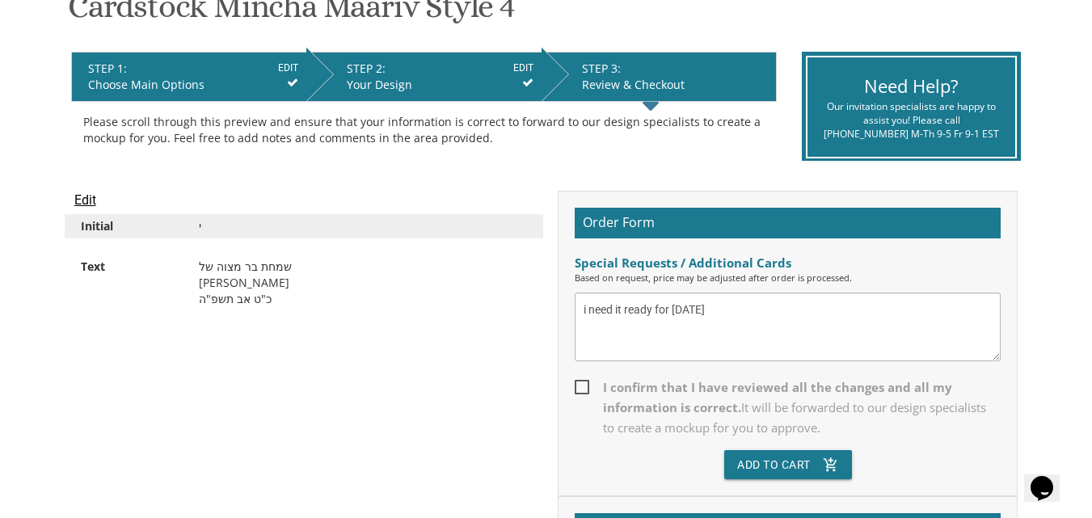
click at [579, 392] on span "I confirm that I have reviewed all the changes and all my information is correc…" at bounding box center [788, 407] width 426 height 61
click at [579, 391] on input "I confirm that I have reviewed all the changes and all my information is correc…" at bounding box center [580, 386] width 11 height 11
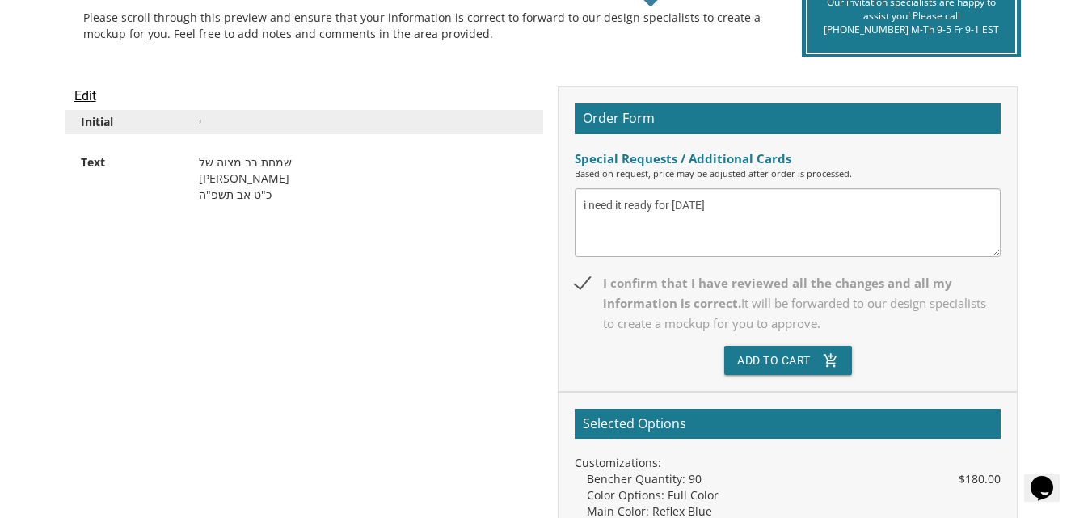
scroll to position [388, 0]
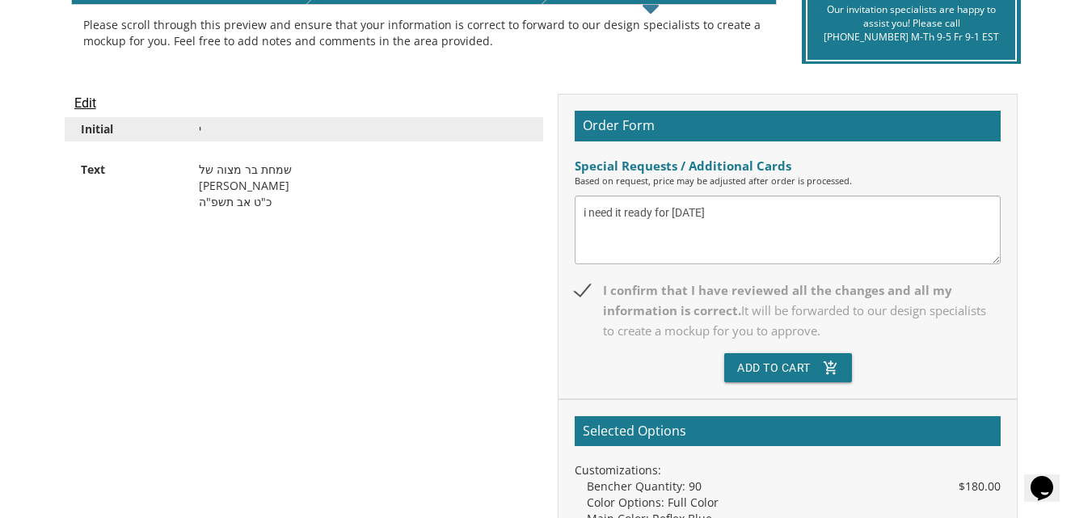
click at [584, 290] on span "I confirm that I have reviewed all the changes and all my information is correc…" at bounding box center [788, 310] width 426 height 61
click at [584, 290] on input "I confirm that I have reviewed all the changes and all my information is correc…" at bounding box center [580, 289] width 11 height 11
click at [800, 377] on button "Add To Cart add_shopping_cart" at bounding box center [788, 367] width 128 height 29
click at [583, 286] on span "I confirm that I have reviewed all the changes and all my information is correc…" at bounding box center [788, 310] width 426 height 61
click at [583, 286] on input "I confirm that I have reviewed all the changes and all my information is correc…" at bounding box center [580, 289] width 11 height 11
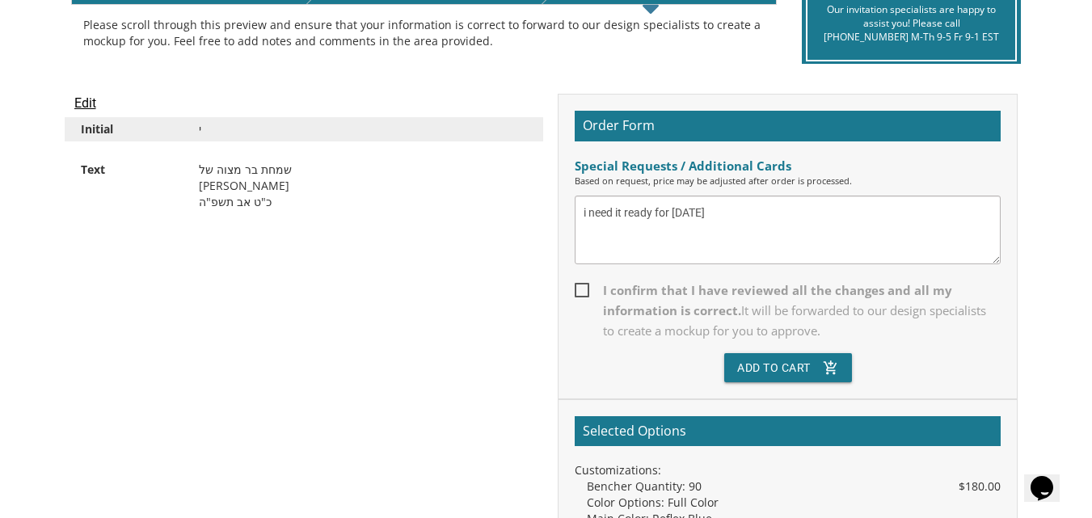
checkbox input "true"
click at [790, 370] on button "Add To Cart add_shopping_cart" at bounding box center [788, 367] width 128 height 29
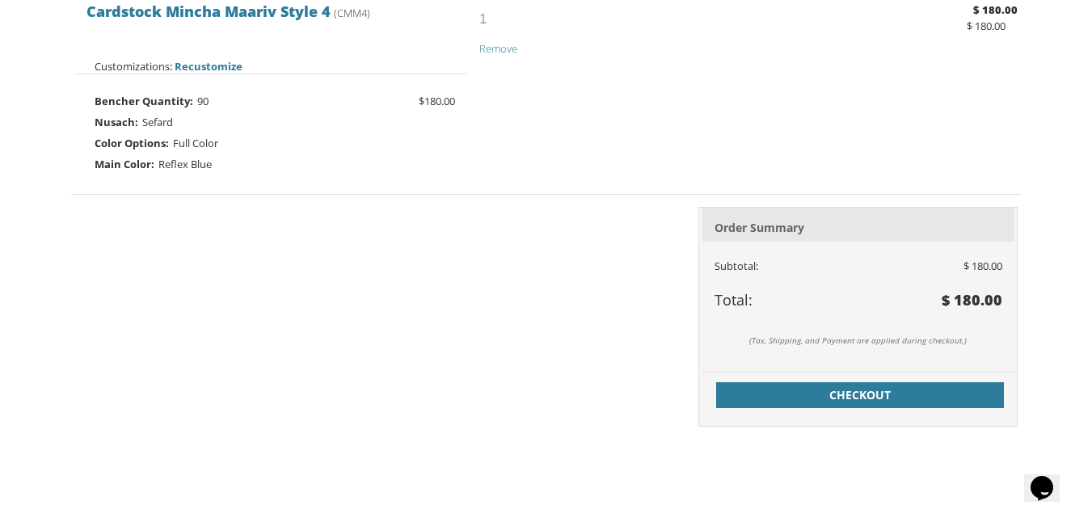
scroll to position [517, 0]
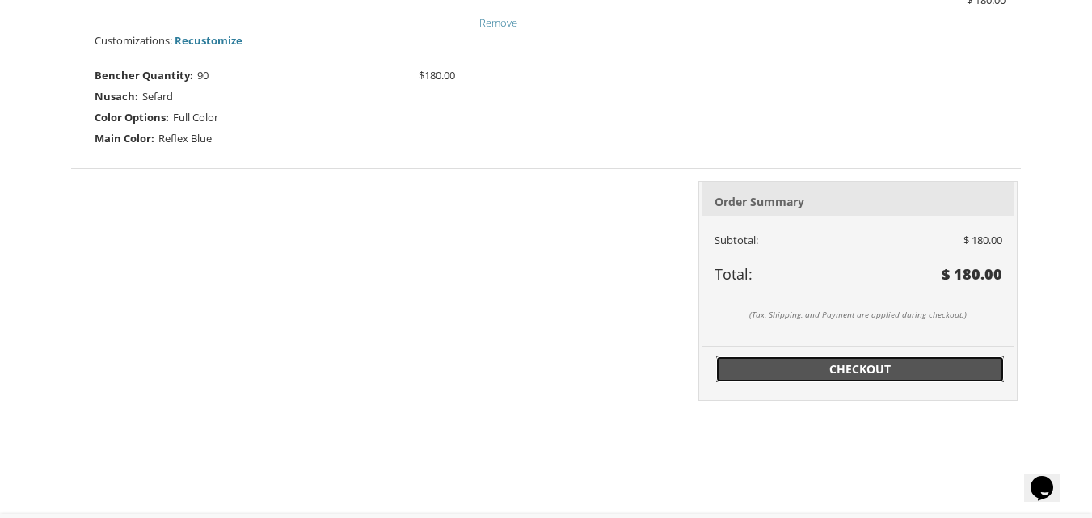
click at [828, 373] on span "Checkout" at bounding box center [860, 369] width 268 height 16
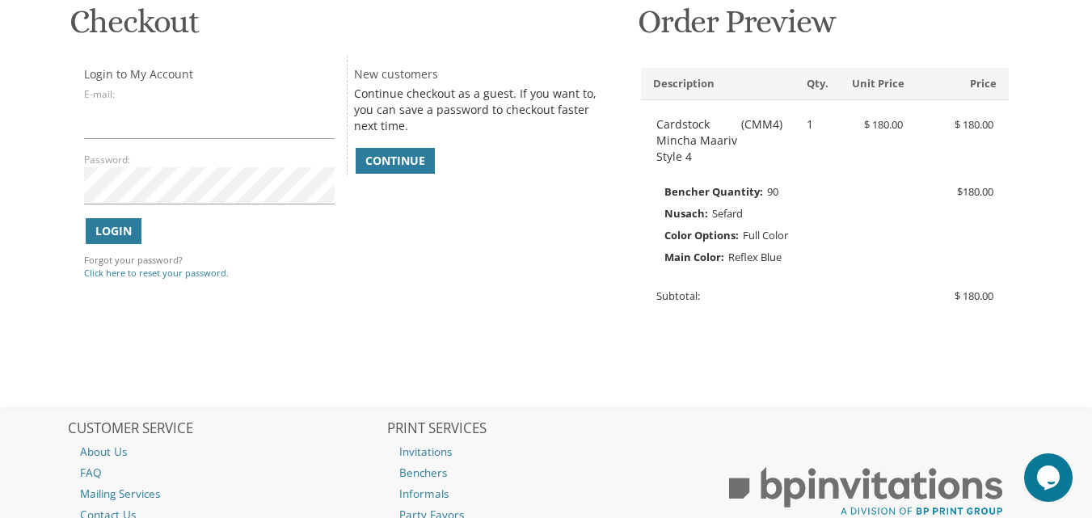
scroll to position [291, 0]
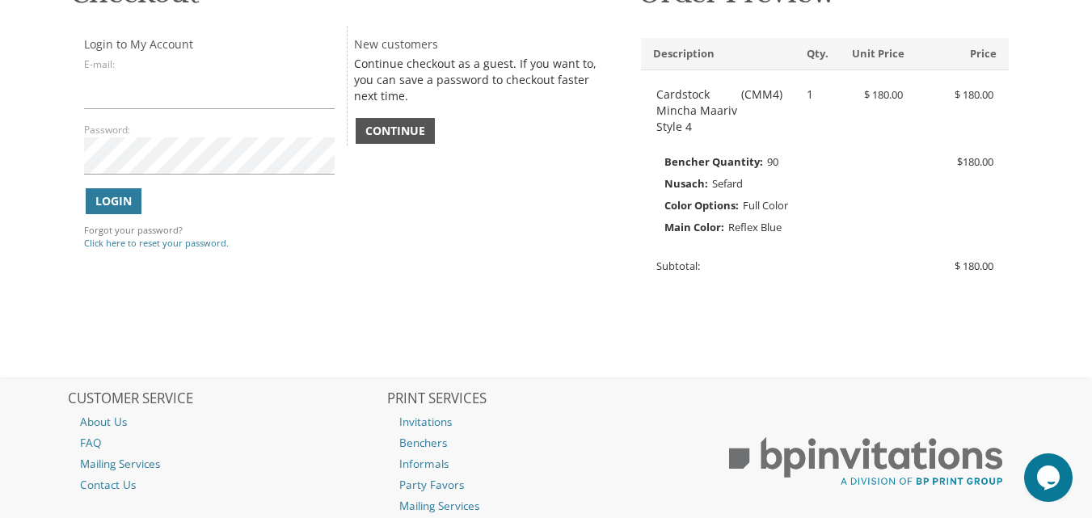
click at [407, 126] on span "Continue" at bounding box center [395, 131] width 60 height 16
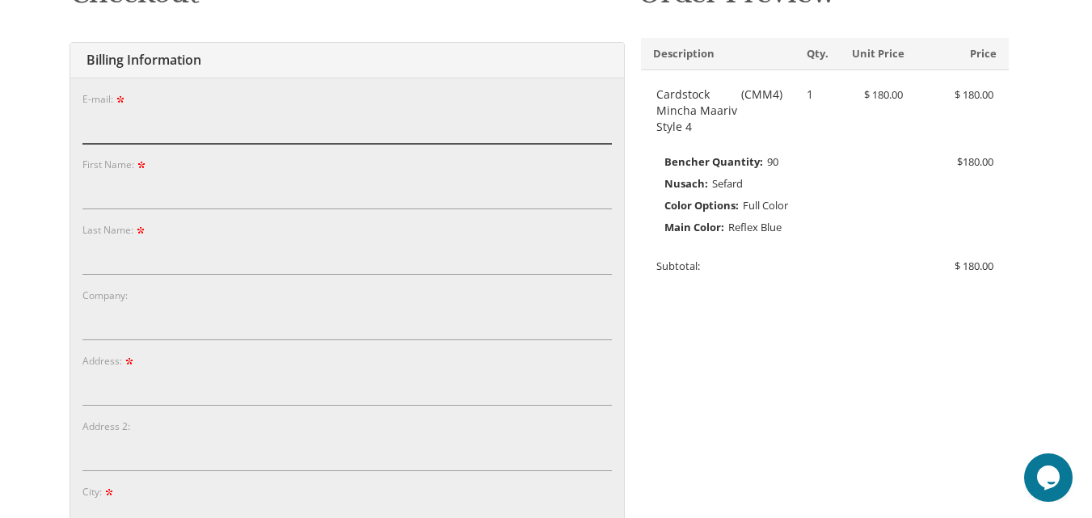
click at [118, 115] on input "E-mail:" at bounding box center [346, 125] width 529 height 37
type input "solomonysmc@gmail.com"
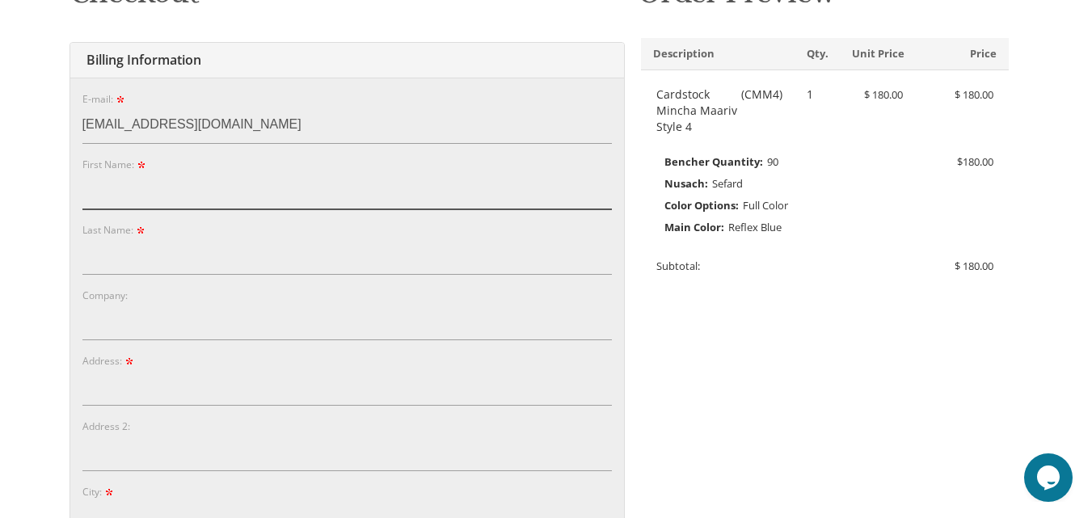
type input "Sara"
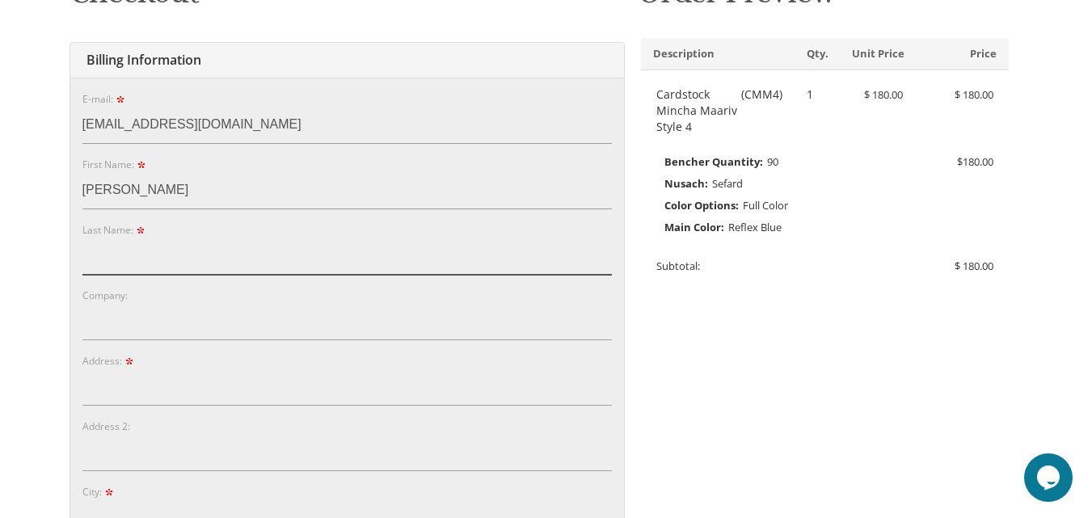
type input "Solomon"
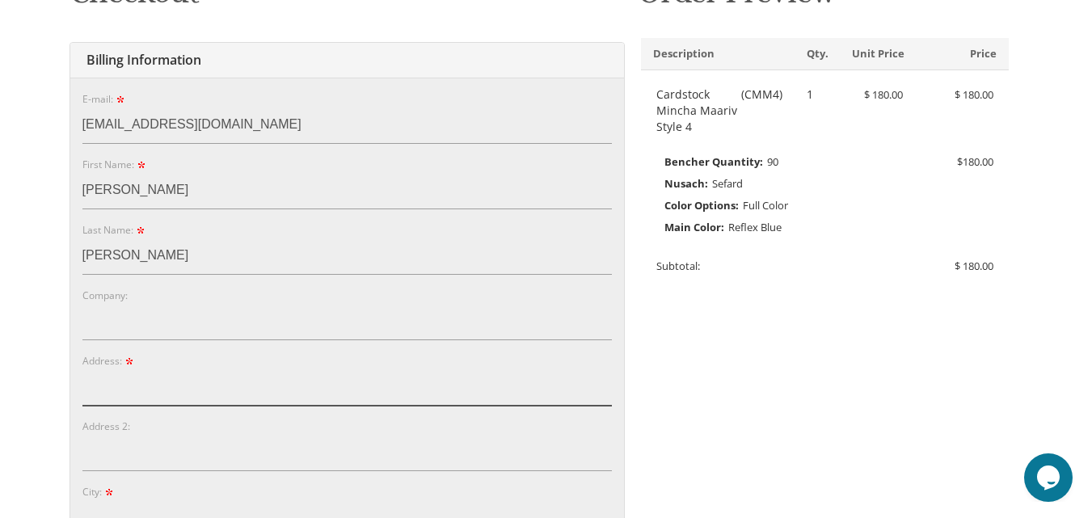
type input "1555 East 7th Street"
type input "Brooklyn"
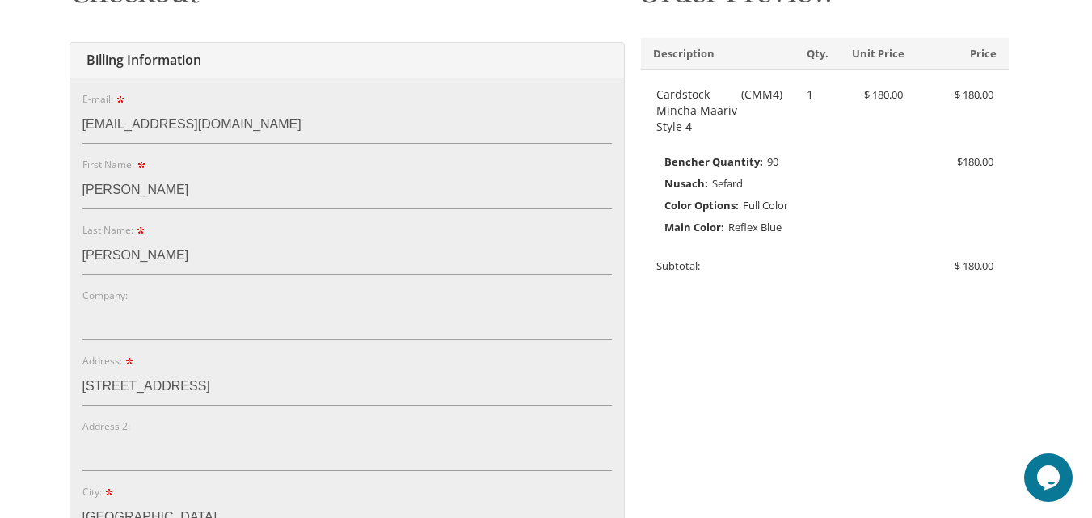
type input "11230"
select select "NY"
type input "7183604754"
click at [412, 311] on input "Company:" at bounding box center [346, 321] width 529 height 37
click at [199, 390] on input "1555 East 7th Street" at bounding box center [346, 387] width 529 height 37
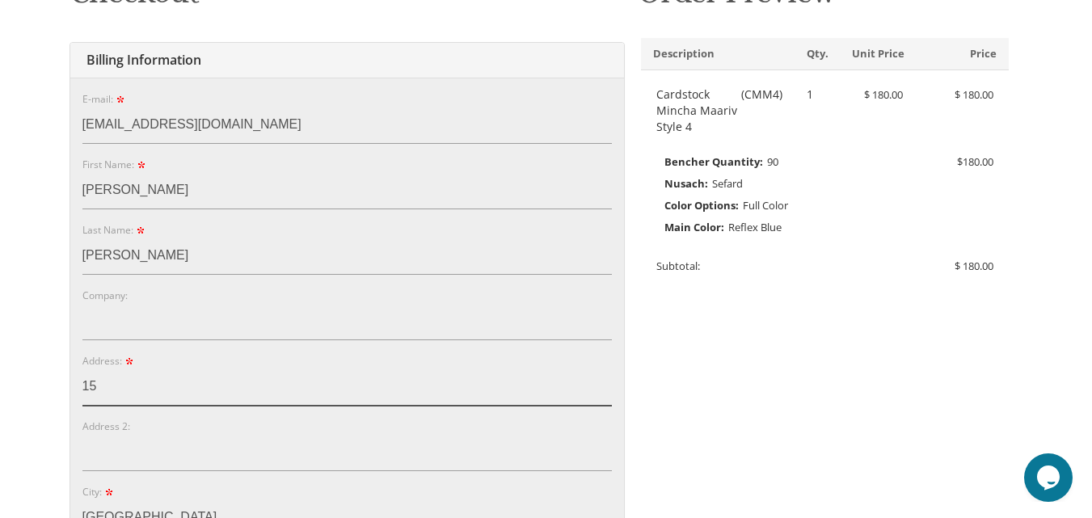
type input "1"
click at [82, 387] on input "daniela court" at bounding box center [346, 387] width 529 height 37
click at [82, 387] on input "4 daniela court" at bounding box center [346, 387] width 529 height 37
click at [199, 382] on input "4 daniela court" at bounding box center [346, 387] width 529 height 37
type input "4 daniela court jackson new jersy"
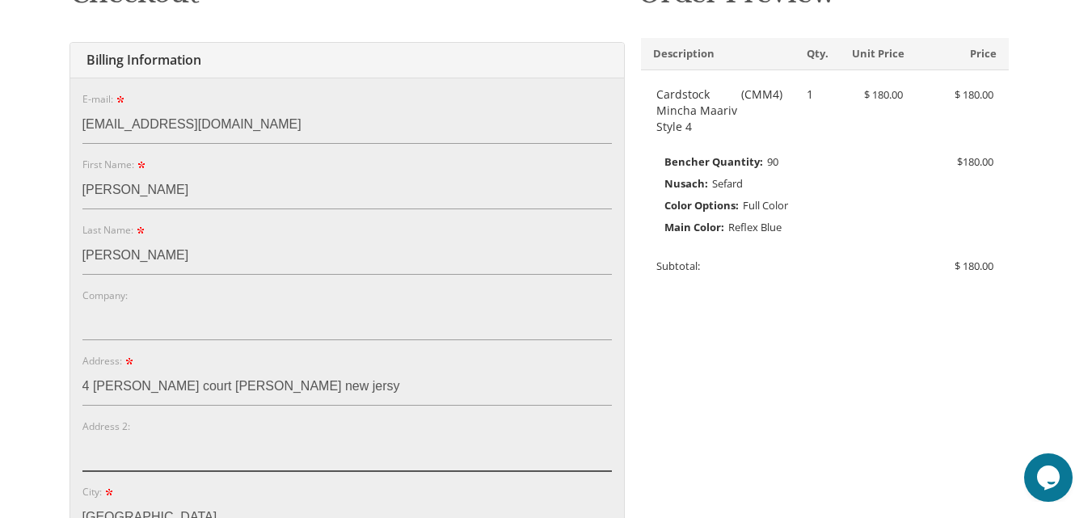
click at [302, 441] on input "Address 2:" at bounding box center [346, 452] width 529 height 37
click at [412, 441] on input "Address 2:" at bounding box center [346, 452] width 529 height 37
click at [424, 386] on input "4 daniela court jackson new jersy" at bounding box center [346, 387] width 529 height 37
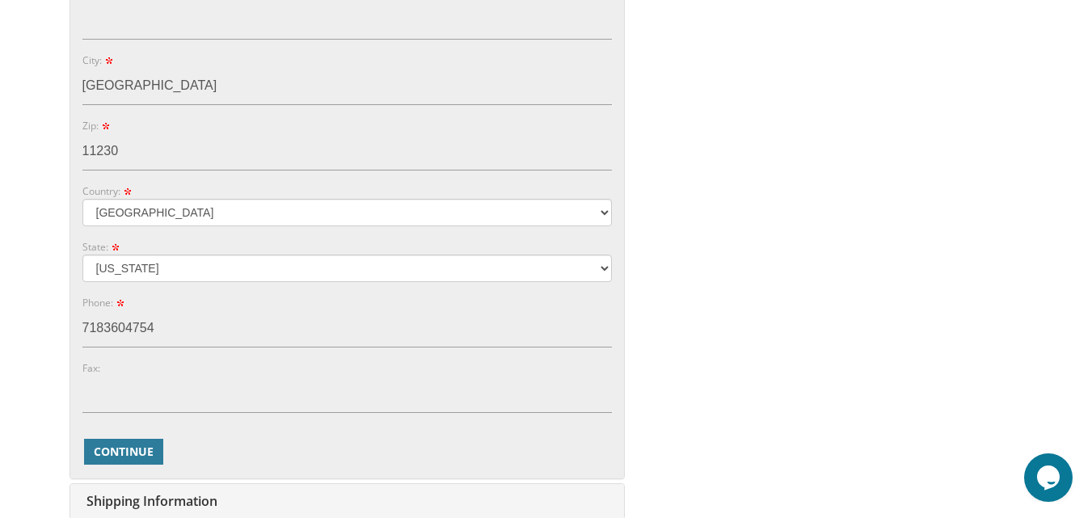
scroll to position [717, 0]
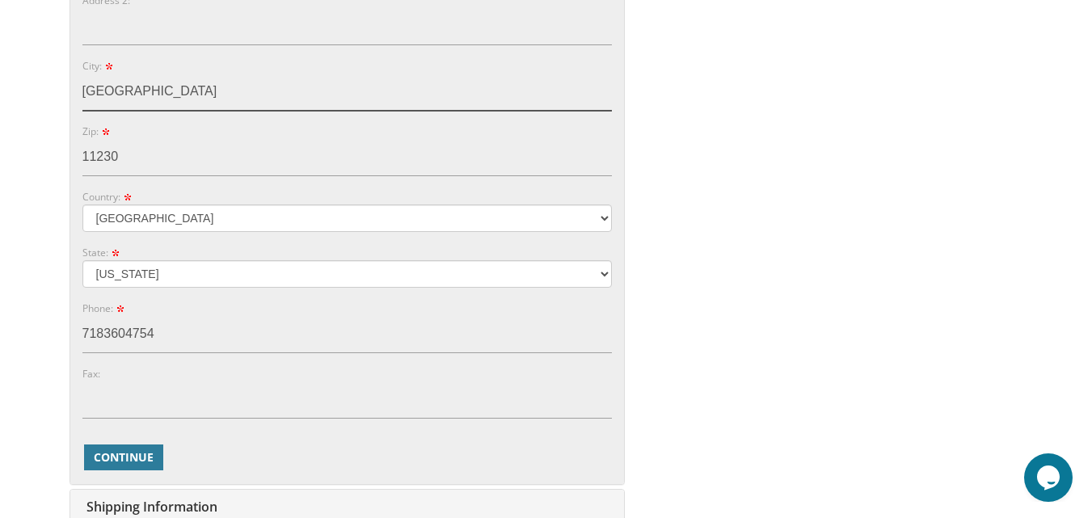
click at [143, 95] on input "Brooklyn" at bounding box center [346, 92] width 529 height 37
type input "B"
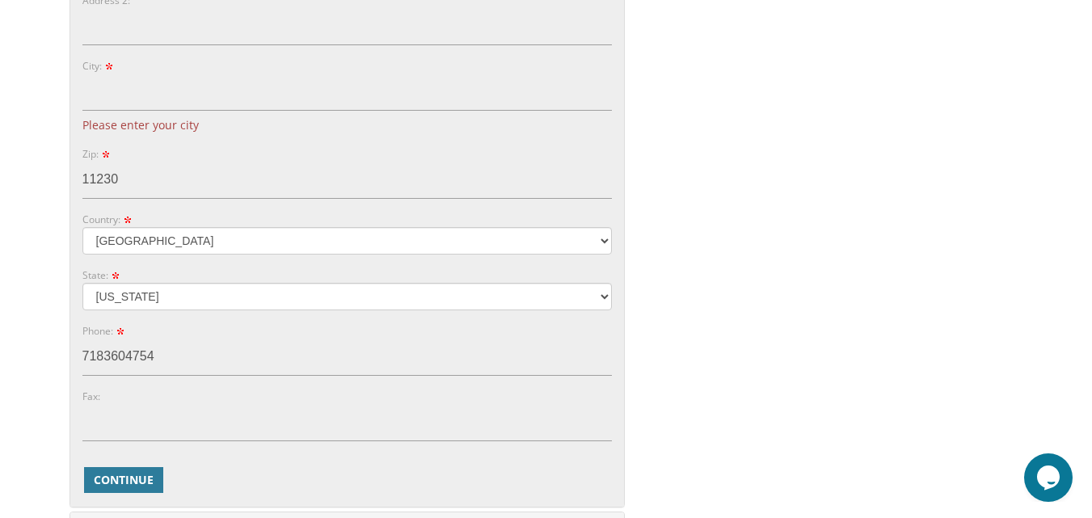
click at [915, 172] on div "You are currently editing Order #. To place a new order you must exit editing m…" at bounding box center [546, 90] width 959 height 1108
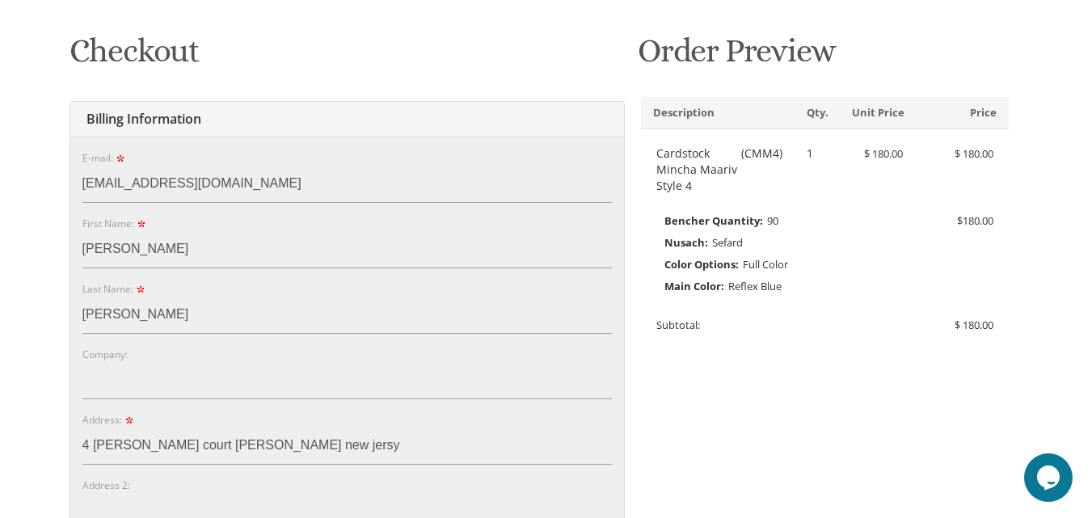
scroll to position [200, 0]
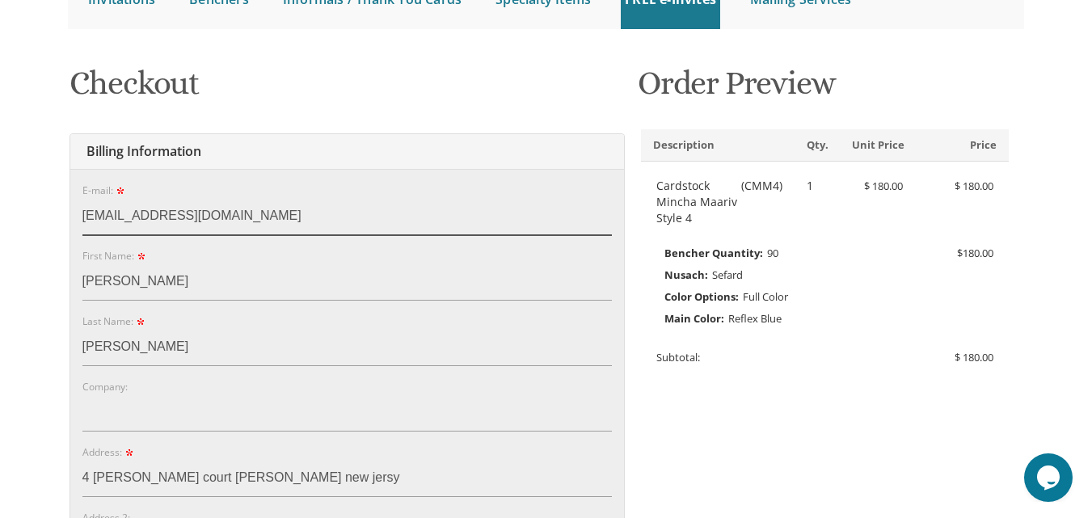
click at [251, 209] on input "solomonysmc@gmail.com" at bounding box center [346, 216] width 529 height 37
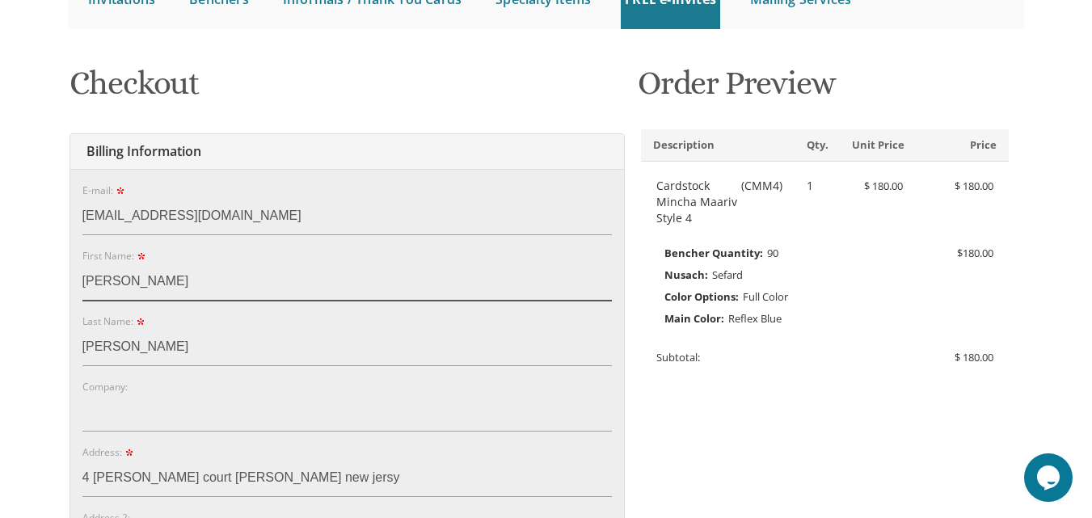
click at [138, 284] on input "Sara" at bounding box center [346, 282] width 529 height 37
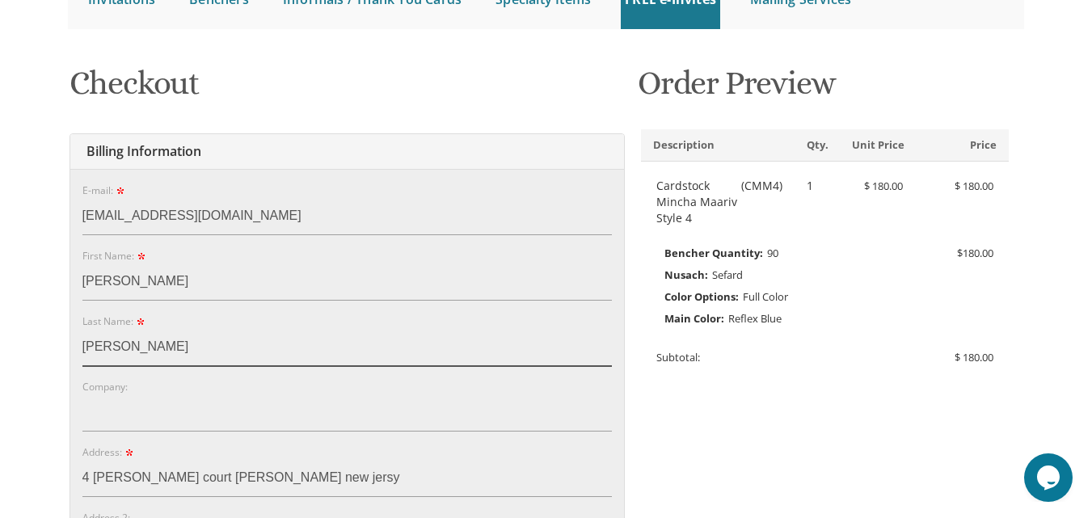
click at [146, 359] on input "Solomon" at bounding box center [346, 347] width 529 height 37
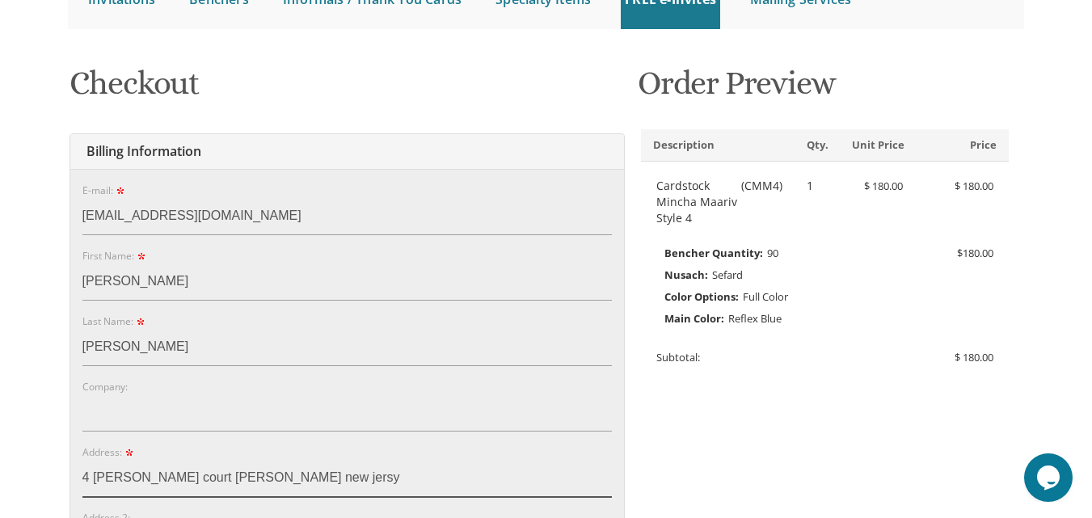
click at [262, 479] on input "4 daniela court jackson new jersy" at bounding box center [346, 478] width 529 height 37
click at [268, 479] on input "4 daniela court jackson new jersy" at bounding box center [346, 478] width 529 height 37
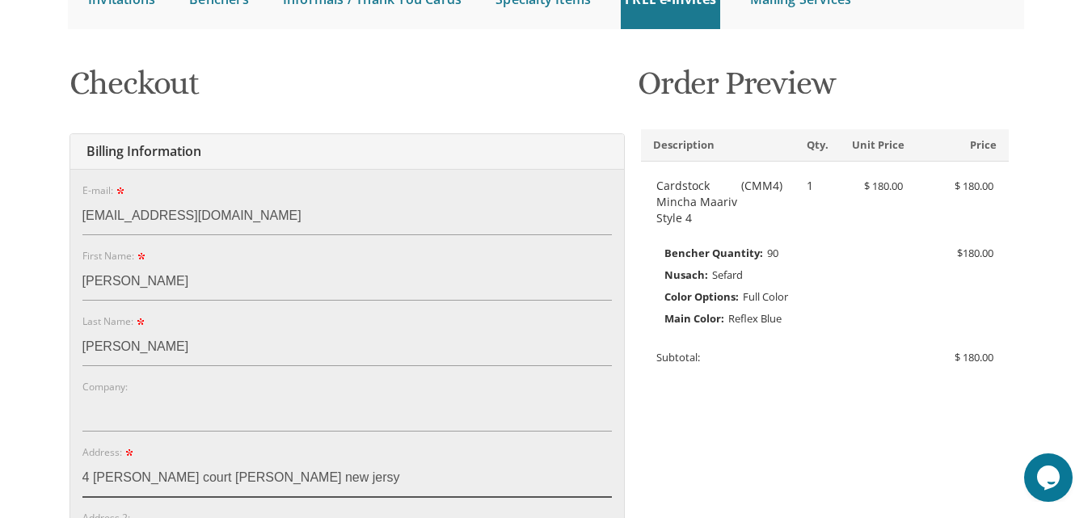
click at [268, 479] on input "4 daniela court jackson new jersy" at bounding box center [346, 478] width 529 height 37
type input "1555 East 7th Street"
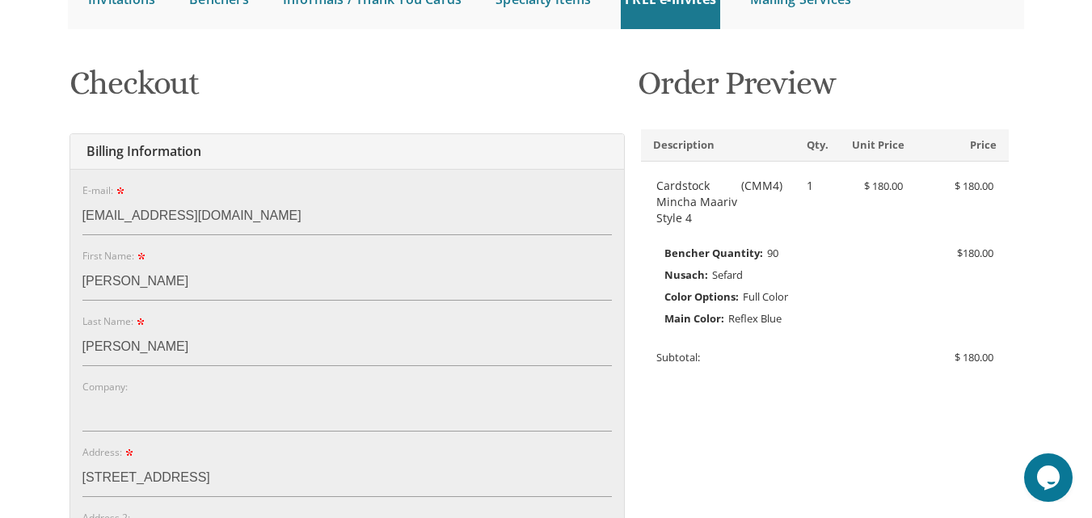
type input "Brooklyn"
click at [331, 490] on input "1555 East 7th Street" at bounding box center [346, 478] width 529 height 37
click at [314, 464] on input "1555 East 7th Street" at bounding box center [346, 478] width 529 height 37
click at [229, 488] on input "1555 East 7th Street" at bounding box center [346, 478] width 529 height 37
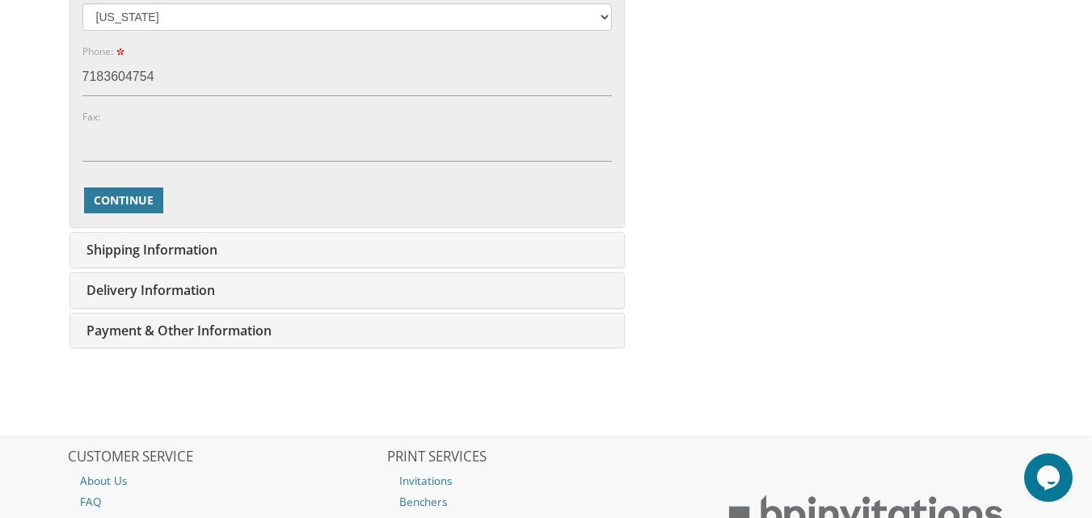
scroll to position [976, 0]
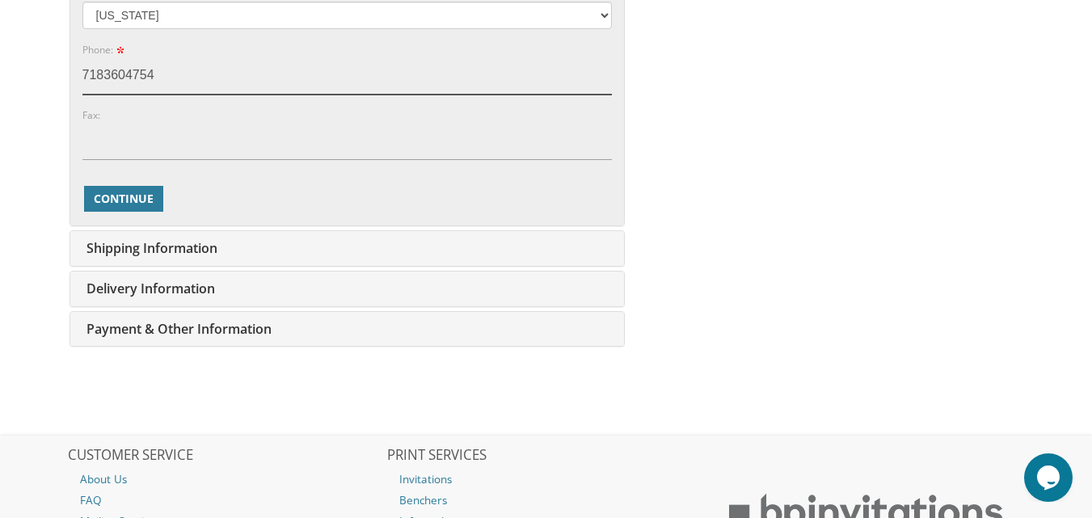
click at [168, 79] on input "7183604754" at bounding box center [346, 75] width 529 height 37
type input "7"
type input "917744 7469"
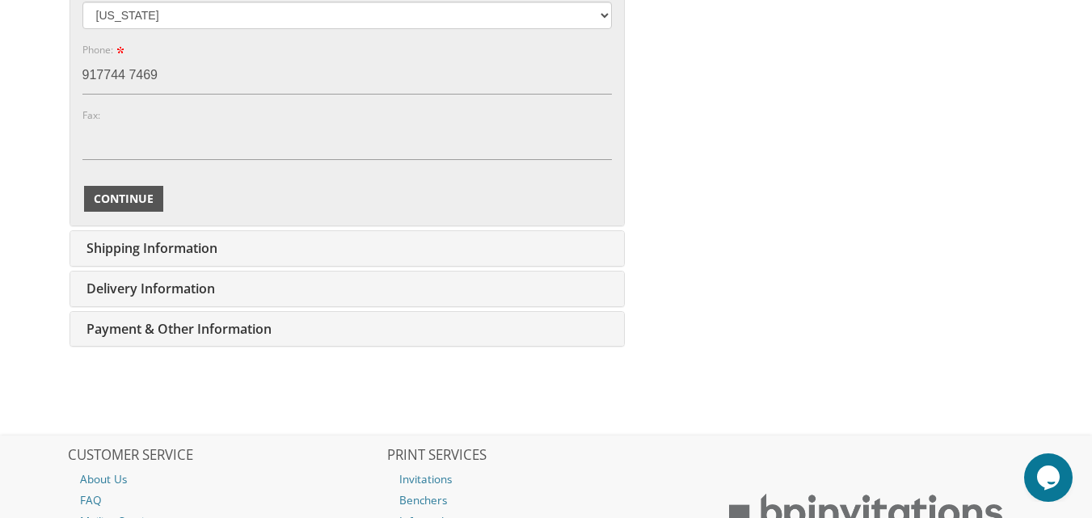
click at [143, 205] on span "Continue" at bounding box center [124, 199] width 60 height 16
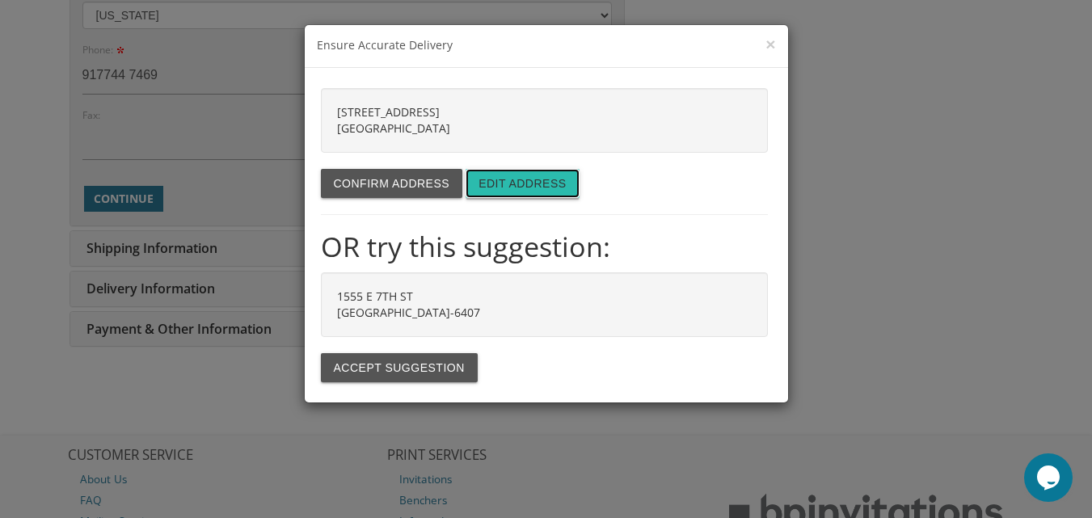
click at [513, 184] on button "Edit address" at bounding box center [522, 183] width 113 height 29
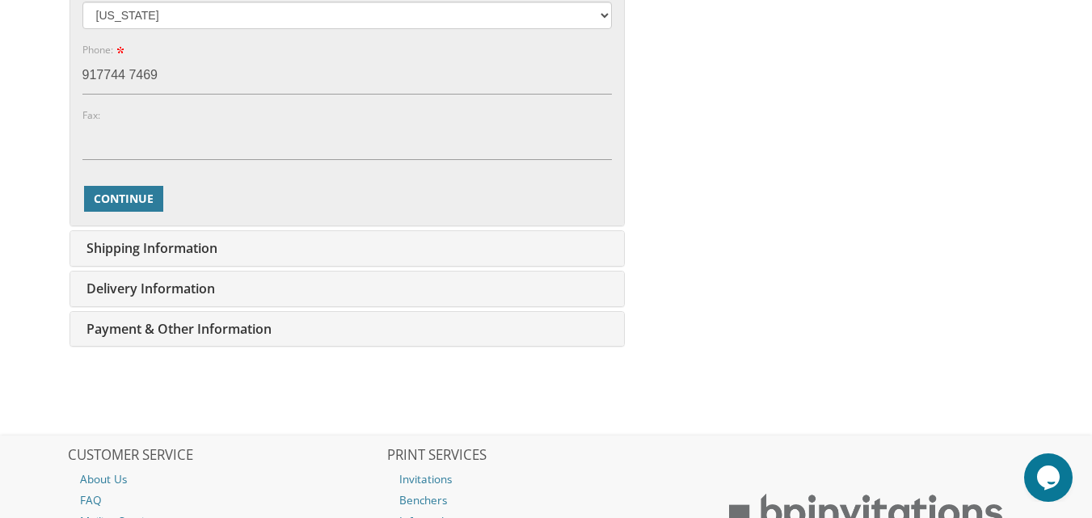
click at [204, 255] on span "Shipping Information" at bounding box center [149, 248] width 135 height 18
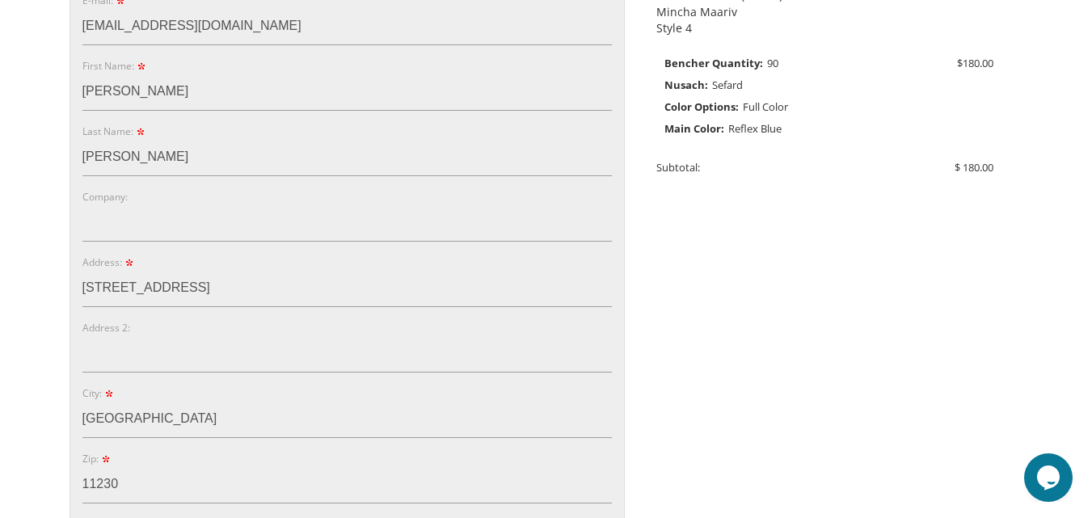
scroll to position [440, 0]
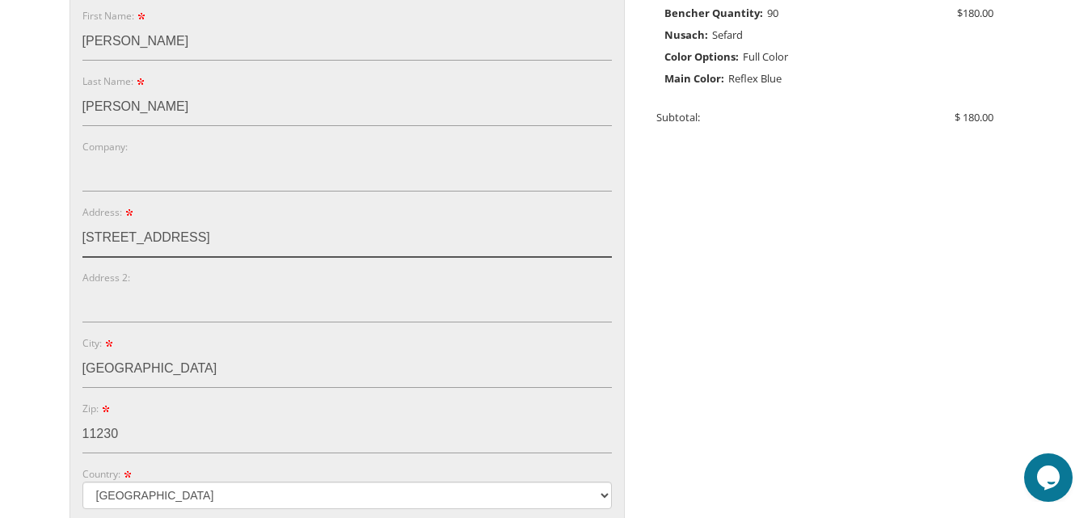
drag, startPoint x: 203, startPoint y: 236, endPoint x: 61, endPoint y: 243, distance: 141.6
click at [61, 243] on div "You are currently editing Order #. To place a new order you must exit editing m…" at bounding box center [546, 392] width 983 height 1158
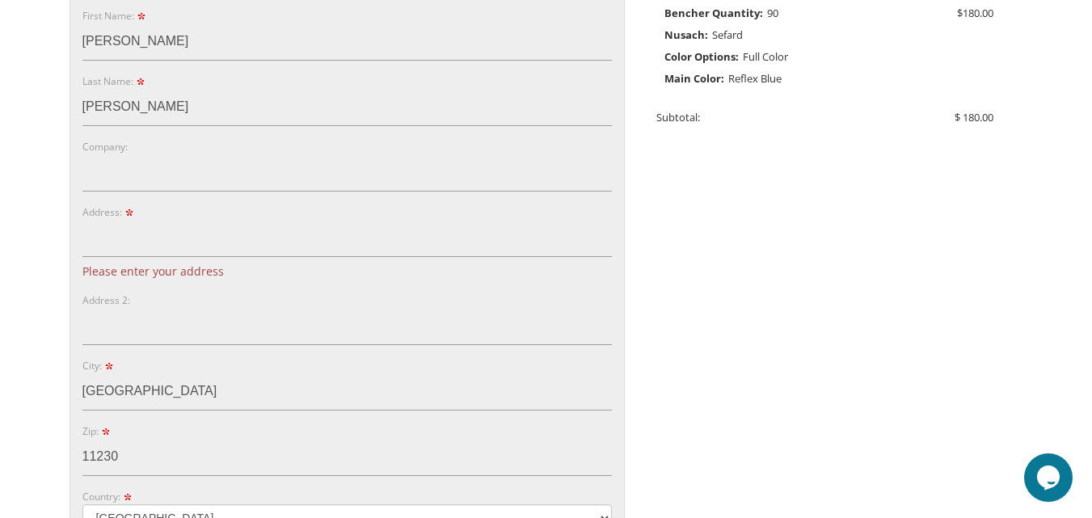
click at [61, 243] on div "You are currently editing Order #. To place a new order you must exit editing m…" at bounding box center [546, 403] width 983 height 1181
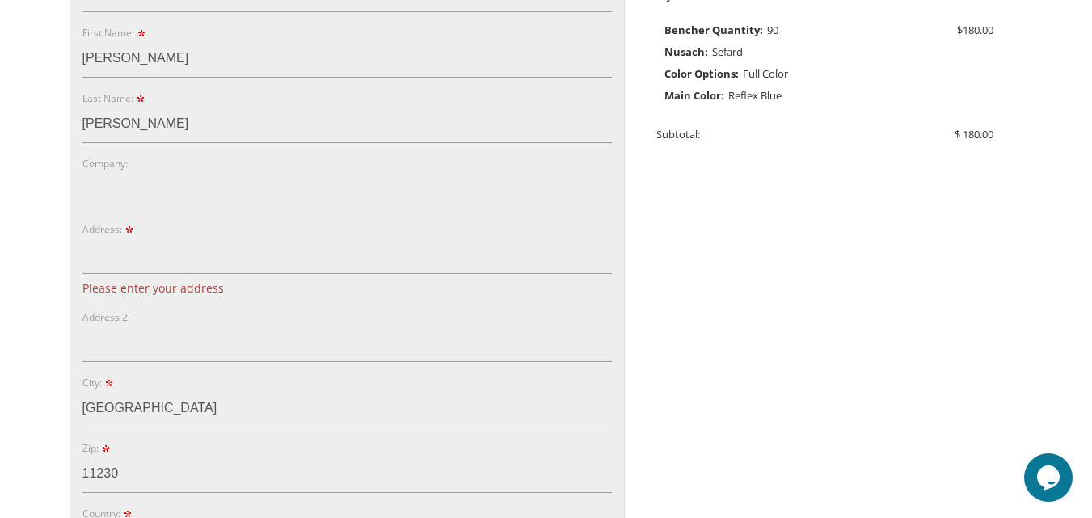
scroll to position [428, 0]
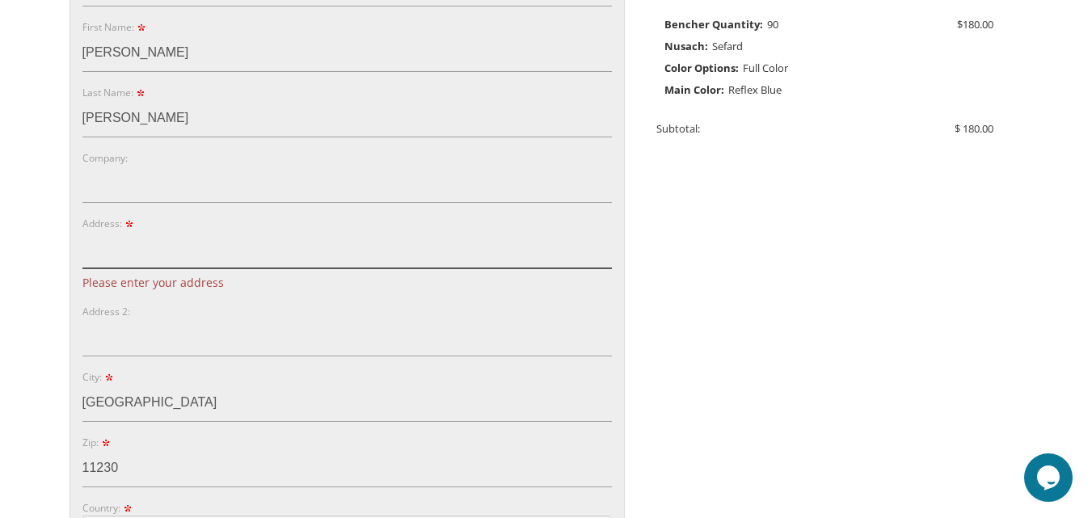
click at [147, 251] on input "Address:" at bounding box center [346, 249] width 529 height 37
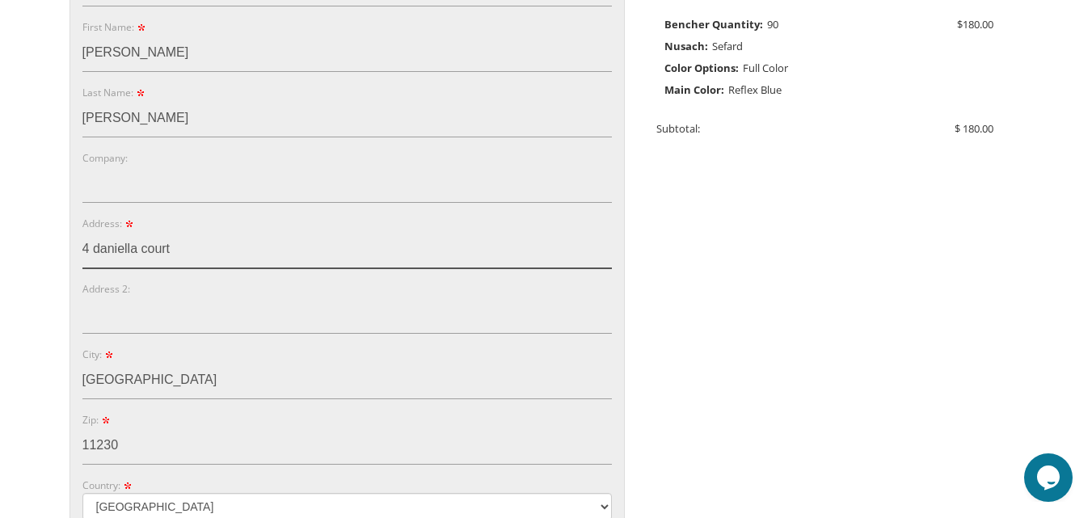
type input "4 daniella court"
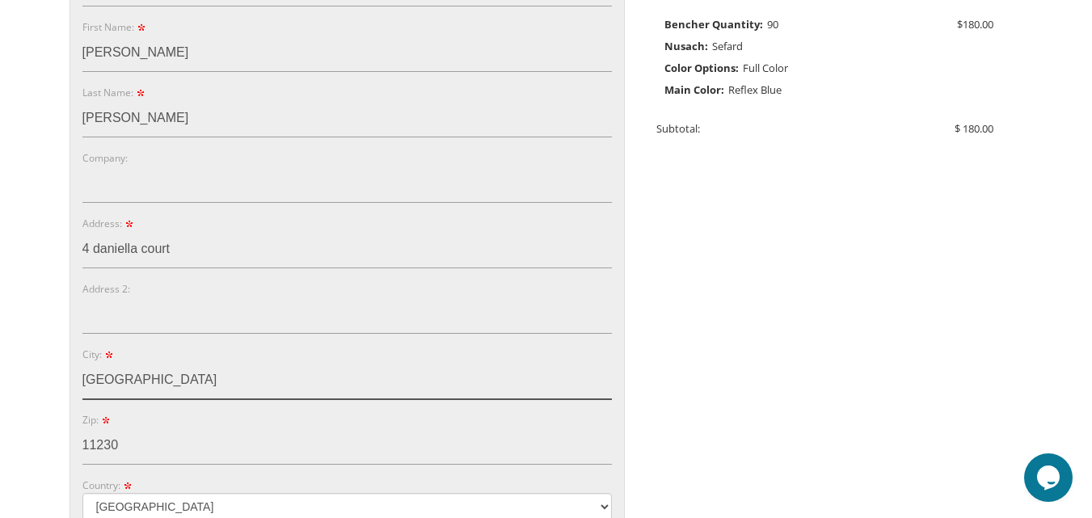
click at [155, 383] on input "Brooklyn" at bounding box center [346, 380] width 529 height 37
type input "B"
type input "L"
type input "jackson"
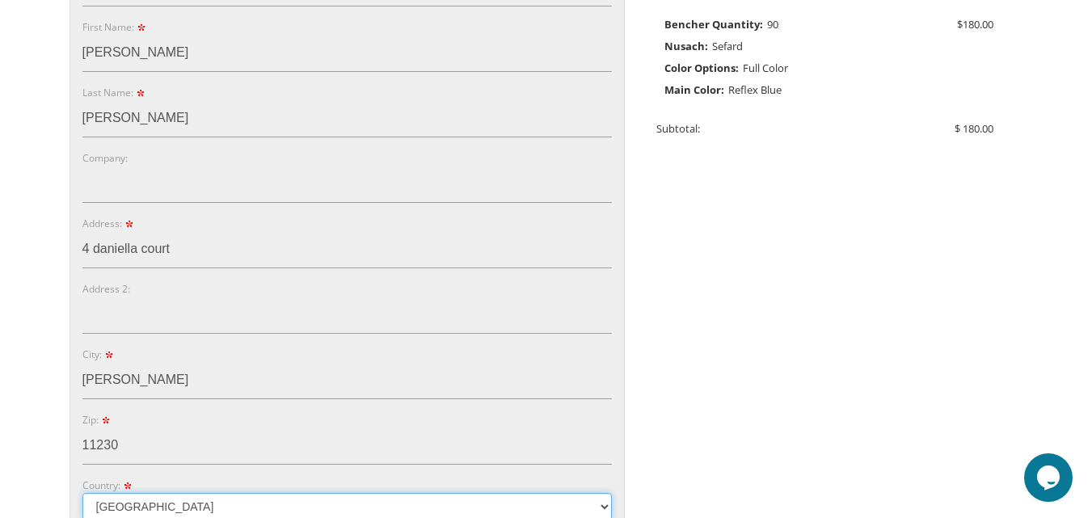
scroll to position [431, 0]
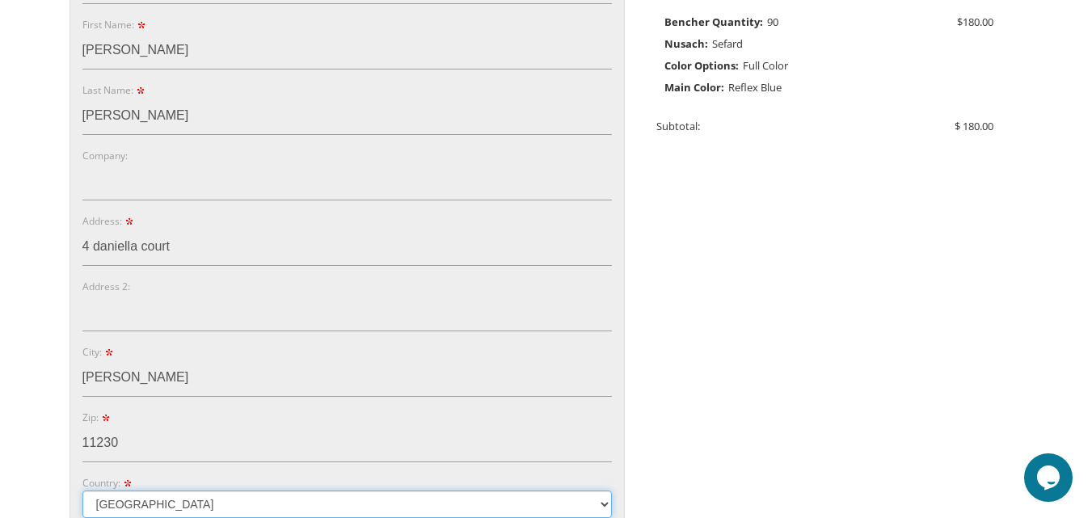
click at [604, 503] on select "Australia Canada United Kingdom United States" at bounding box center [346, 504] width 529 height 27
click at [851, 307] on div "You are currently editing Order #. To place a new order you must exit editing m…" at bounding box center [546, 365] width 959 height 1086
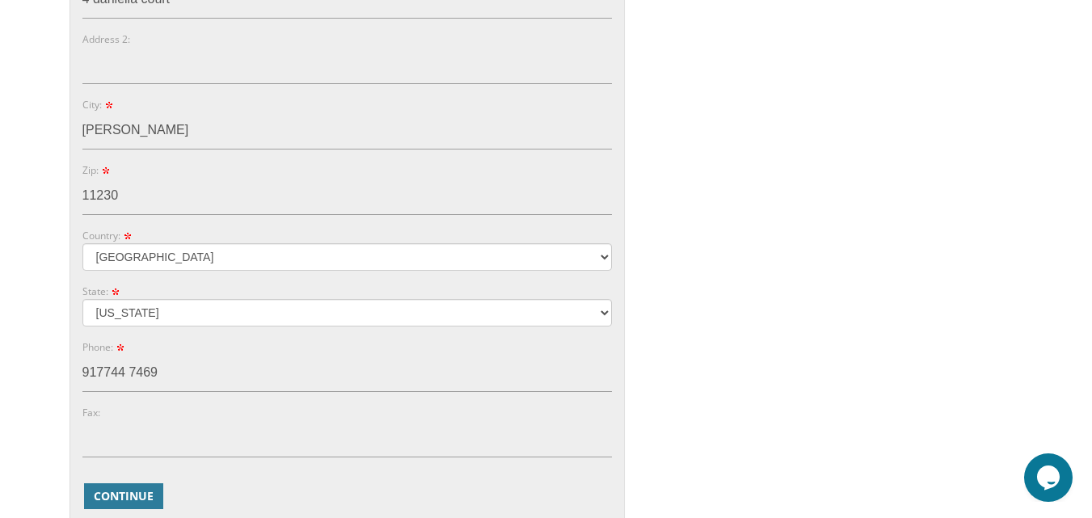
scroll to position [681, 0]
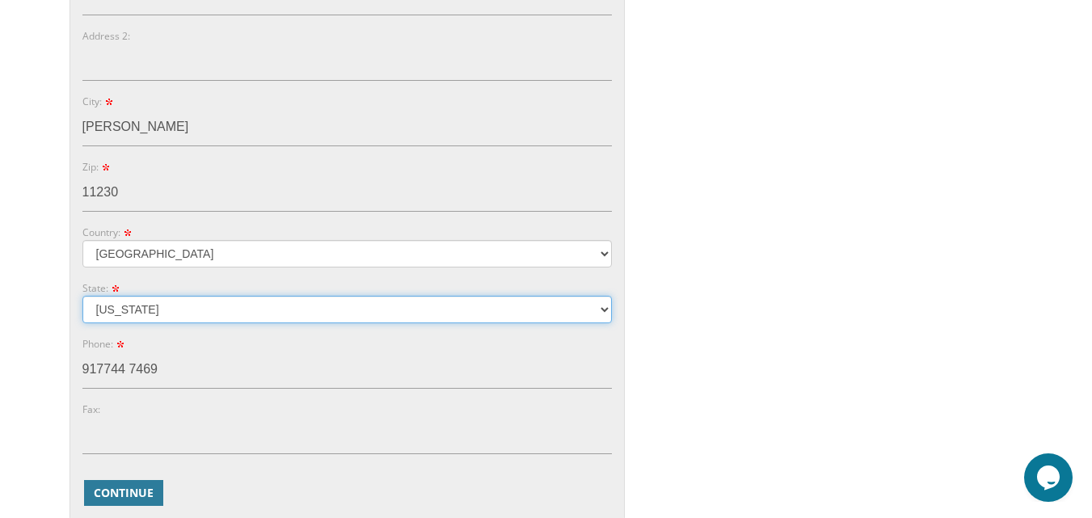
click at [196, 303] on select "Alabama Alaska Guam" at bounding box center [346, 309] width 529 height 27
select select "NJ"
click at [82, 296] on select "Alabama Alaska Guam" at bounding box center [346, 309] width 529 height 27
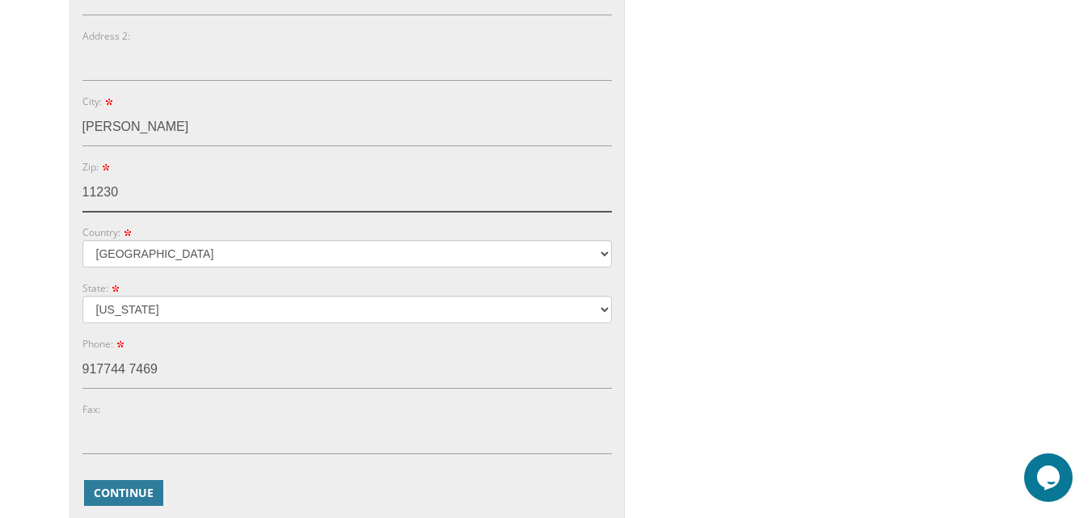
click at [138, 192] on input "11230" at bounding box center [346, 193] width 529 height 37
click at [698, 340] on div "You are currently editing Order #. To place a new order you must exit editing m…" at bounding box center [546, 115] width 959 height 1086
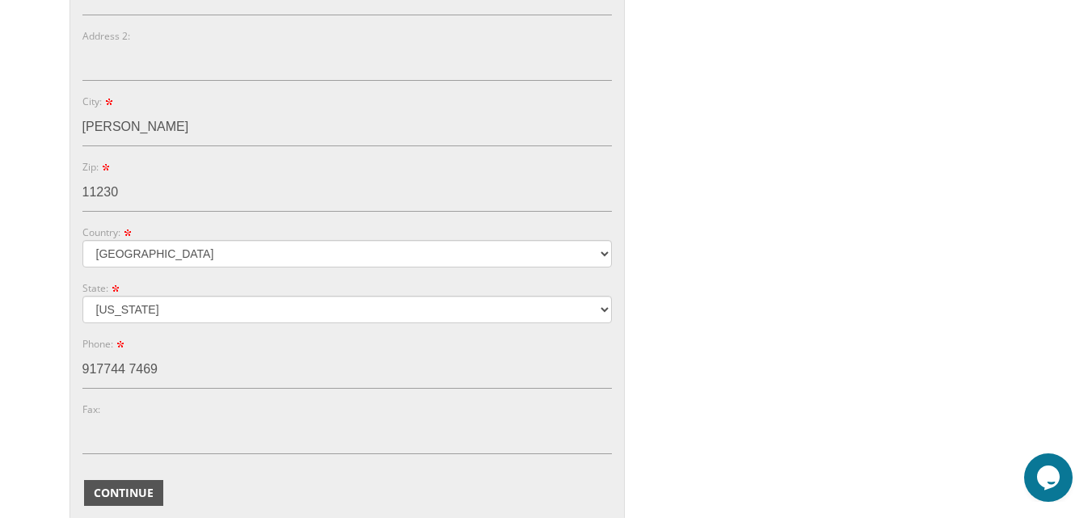
click at [156, 500] on button "Continue" at bounding box center [123, 493] width 79 height 26
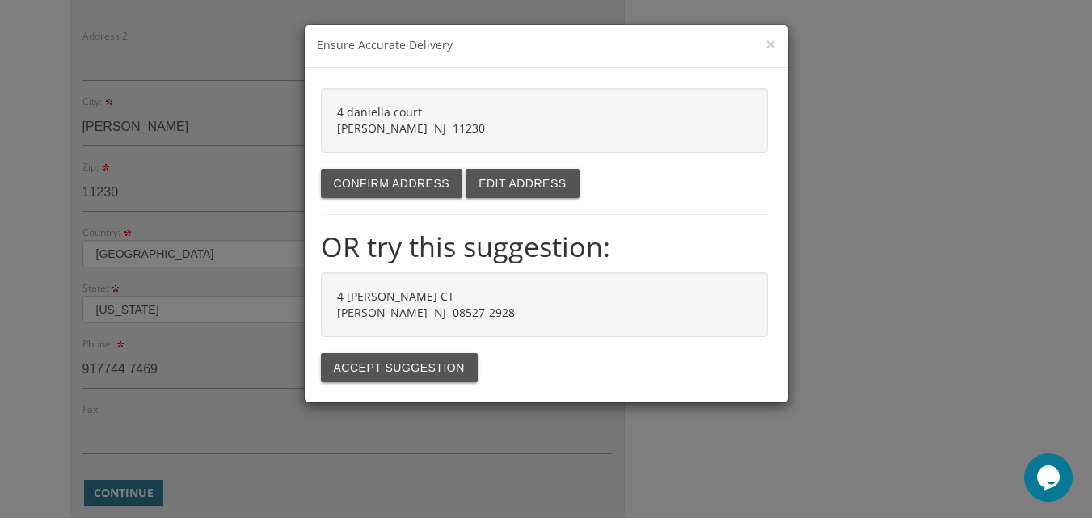
click at [211, 184] on div "× Ensure Accurate Delivery 4 daniella court jackson NJ 11230 Confirm address Ed…" at bounding box center [546, 259] width 1092 height 518
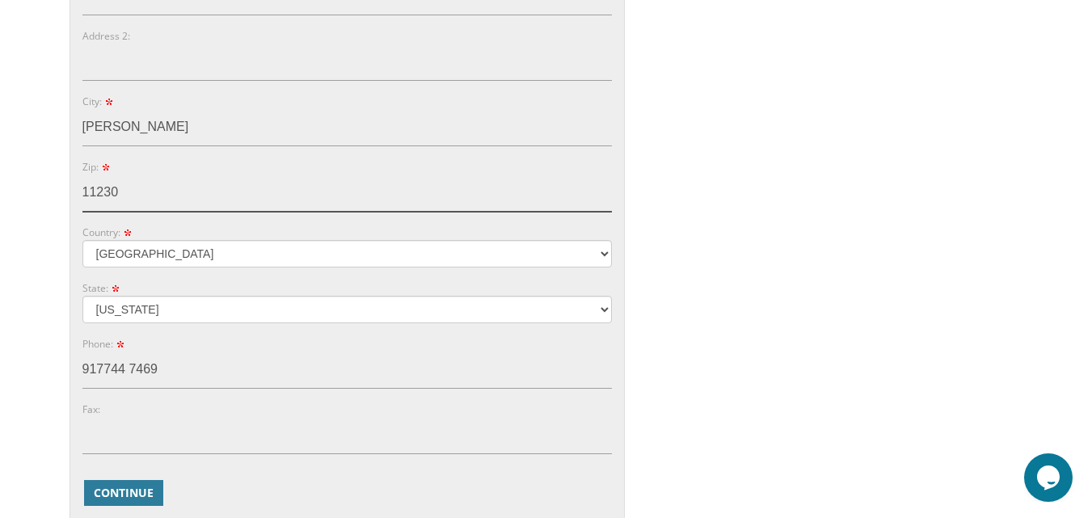
drag, startPoint x: 118, startPoint y: 191, endPoint x: 68, endPoint y: 184, distance: 50.5
click at [68, 184] on div "You are currently editing Order #. To place a new order you must exit editing m…" at bounding box center [347, 115] width 558 height 1086
type input "08527"
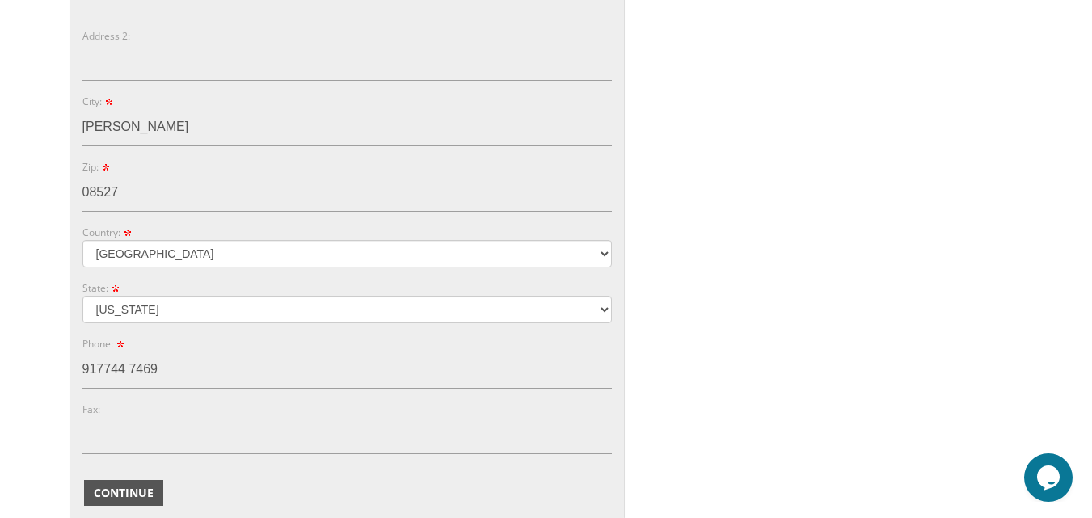
click at [133, 496] on span "Continue" at bounding box center [124, 493] width 60 height 16
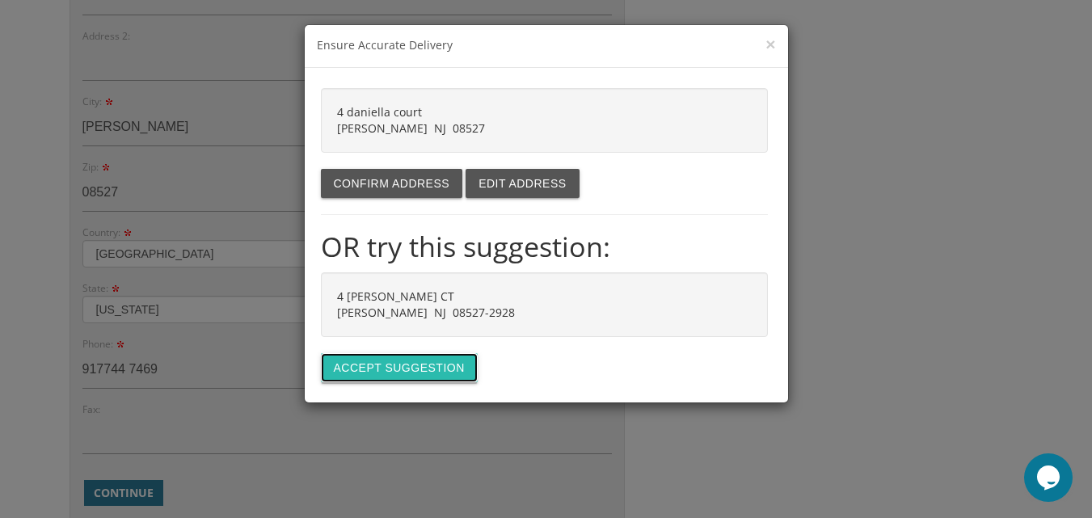
click at [386, 366] on button "Accept suggestion" at bounding box center [399, 367] width 157 height 29
type input "4 DANIELLE CT"
type input "JACKSON"
type input "08527-2928"
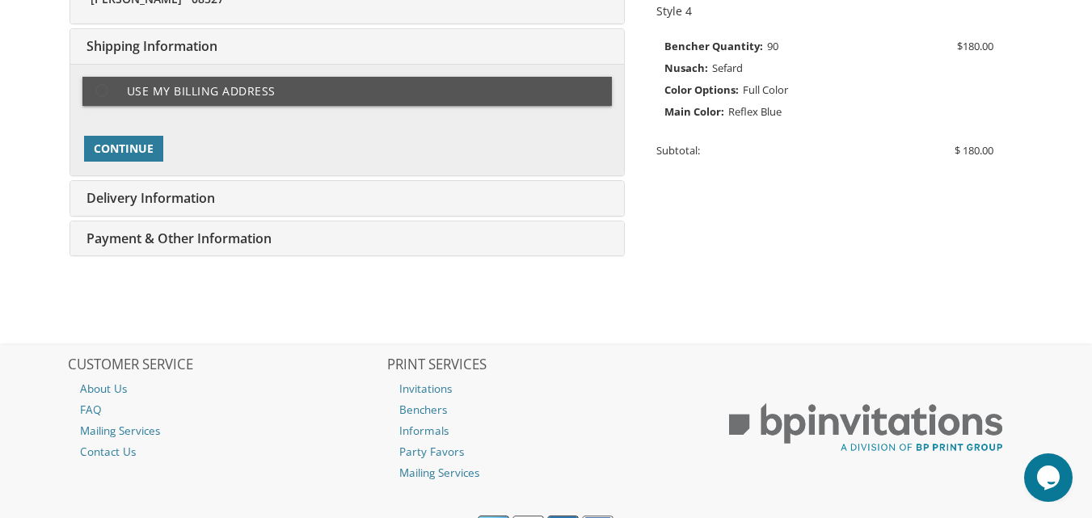
scroll to position [406, 0]
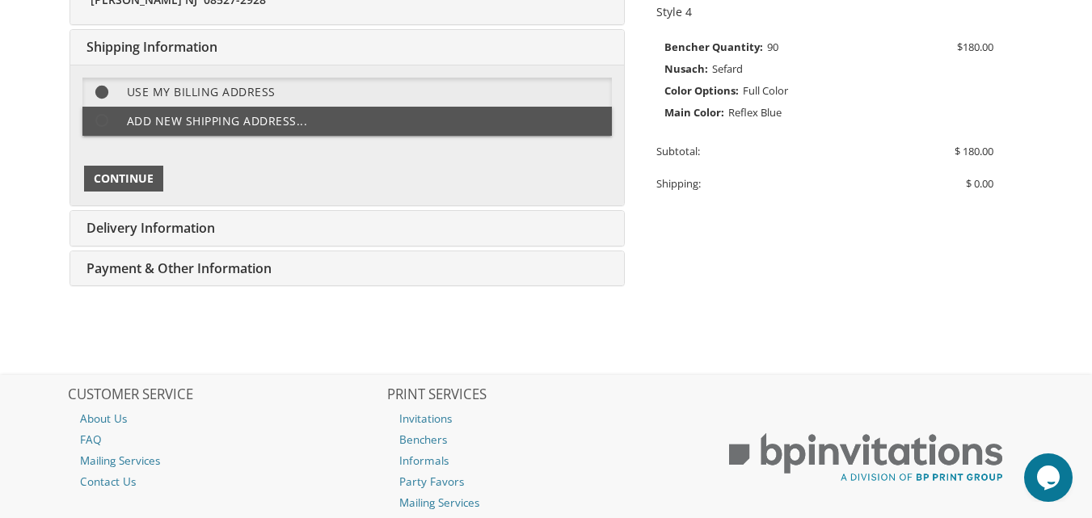
click at [137, 176] on span "Continue" at bounding box center [124, 179] width 60 height 16
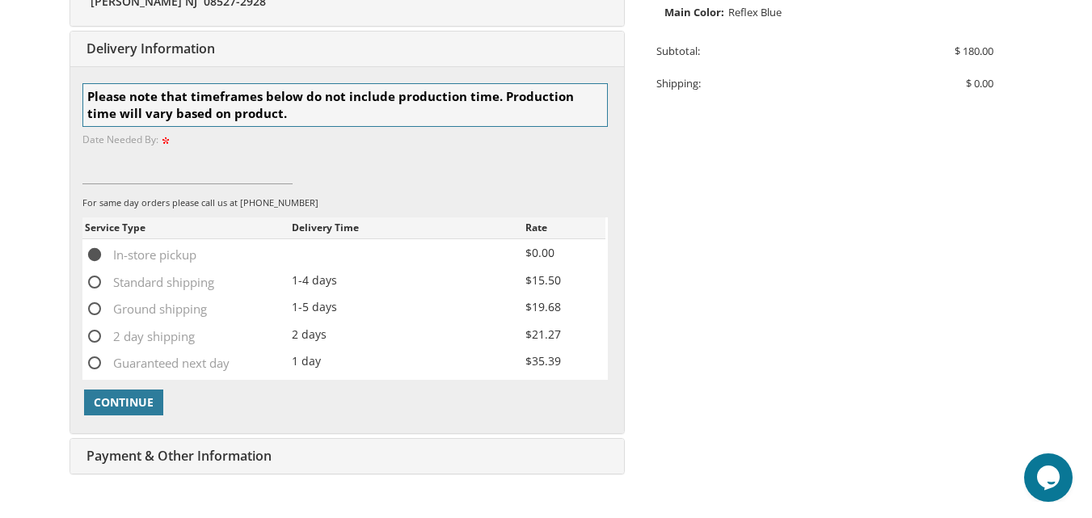
scroll to position [508, 0]
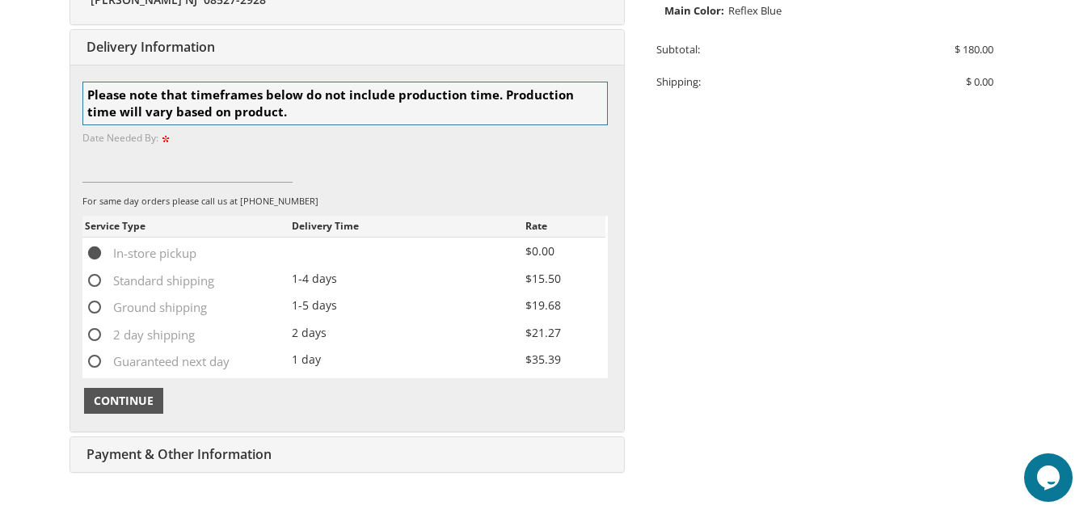
click at [105, 396] on span "Continue" at bounding box center [124, 401] width 60 height 16
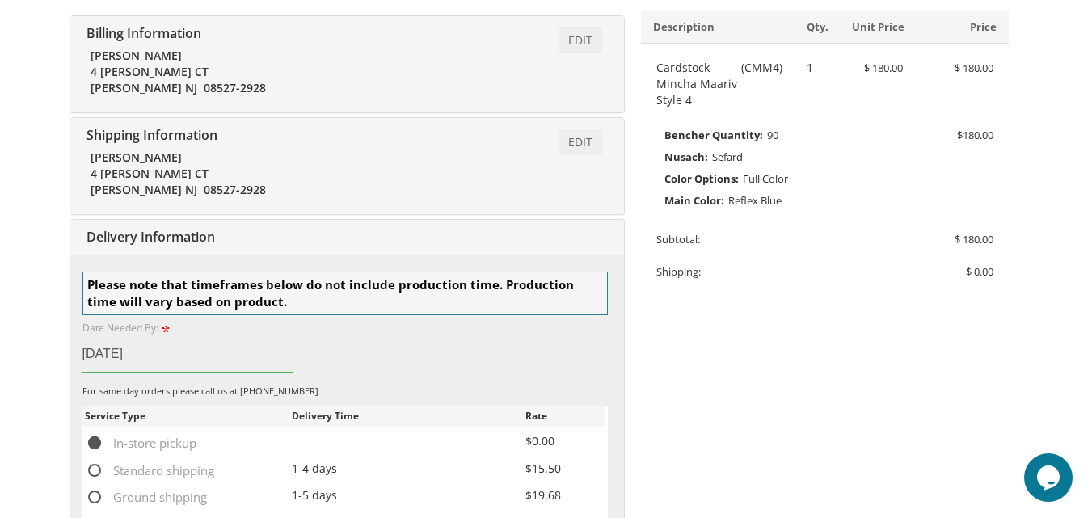
scroll to position [315, 0]
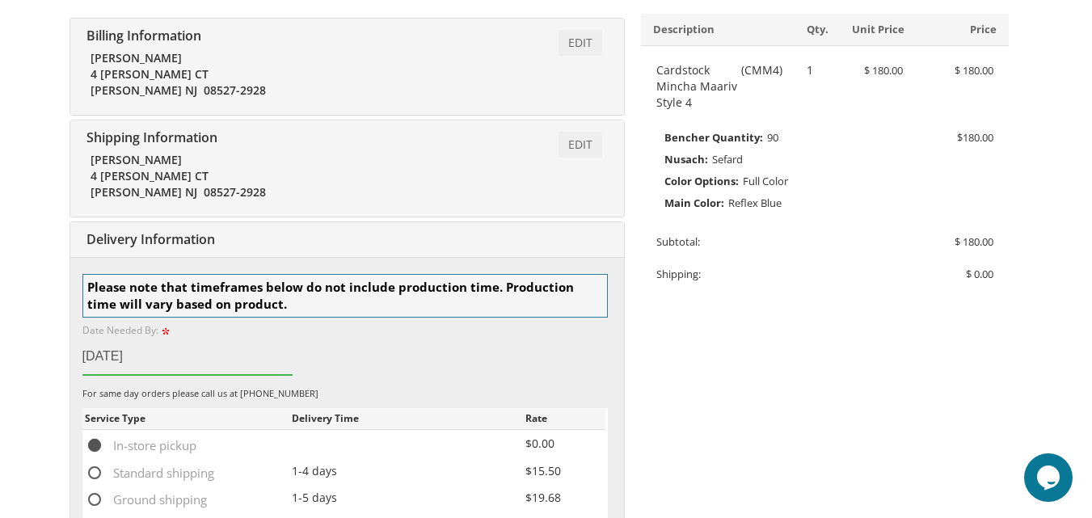
click at [115, 357] on input "08/14/2025" at bounding box center [187, 356] width 210 height 37
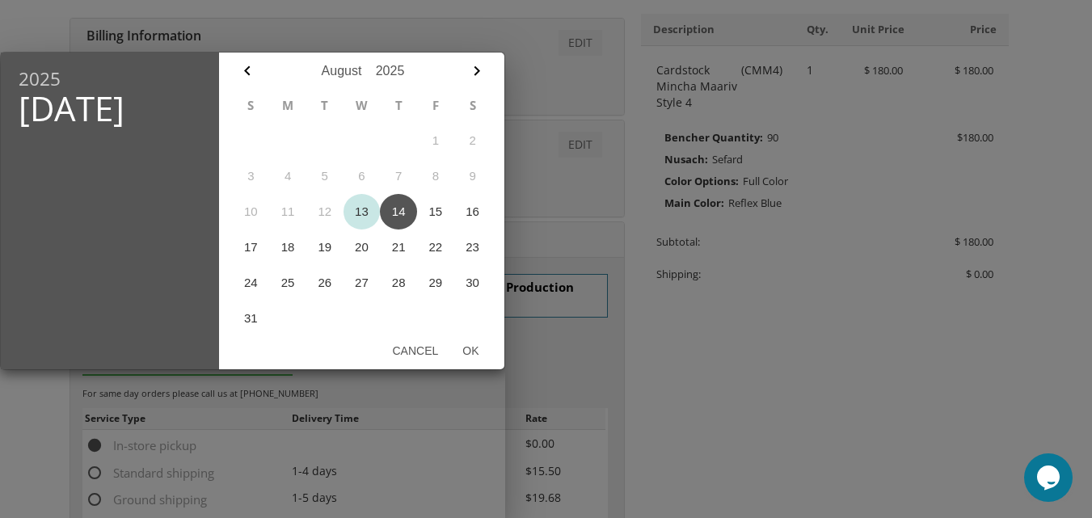
click at [361, 215] on button "13" at bounding box center [362, 212] width 37 height 36
click at [671, 389] on div at bounding box center [546, 194] width 1092 height 647
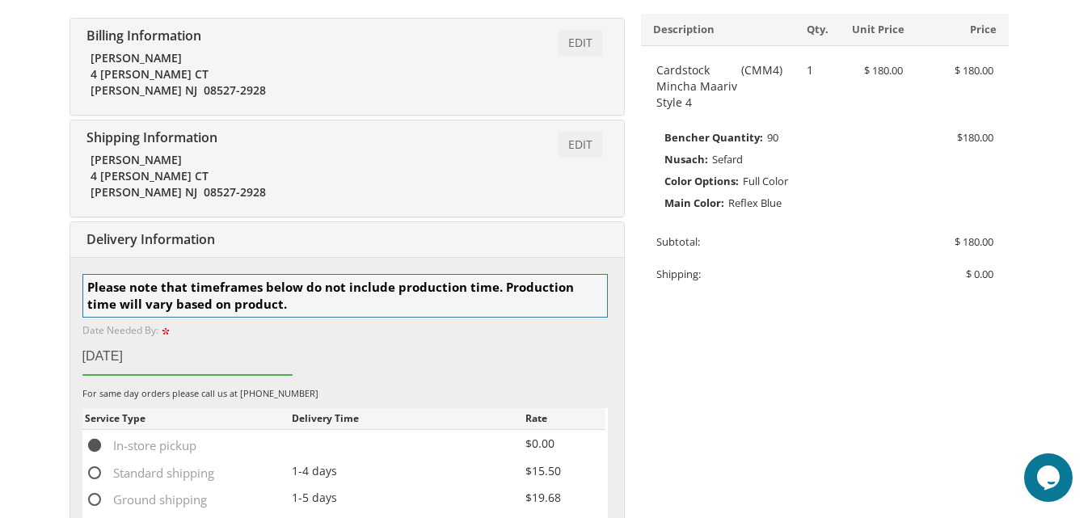
click at [112, 356] on input "08/14/2025" at bounding box center [187, 356] width 210 height 37
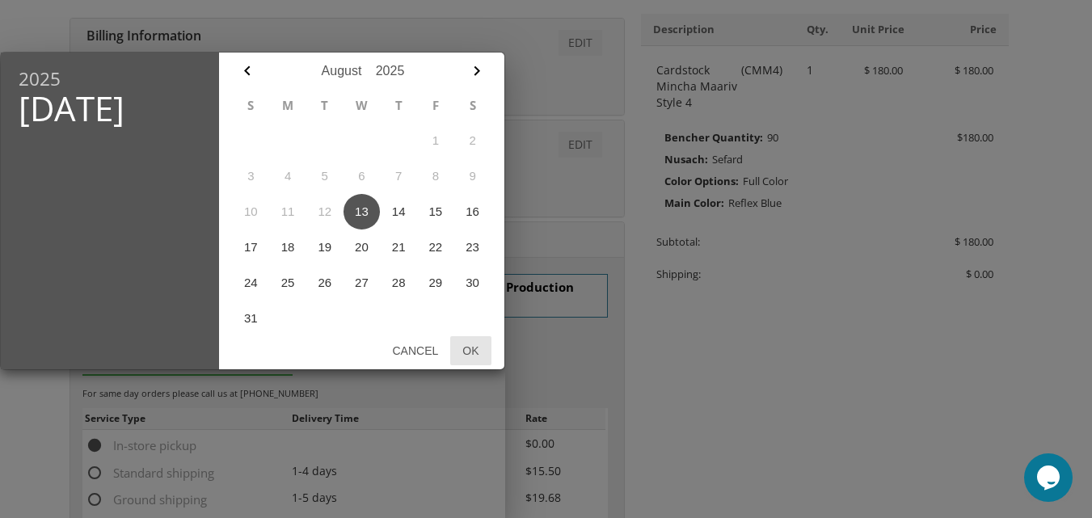
click at [475, 348] on button "Ok" at bounding box center [470, 350] width 40 height 29
type input "Aug 13, 2025"
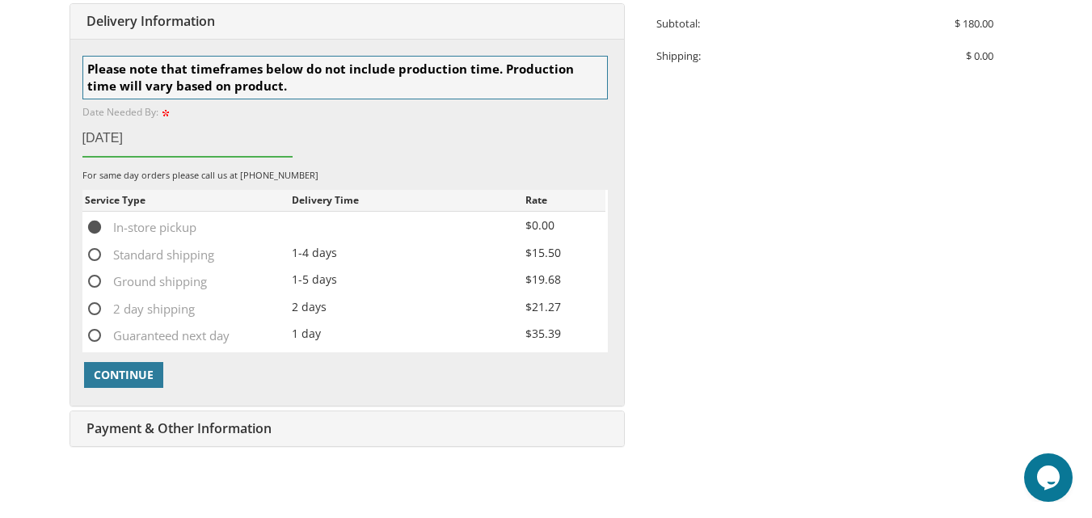
scroll to position [560, 0]
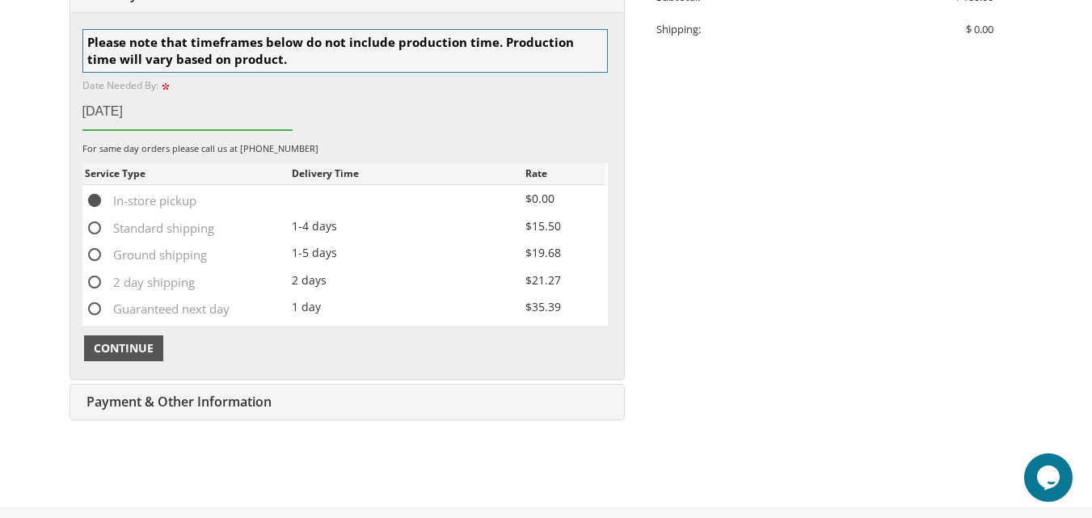
click at [131, 348] on span "Continue" at bounding box center [124, 348] width 60 height 16
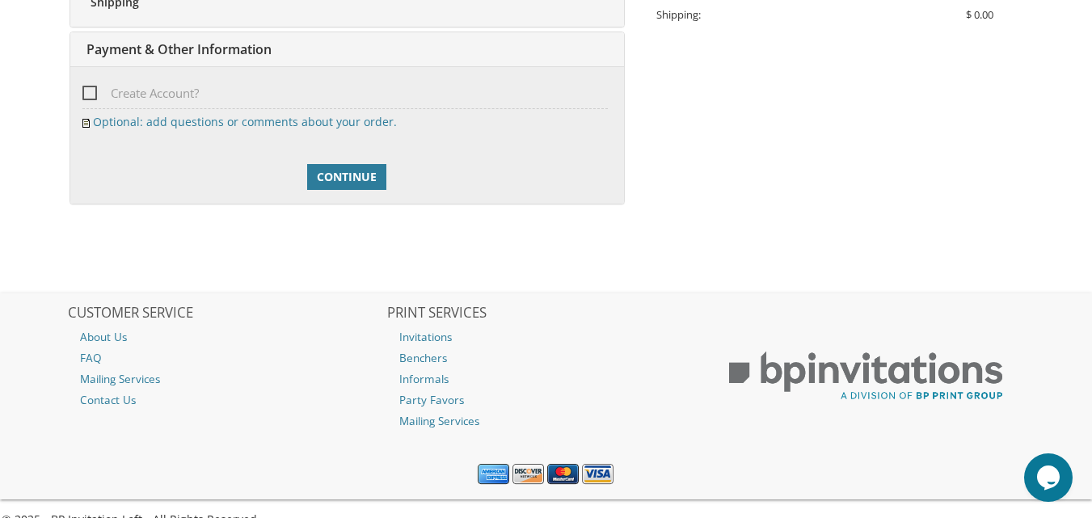
scroll to position [576, 0]
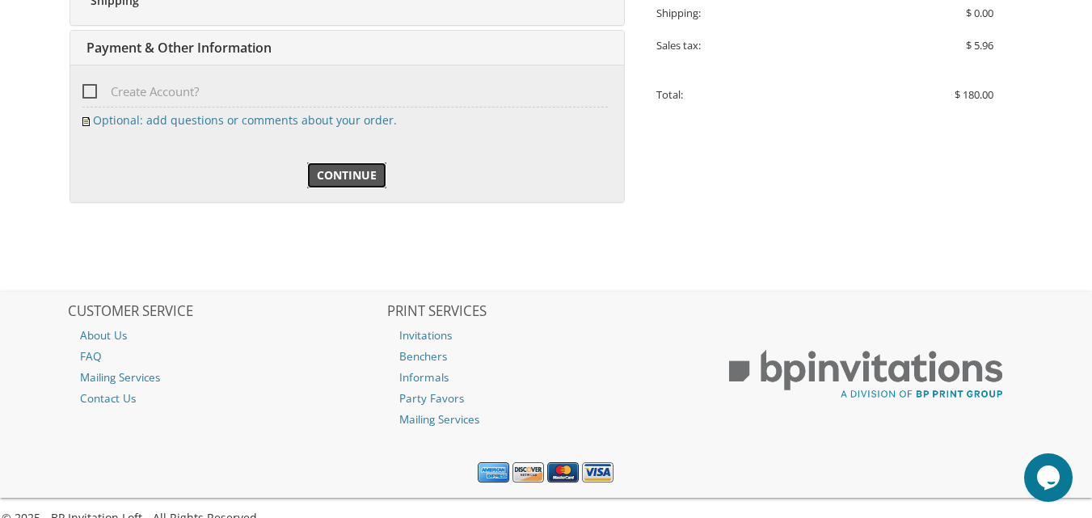
click at [352, 163] on link "Continue" at bounding box center [346, 175] width 79 height 26
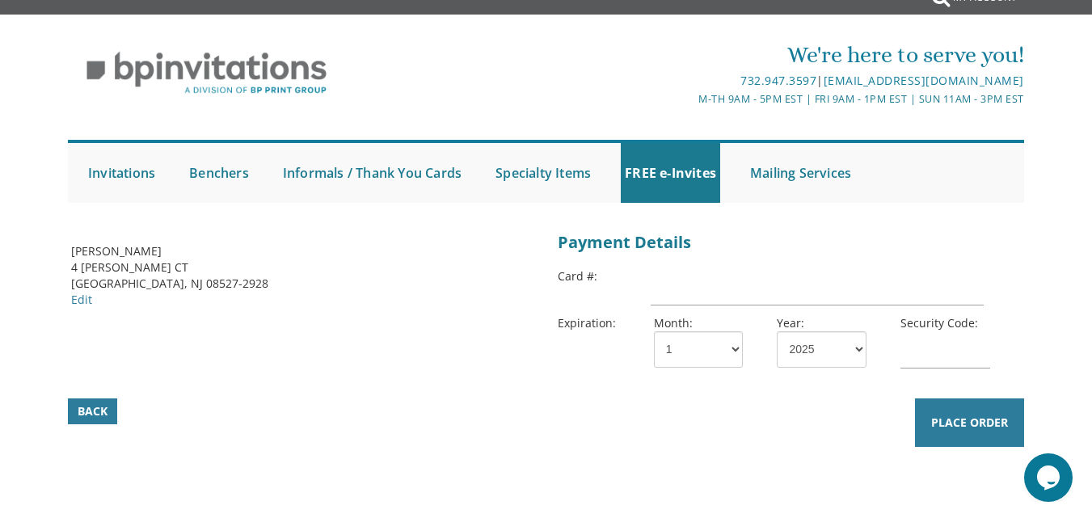
scroll to position [15, 0]
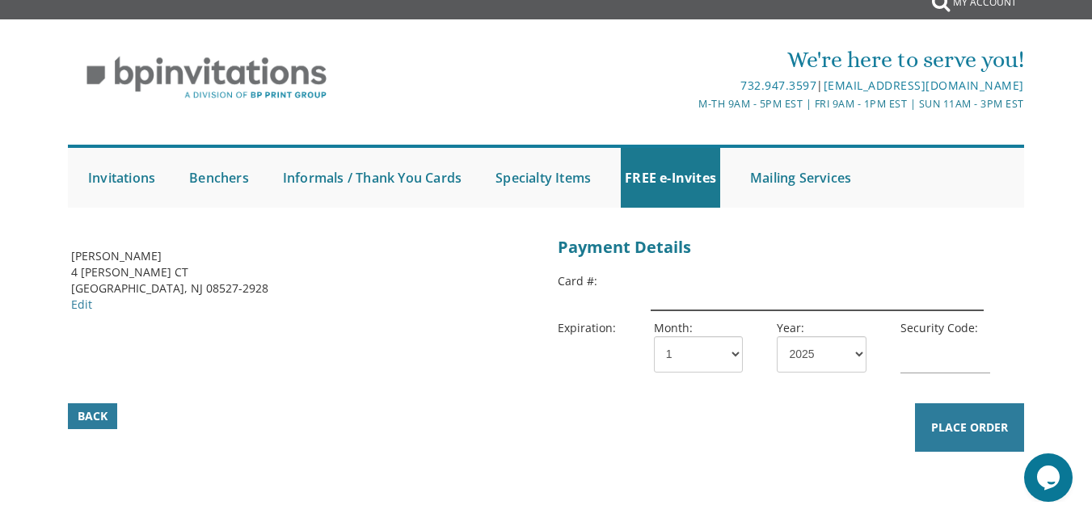
click at [665, 289] on input "text" at bounding box center [817, 291] width 333 height 37
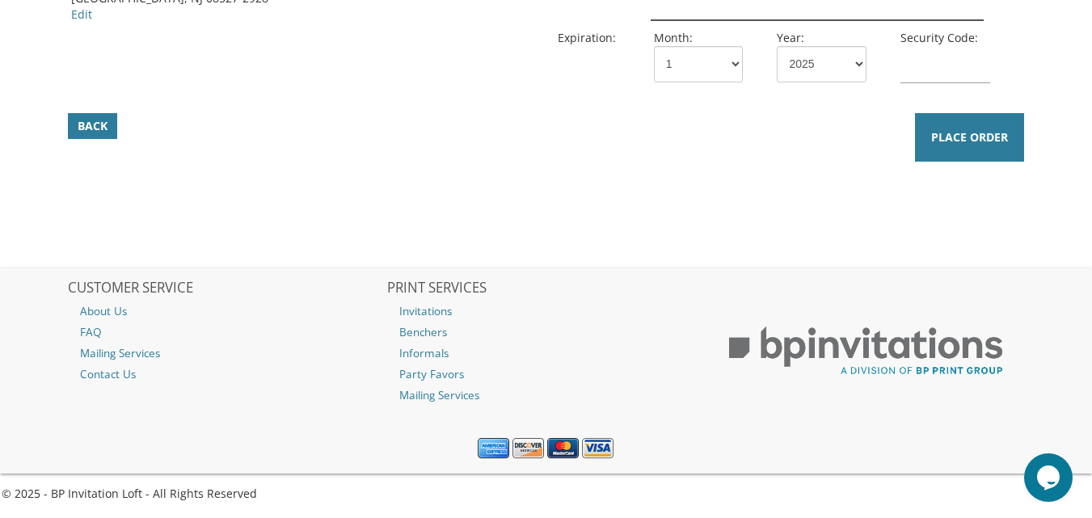
scroll to position [0, 0]
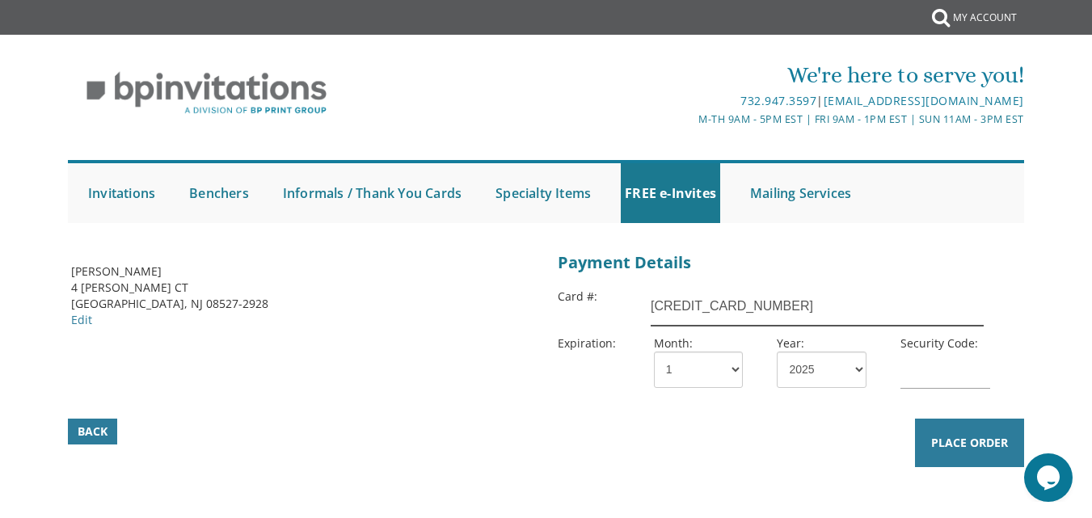
type input "[CREDIT_CARD_NUMBER]"
click at [690, 373] on select "1 2 3 4 5 6 7 8 9 10 11 12" at bounding box center [698, 370] width 89 height 36
select select "11"
click at [654, 352] on select "1 2 3 4 5 6 7 8 9 10 11 12" at bounding box center [698, 370] width 89 height 36
click at [948, 368] on input "text" at bounding box center [944, 370] width 89 height 37
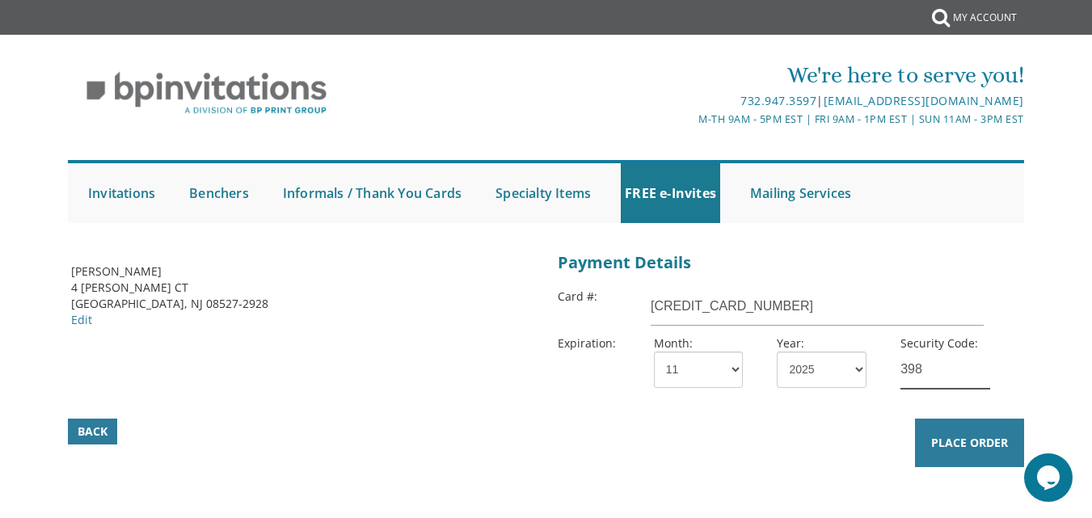
type input "398"
click at [749, 483] on div "Billing Address [PERSON_NAME] 4 [PERSON_NAME] CT [PERSON_NAME], NJ 08527-2928 E…" at bounding box center [546, 366] width 974 height 238
click at [968, 451] on button "Place Order" at bounding box center [969, 443] width 109 height 49
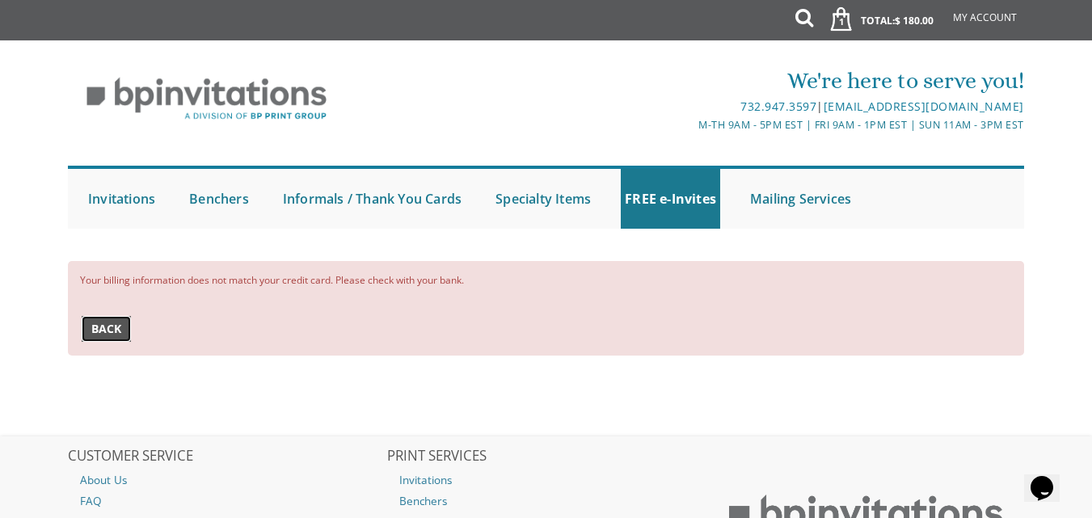
click at [123, 331] on link "Back" at bounding box center [106, 329] width 49 height 26
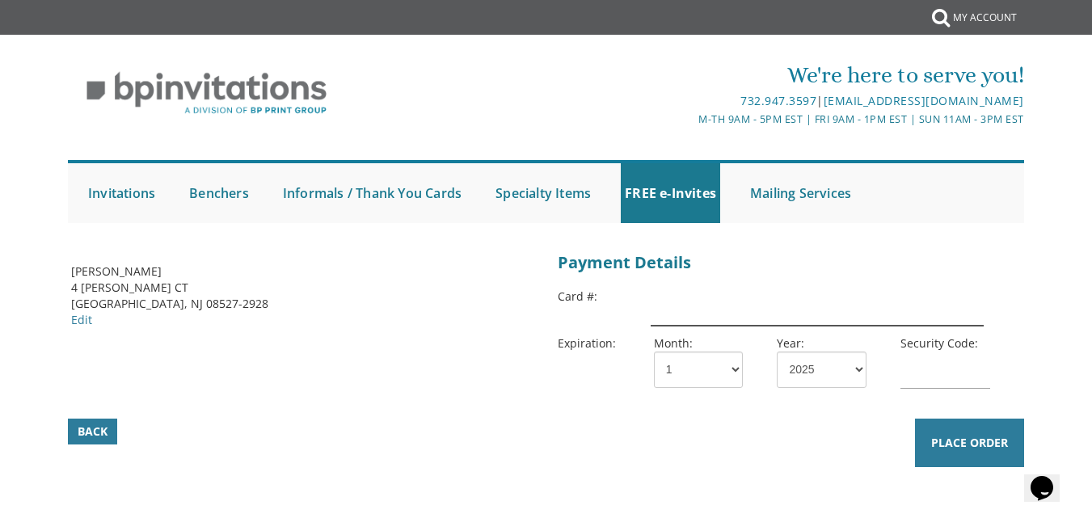
click at [702, 294] on input "text" at bounding box center [817, 307] width 333 height 37
click at [390, 328] on div at bounding box center [302, 332] width 463 height 8
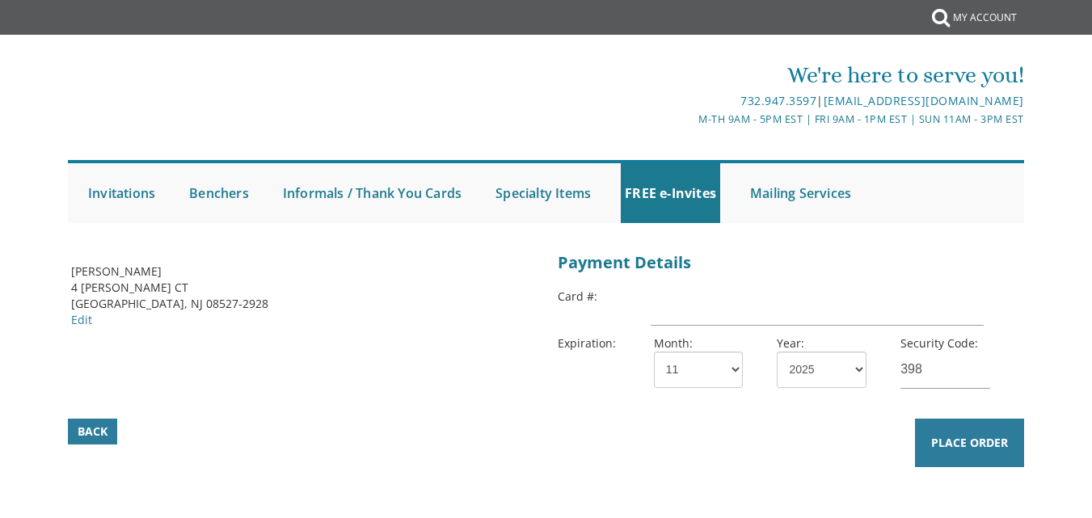
select select "11"
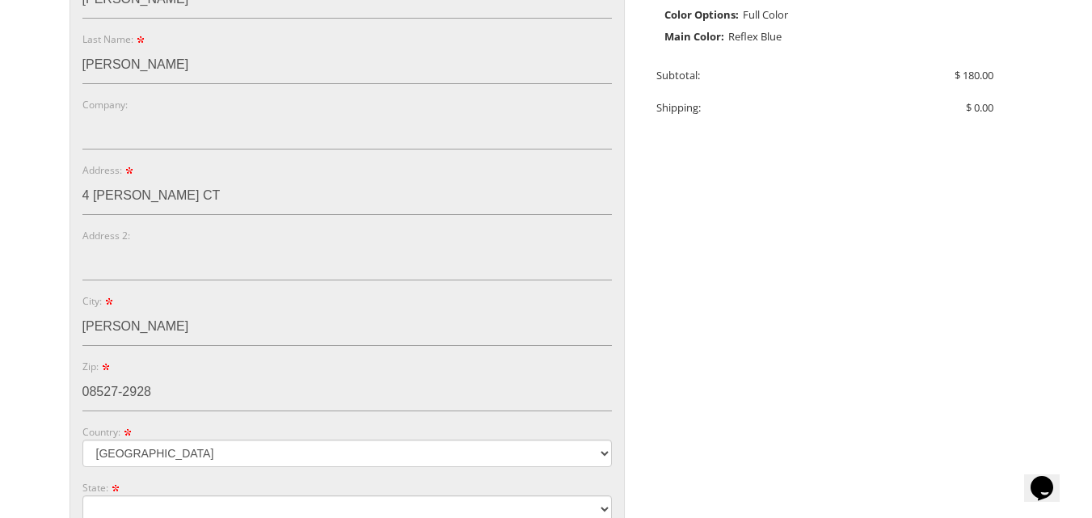
scroll to position [484, 0]
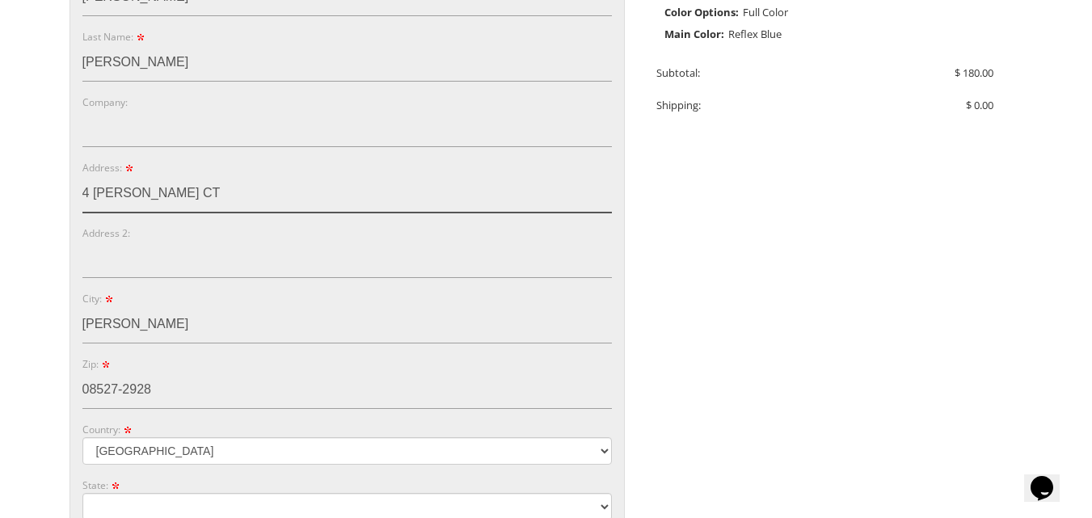
drag, startPoint x: 193, startPoint y: 190, endPoint x: 30, endPoint y: 196, distance: 163.4
click at [30, 196] on body "My Cart 1 Total: $ 180.00 $ 180.00 Cardstock Mincha Maariv Style 4 Qty. 1" at bounding box center [546, 347] width 1092 height 1662
type input "1715 East 24th Street"
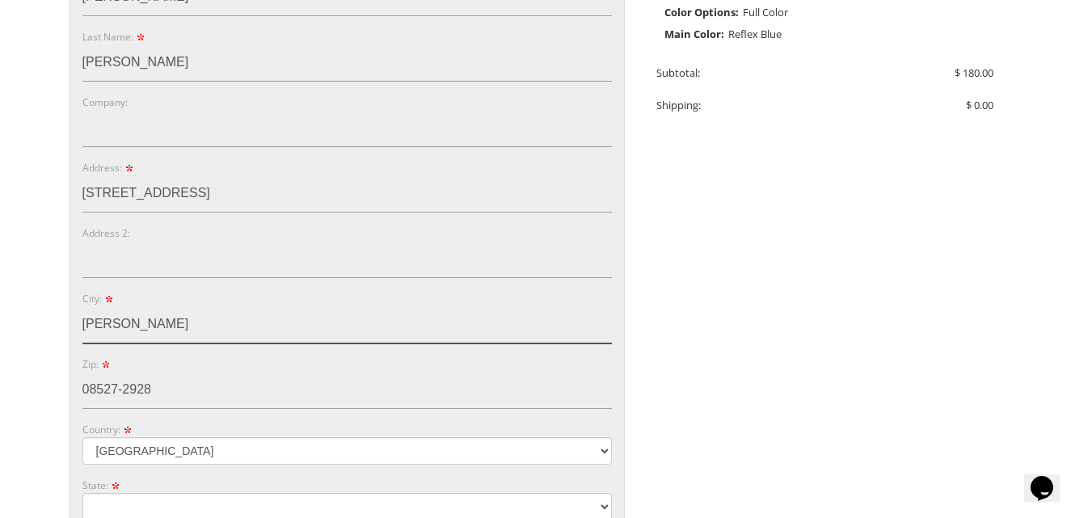
type input "Brooklyn"
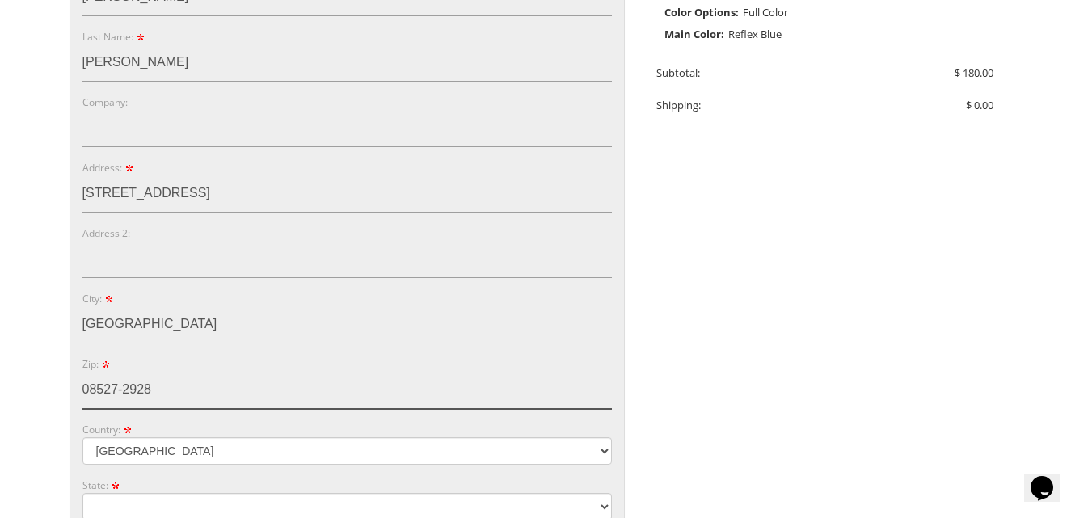
type input "11220"
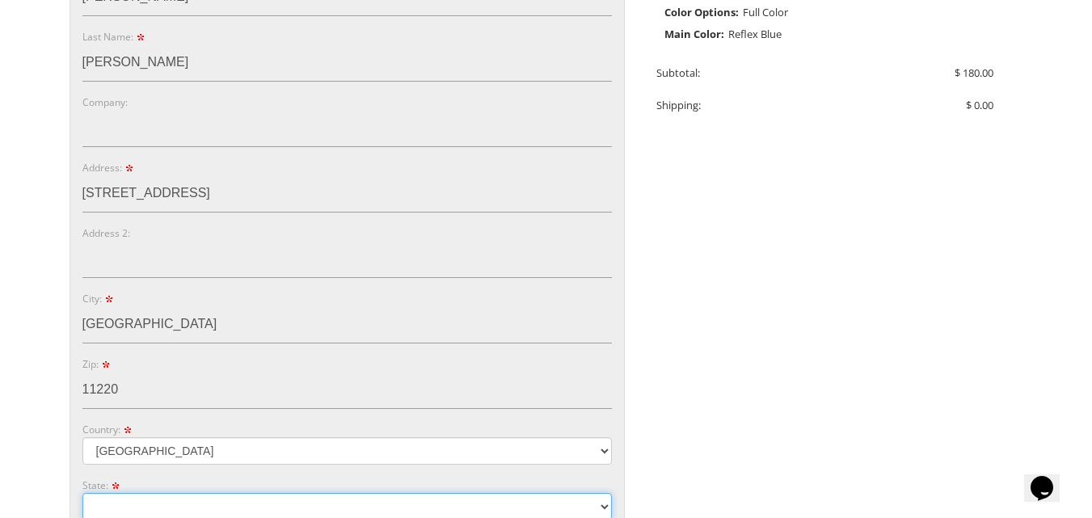
select select "NY"
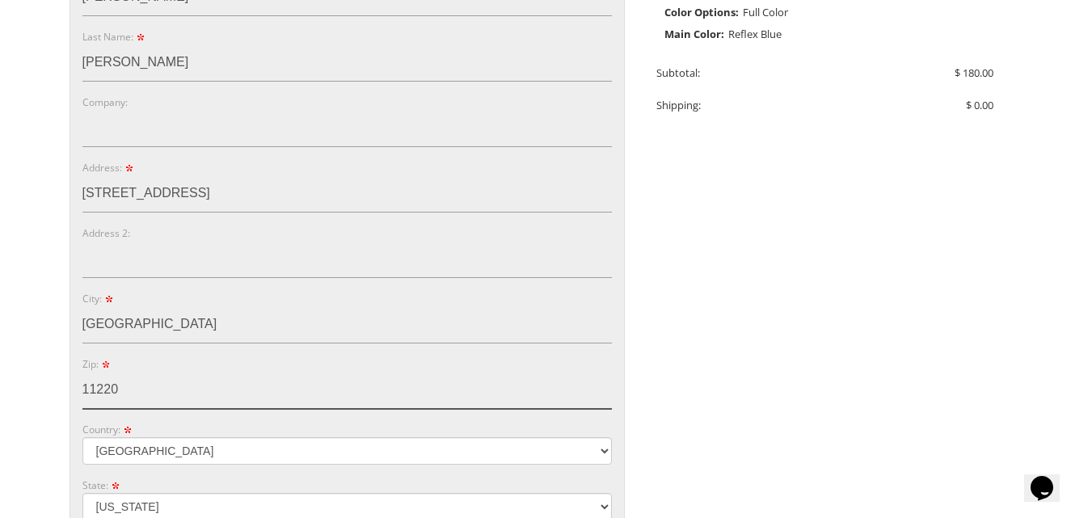
click at [133, 392] on input "11220" at bounding box center [346, 390] width 529 height 37
type input "11229"
type input "13474390307"
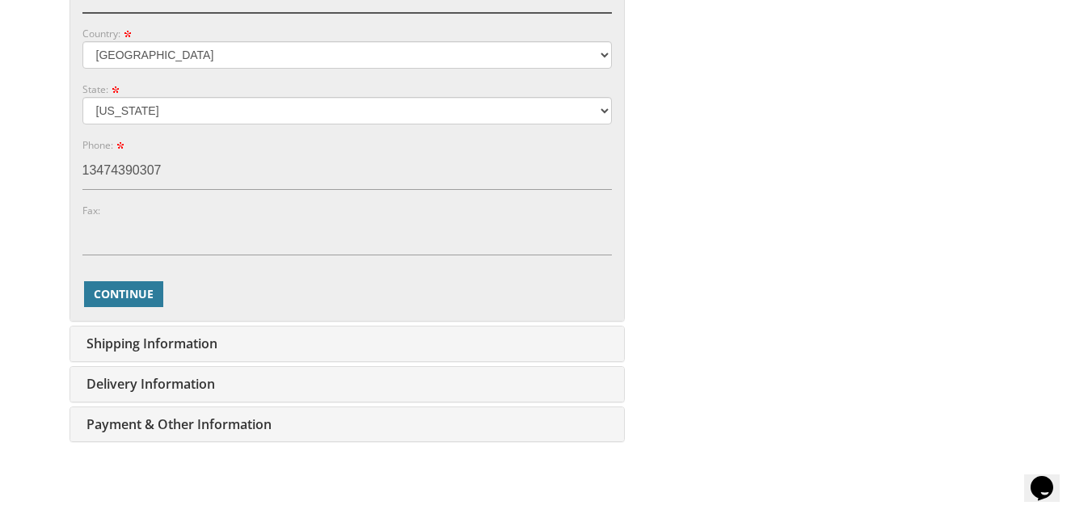
scroll to position [884, 0]
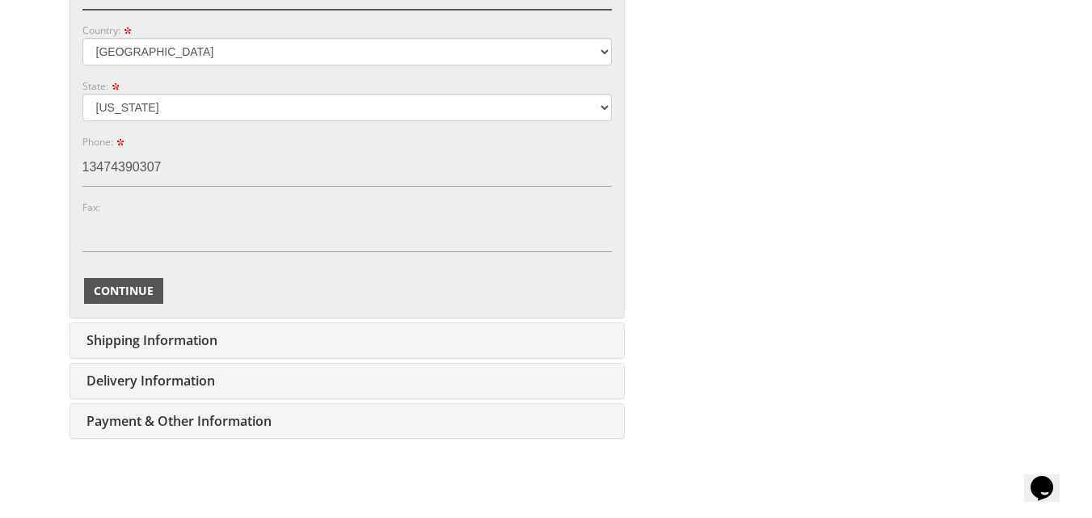
type input "11229"
click at [123, 287] on span "Continue" at bounding box center [124, 291] width 60 height 16
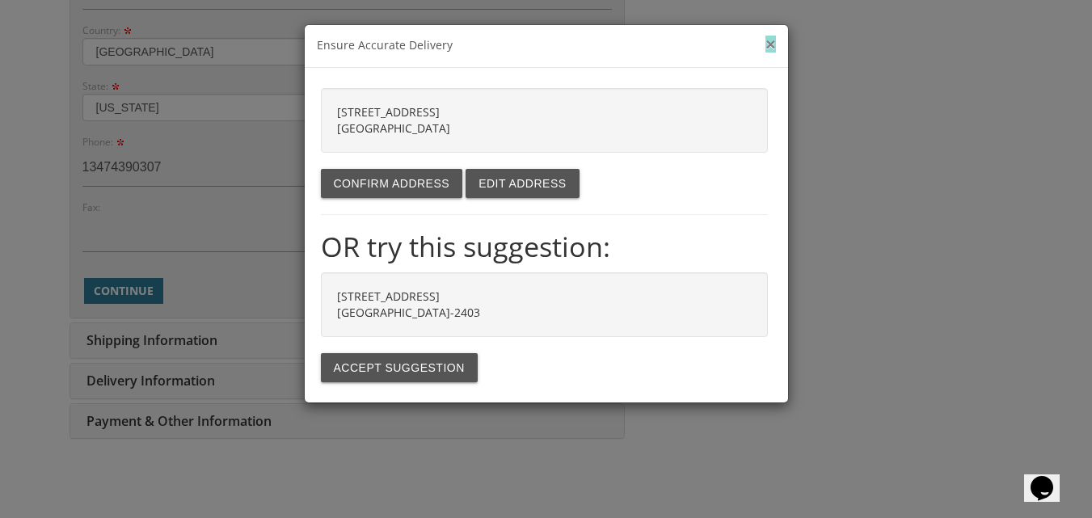
click at [775, 37] on button "×" at bounding box center [770, 44] width 10 height 17
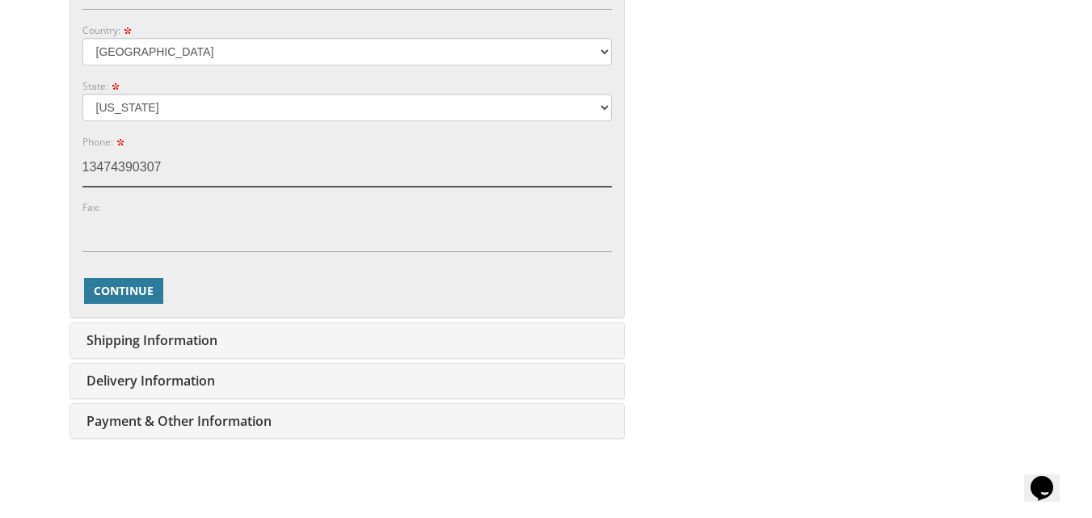
drag, startPoint x: 163, startPoint y: 171, endPoint x: 9, endPoint y: 166, distance: 154.5
type input "9177447469"
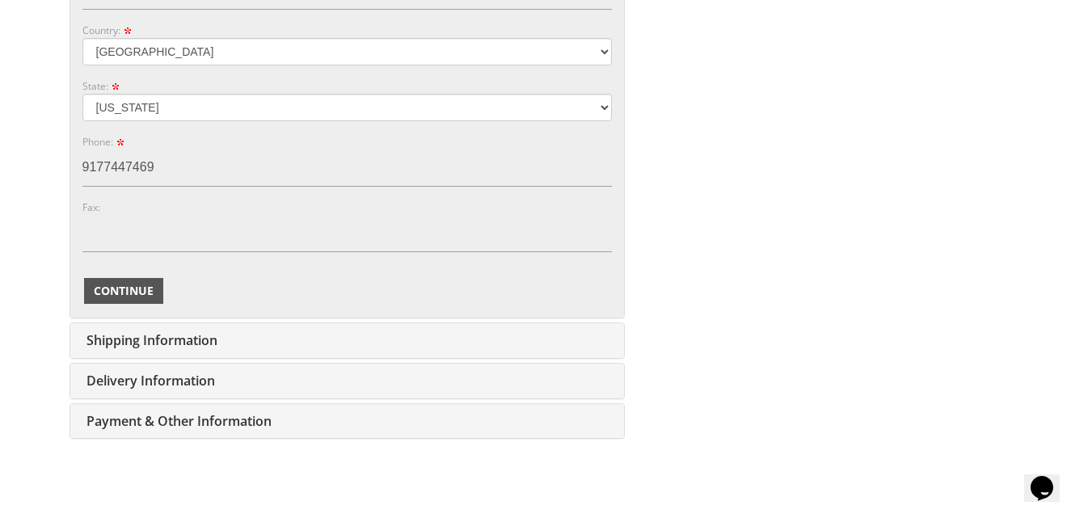
click at [137, 285] on span "Continue" at bounding box center [124, 291] width 60 height 16
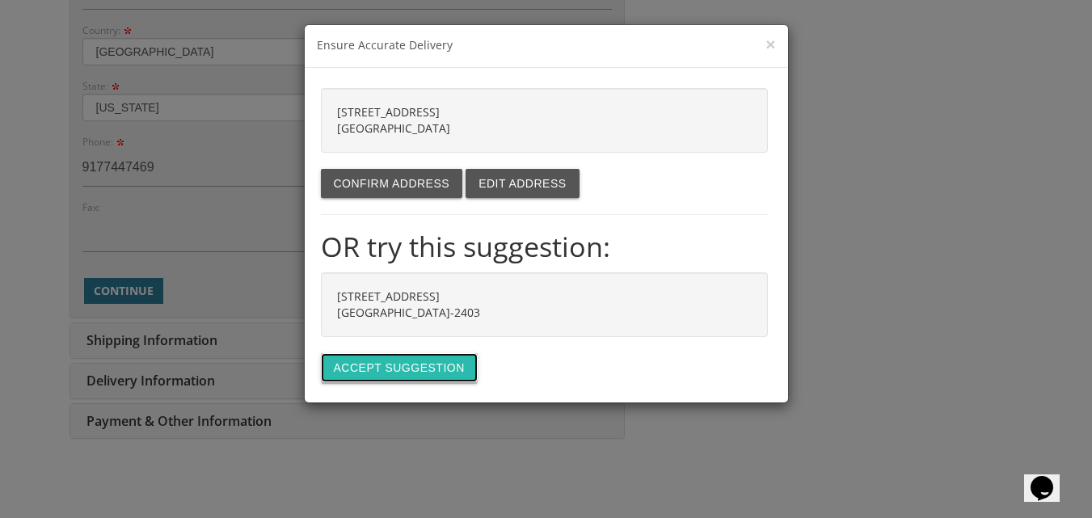
click at [394, 354] on button "Accept suggestion" at bounding box center [399, 367] width 157 height 29
type input "[STREET_ADDRESS]"
type input "BROOKLYN"
type input "11229-2403"
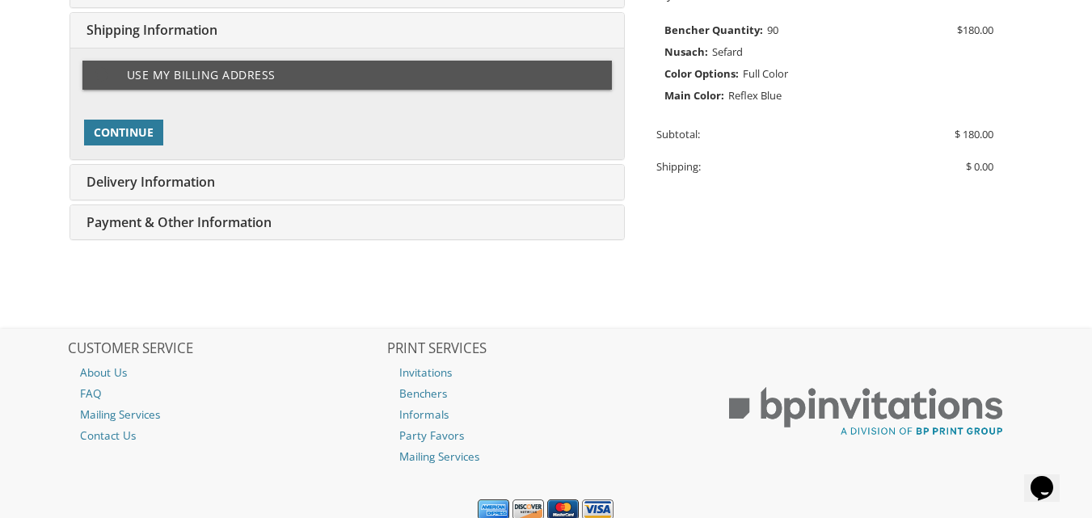
scroll to position [406, 0]
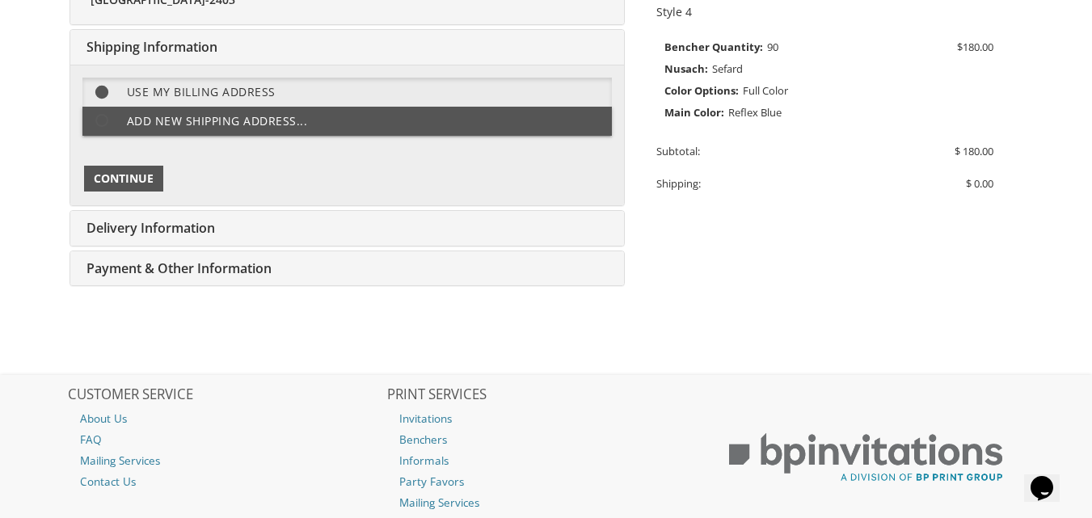
click at [132, 168] on button "Continue" at bounding box center [123, 179] width 79 height 26
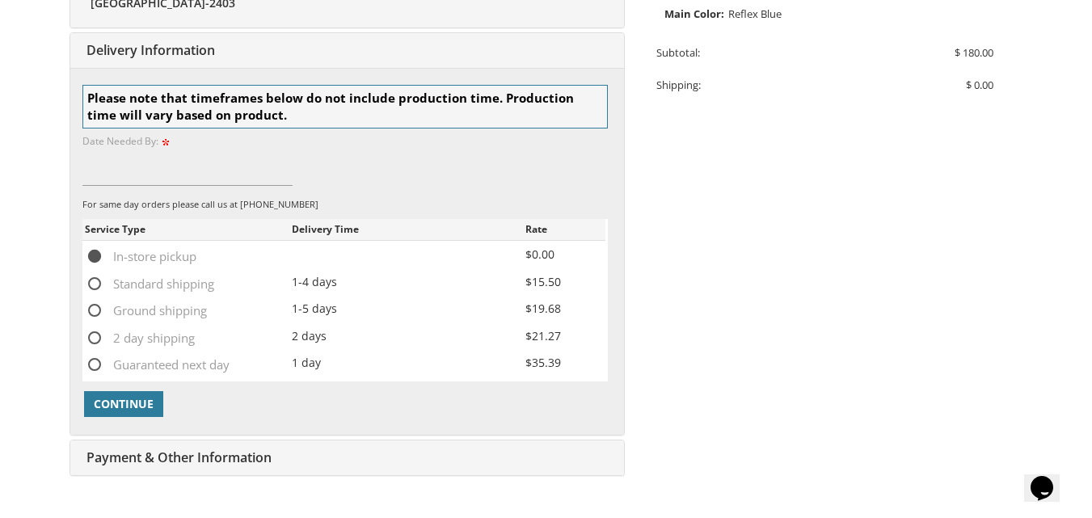
scroll to position [508, 0]
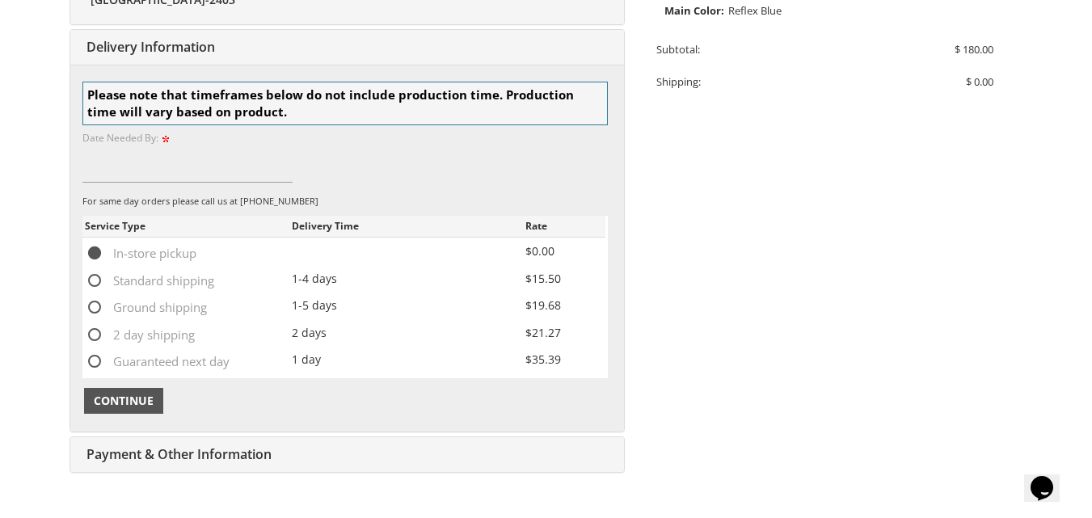
click at [129, 394] on span "Continue" at bounding box center [124, 401] width 60 height 16
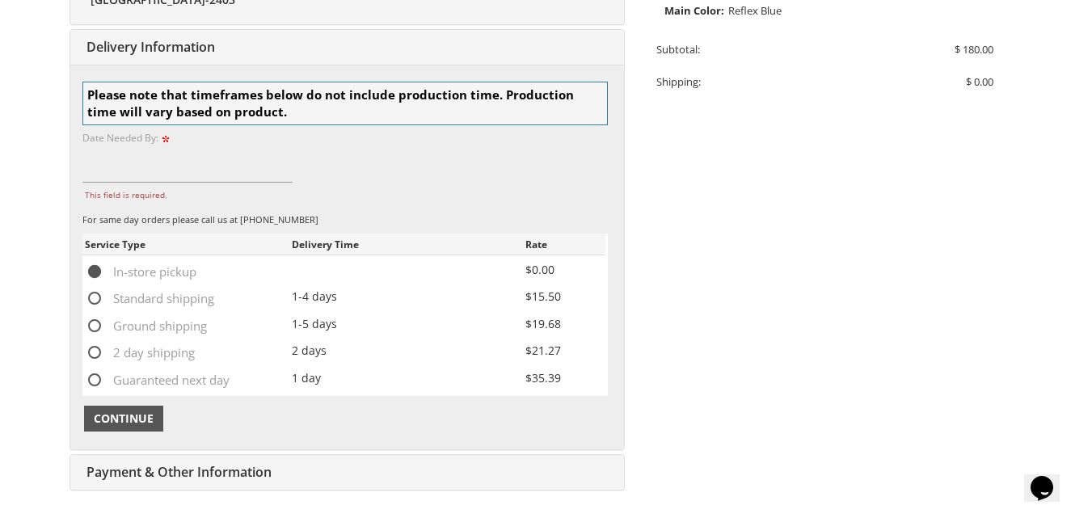
click at [129, 420] on span "Continue" at bounding box center [124, 419] width 60 height 16
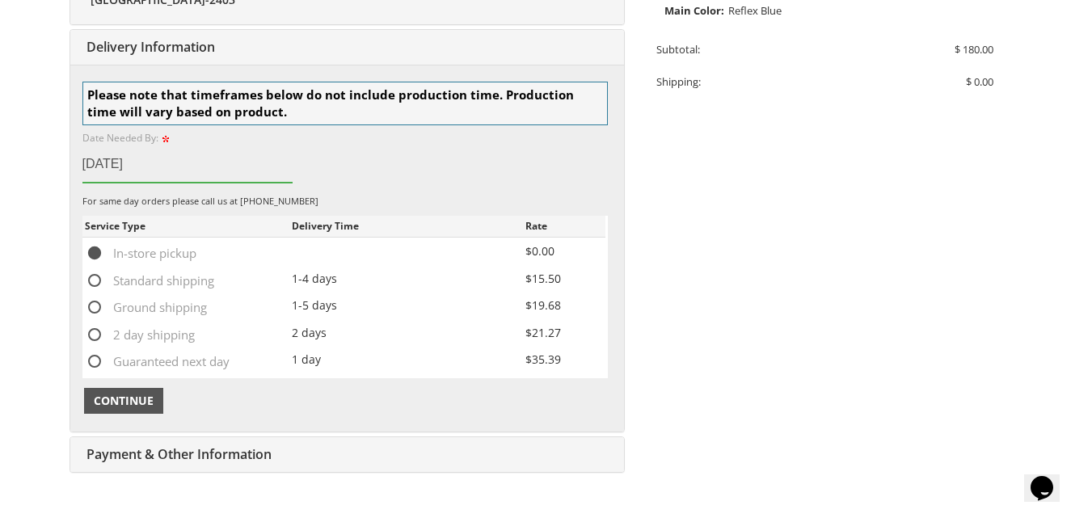
type input "08/13/2025"
click at [150, 399] on span "Continue" at bounding box center [124, 401] width 60 height 16
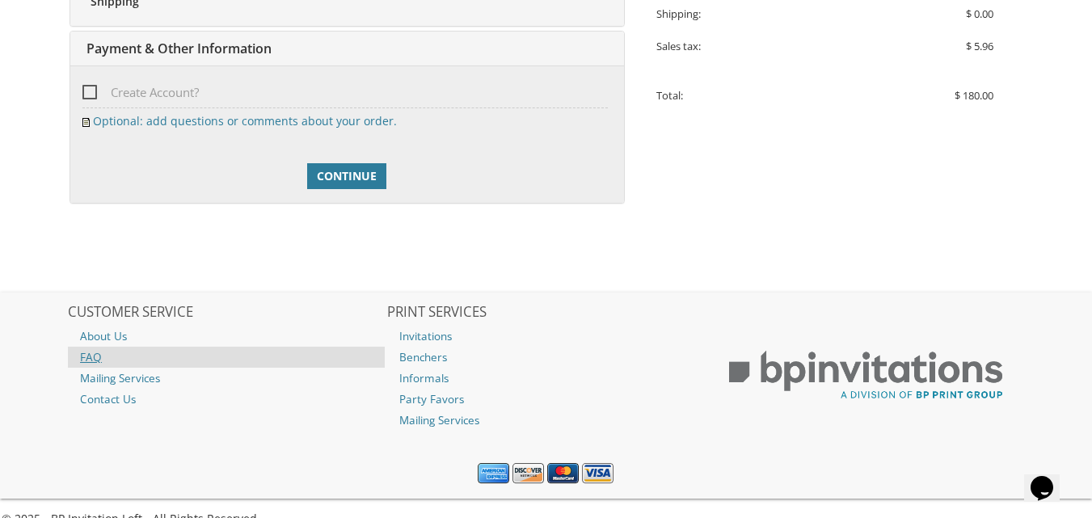
scroll to position [576, 0]
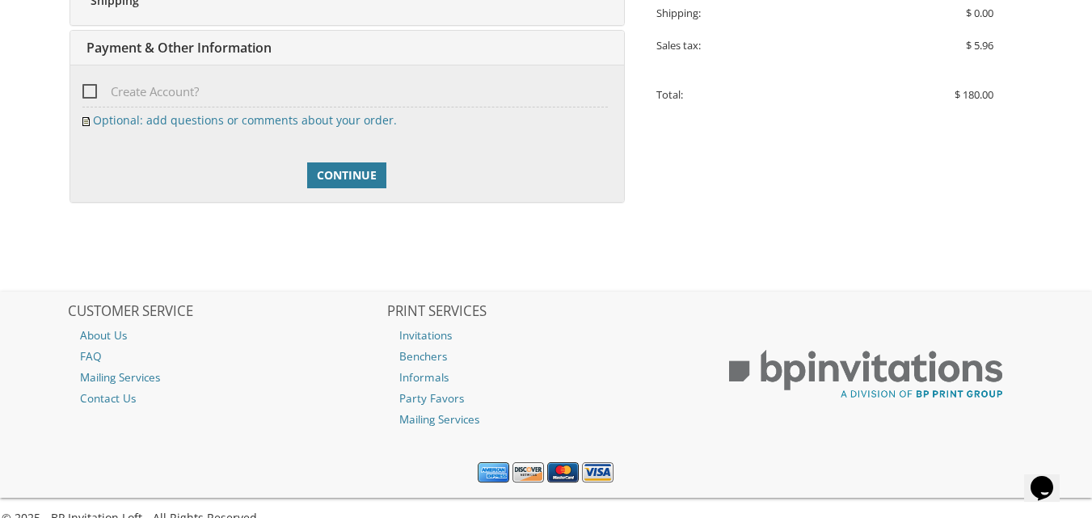
click at [90, 91] on span "Create Account?" at bounding box center [140, 92] width 116 height 20
click at [90, 91] on input "Create Account?" at bounding box center [87, 90] width 11 height 11
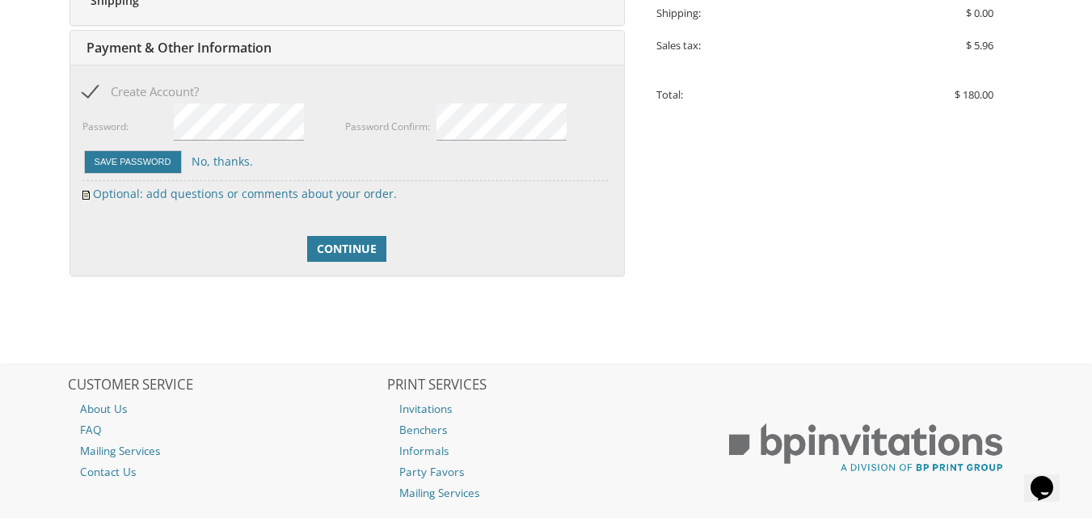
click at [90, 91] on span "Create Account?" at bounding box center [140, 92] width 116 height 20
click at [90, 91] on input "Create Account?" at bounding box center [87, 90] width 11 height 11
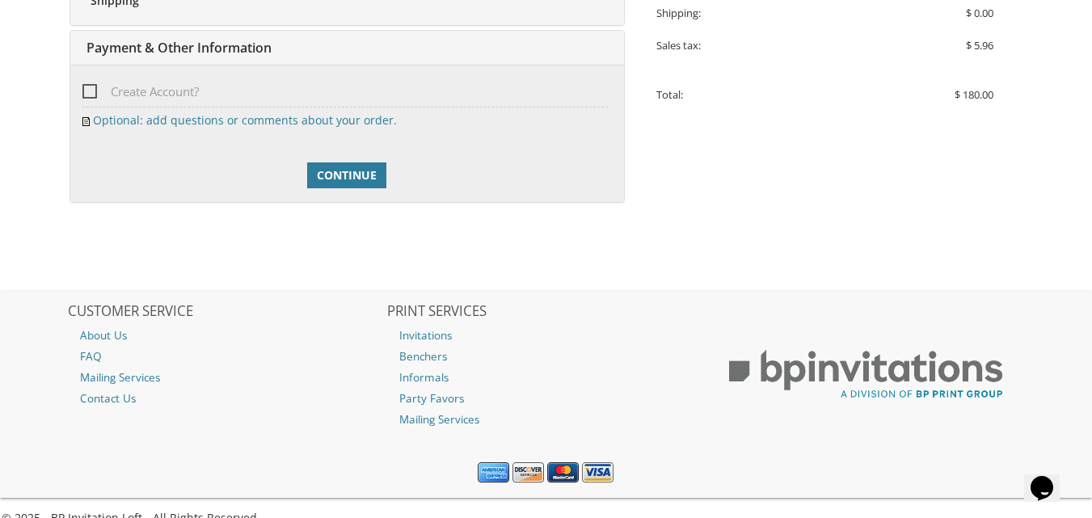
click at [91, 85] on span "Create Account?" at bounding box center [140, 92] width 116 height 20
click at [91, 85] on input "Create Account?" at bounding box center [87, 90] width 11 height 11
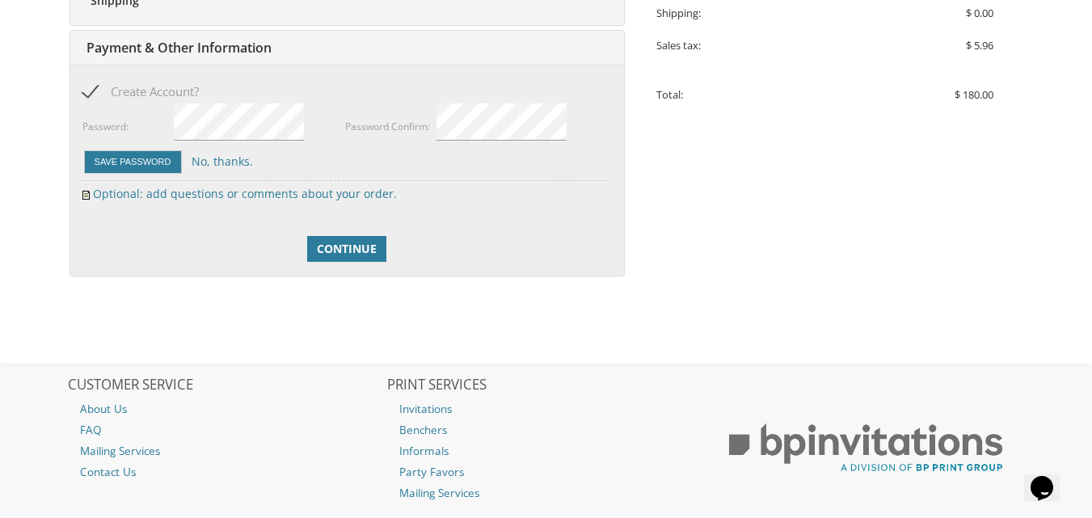
click at [91, 85] on span "Create Account?" at bounding box center [140, 92] width 116 height 20
click at [91, 85] on input "Create Account?" at bounding box center [87, 90] width 11 height 11
checkbox input "false"
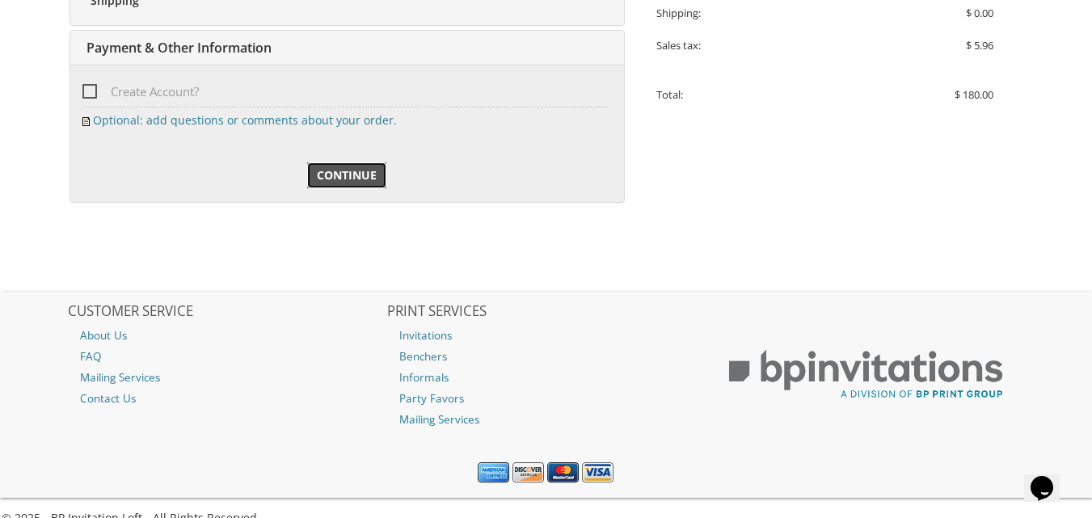
click at [355, 182] on span "Continue" at bounding box center [347, 175] width 60 height 16
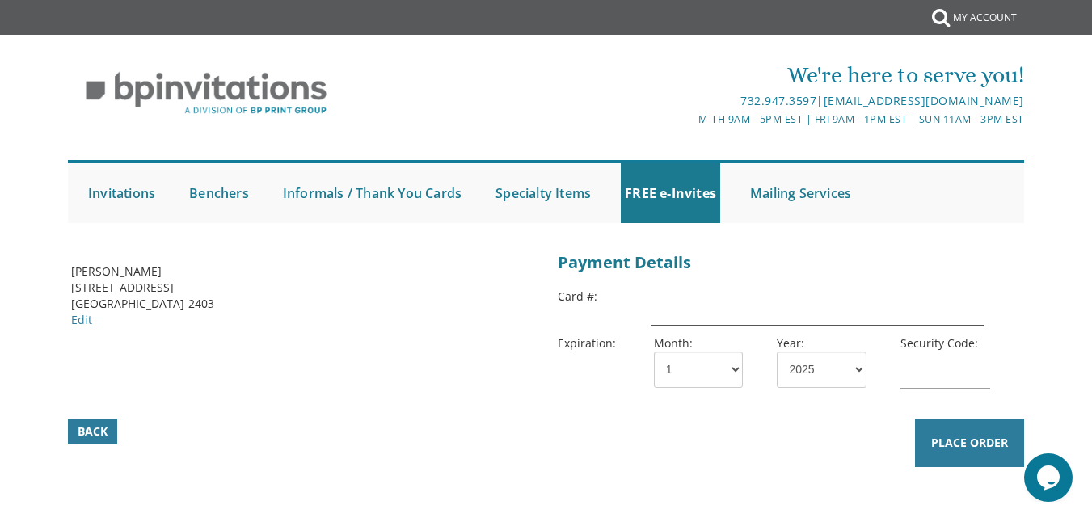
click at [668, 313] on input "text" at bounding box center [817, 307] width 333 height 37
type input "5466308105479201"
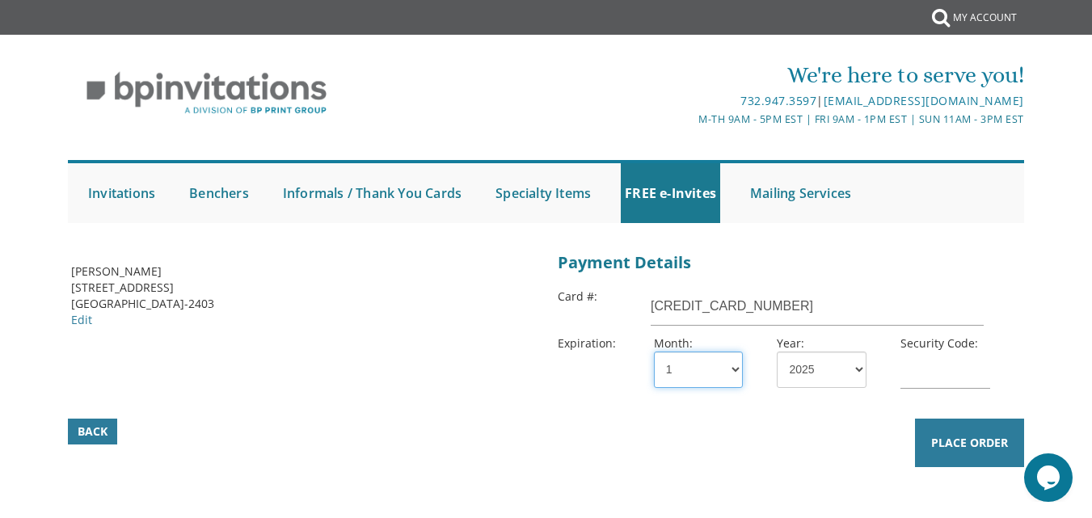
click at [687, 373] on select "1 2 3 4 5 6 7 8 9 10 11 12" at bounding box center [698, 370] width 89 height 36
select select "11"
click at [654, 352] on select "1 2 3 4 5 6 7 8 9 10 11 12" at bounding box center [698, 370] width 89 height 36
click at [939, 365] on input "text" at bounding box center [944, 370] width 89 height 37
type input "398"
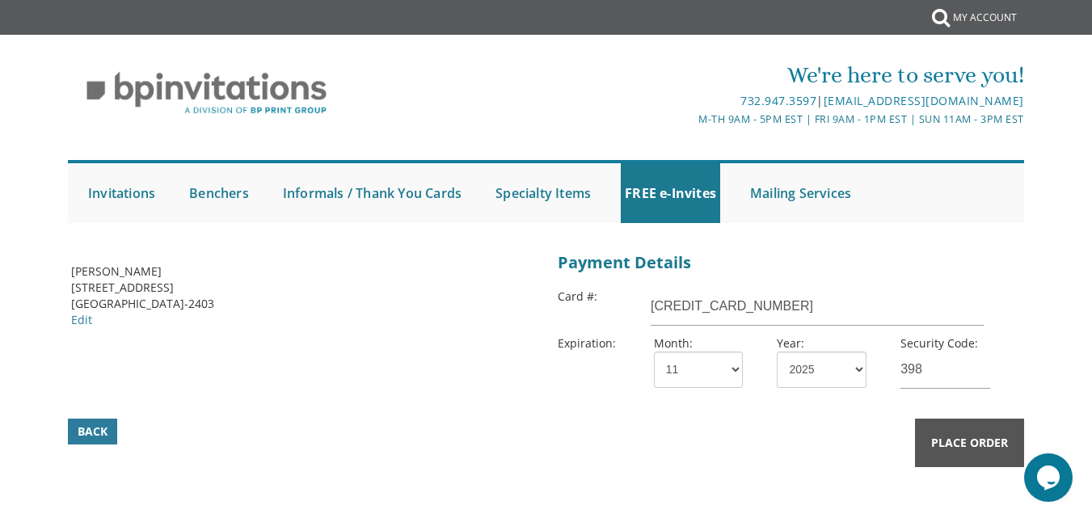
click at [967, 442] on span "Place Order" at bounding box center [969, 443] width 77 height 16
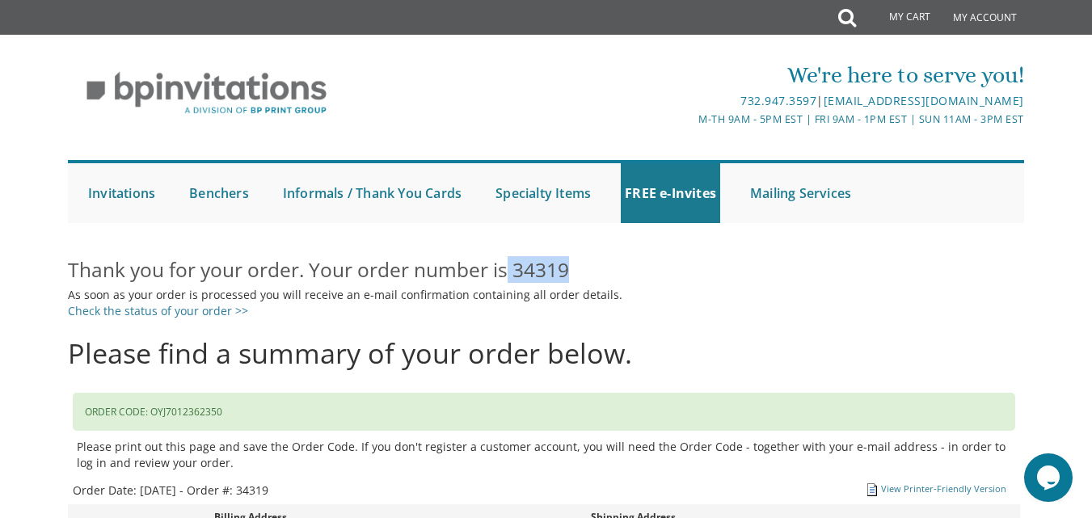
drag, startPoint x: 508, startPoint y: 268, endPoint x: 597, endPoint y: 269, distance: 88.1
click at [597, 269] on h2 "Thank you for your order. Your order number is 34319" at bounding box center [546, 270] width 956 height 23
click at [513, 268] on h2 "Thank you for your order. Your order number is 34319" at bounding box center [546, 270] width 956 height 23
drag, startPoint x: 513, startPoint y: 268, endPoint x: 570, endPoint y: 273, distance: 56.8
click at [570, 273] on h2 "Thank you for your order. Your order number is 34319" at bounding box center [546, 270] width 956 height 23
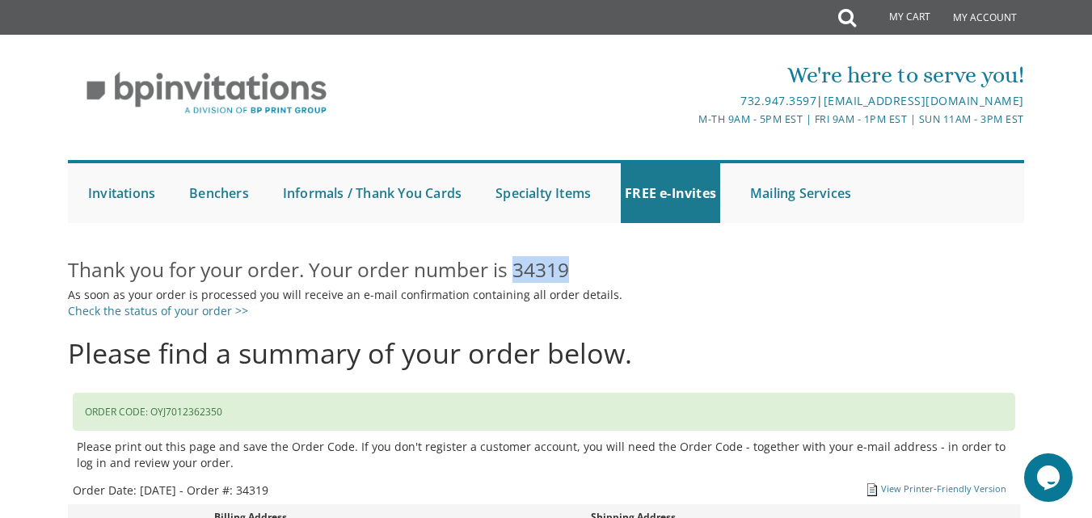
copy h2 "34319"
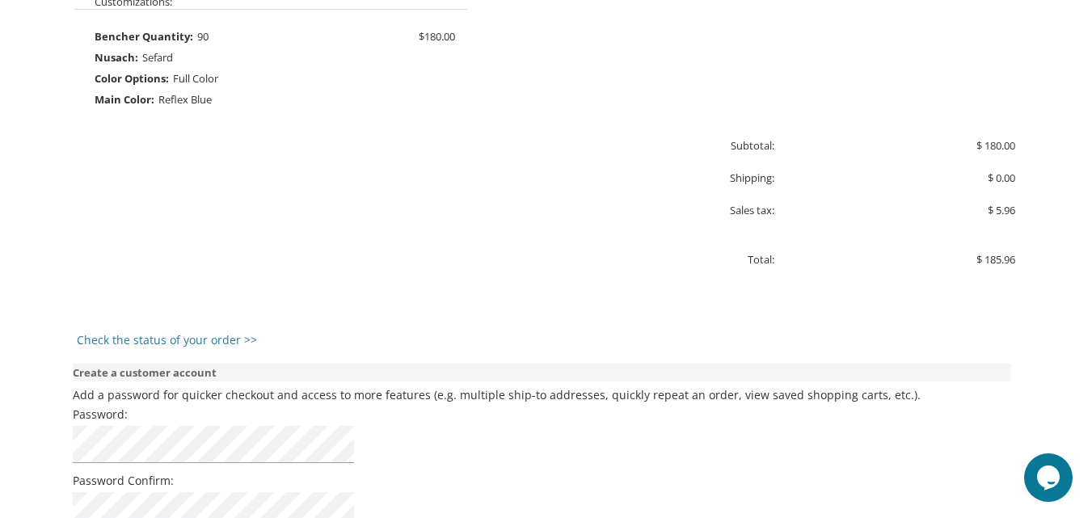
scroll to position [1140, 0]
